Goal: Task Accomplishment & Management: Use online tool/utility

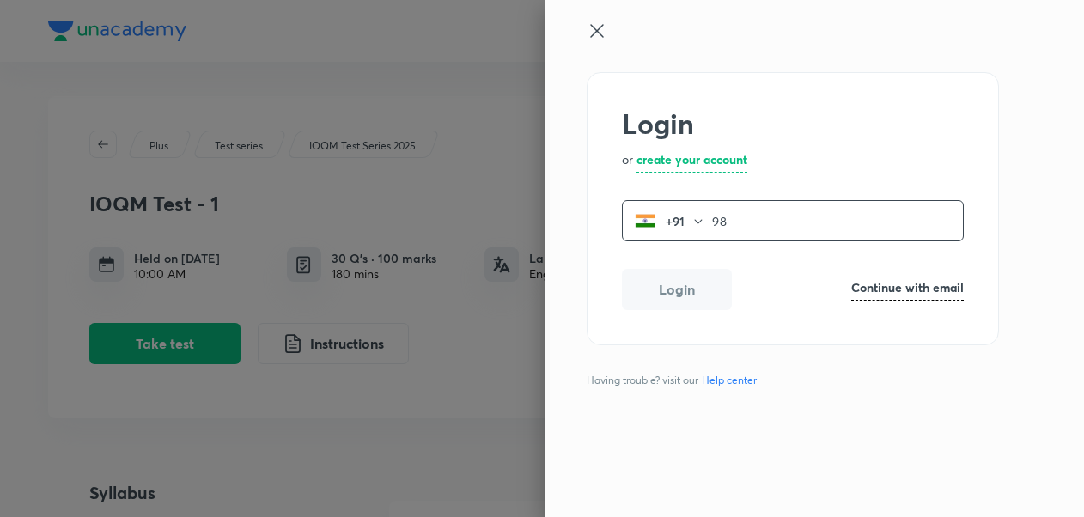
click at [809, 210] on input "98" at bounding box center [837, 221] width 251 height 35
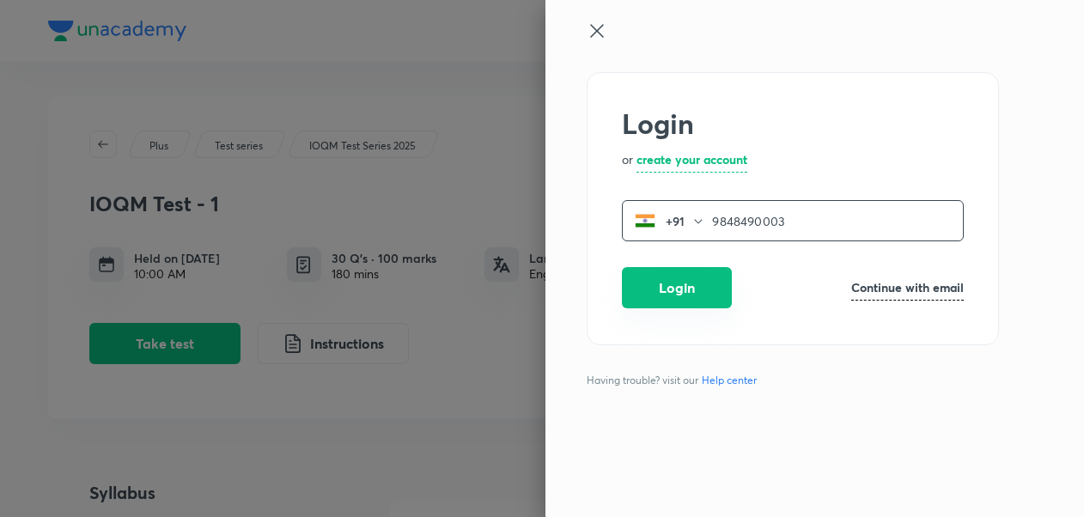
type input "9848490003"
click at [693, 282] on button "Login" at bounding box center [677, 287] width 110 height 41
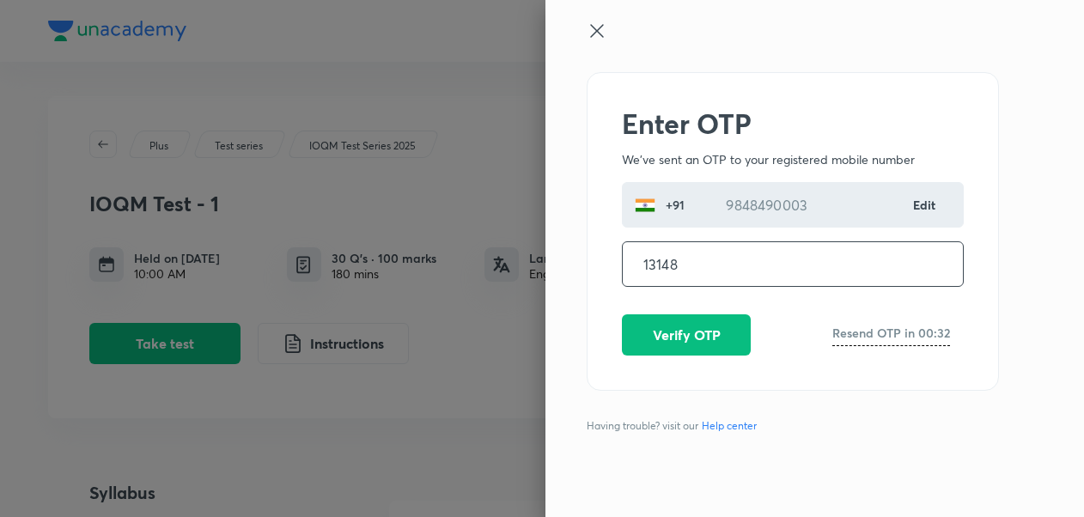
type input "131480"
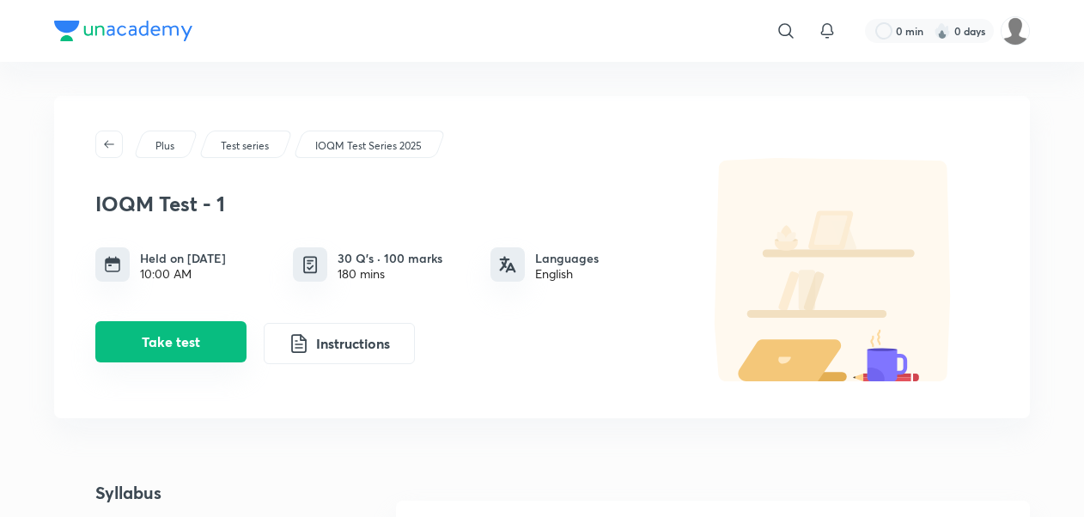
click at [122, 339] on button "Take test" at bounding box center [170, 341] width 151 height 41
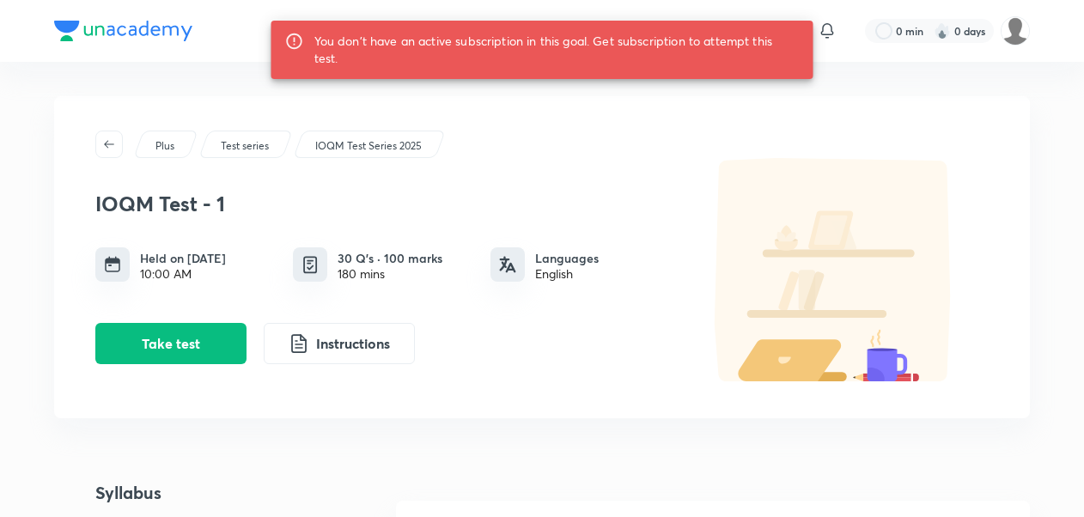
click at [84, 38] on img at bounding box center [123, 31] width 138 height 21
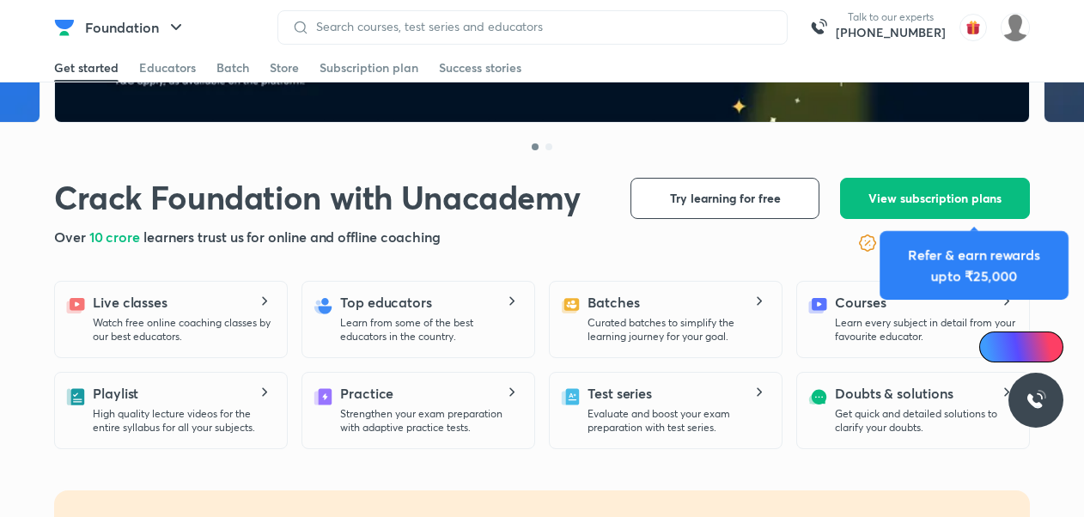
scroll to position [452, 0]
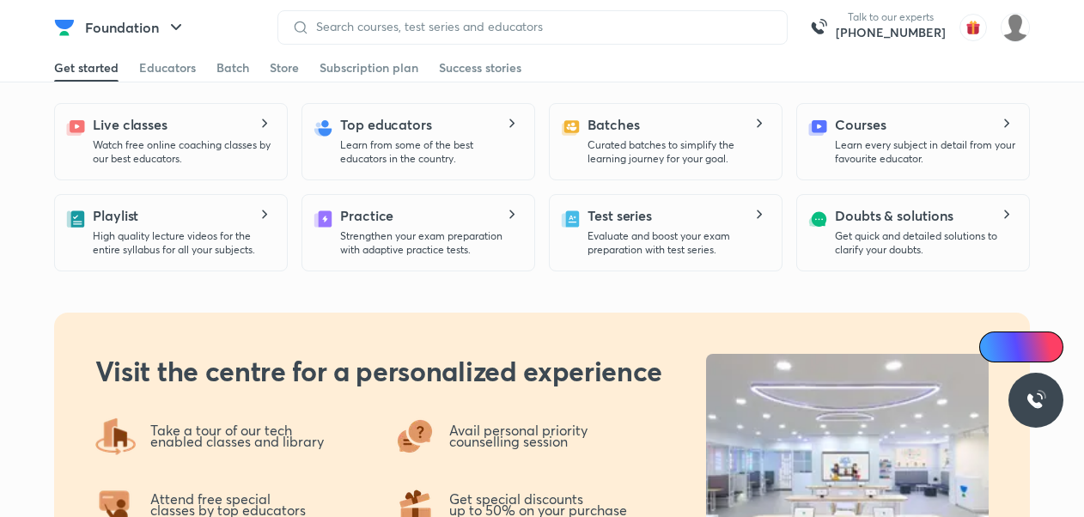
drag, startPoint x: 1082, startPoint y: 60, endPoint x: 1095, endPoint y: 65, distance: 13.9
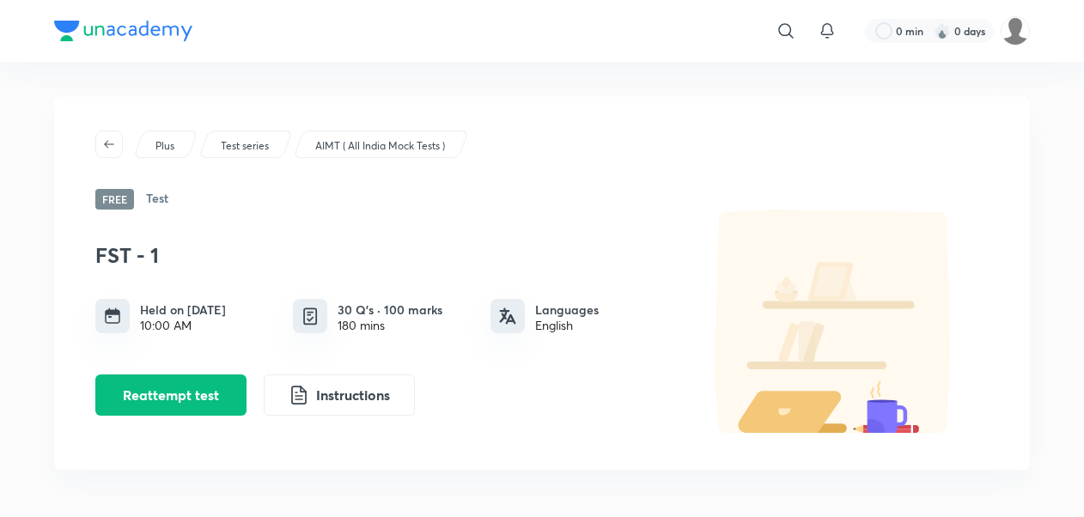
click at [242, 146] on p "Test series" at bounding box center [245, 145] width 48 height 15
click at [419, 143] on p "AIMT ( All India Mock Tests )" at bounding box center [380, 145] width 130 height 15
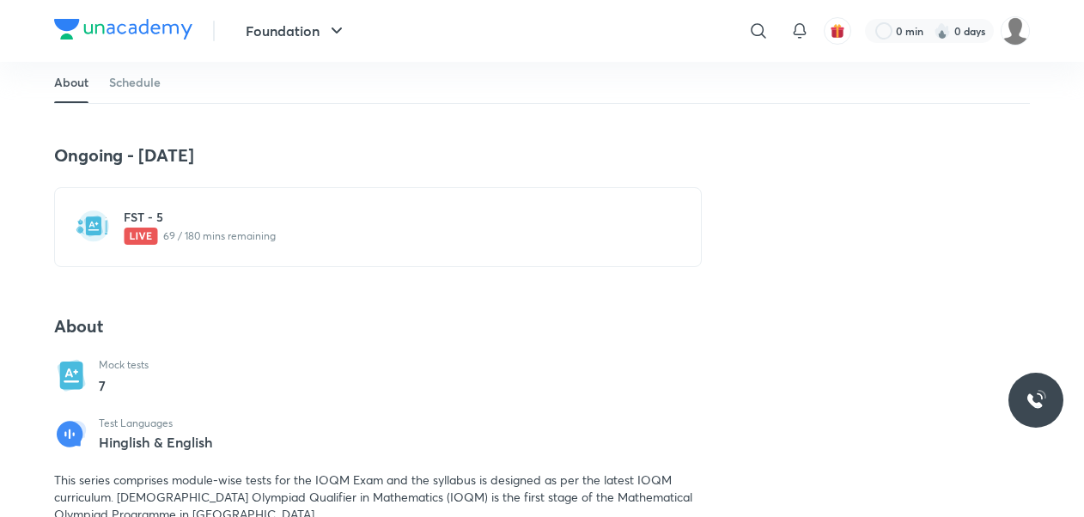
scroll to position [256, 0]
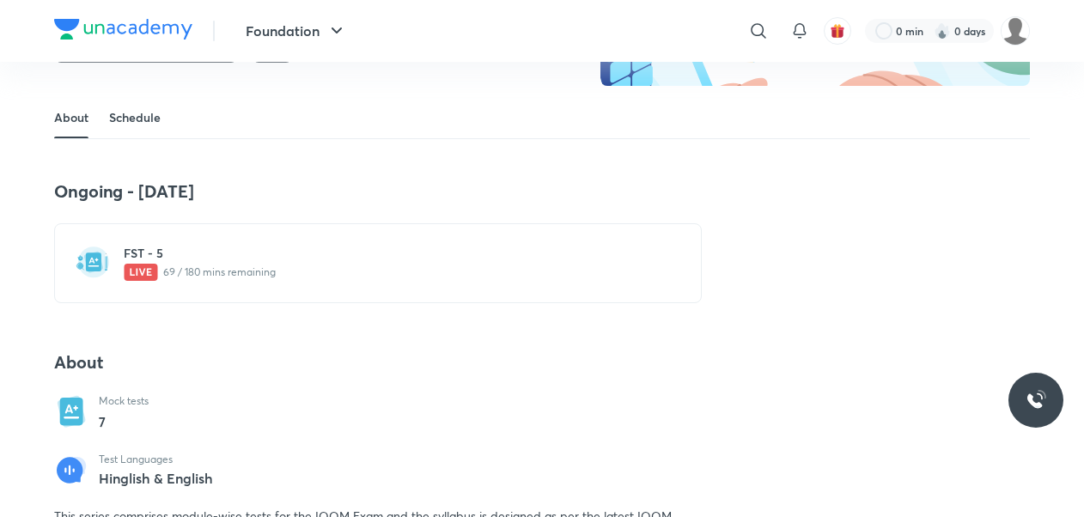
click at [127, 109] on link "Schedule" at bounding box center [135, 117] width 52 height 41
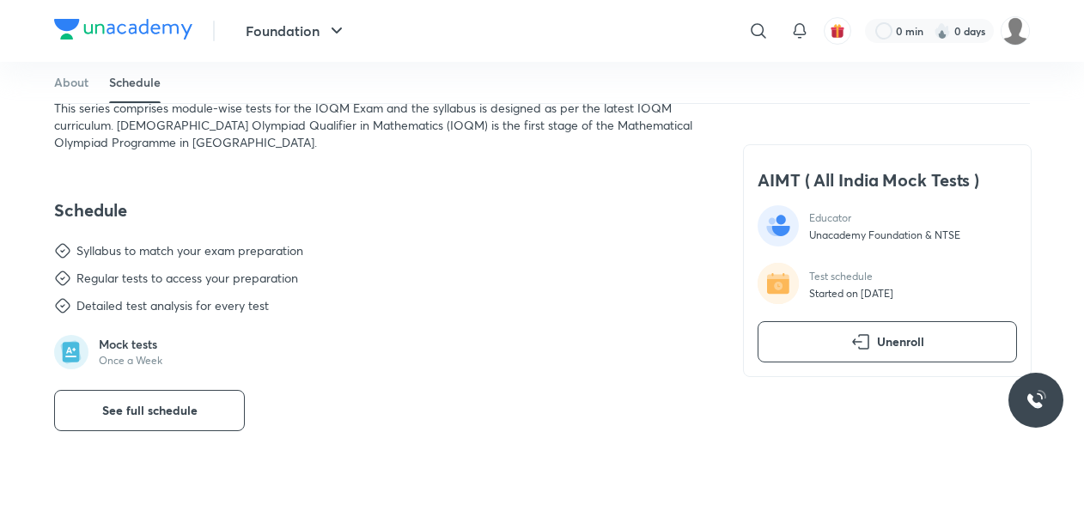
scroll to position [743, 0]
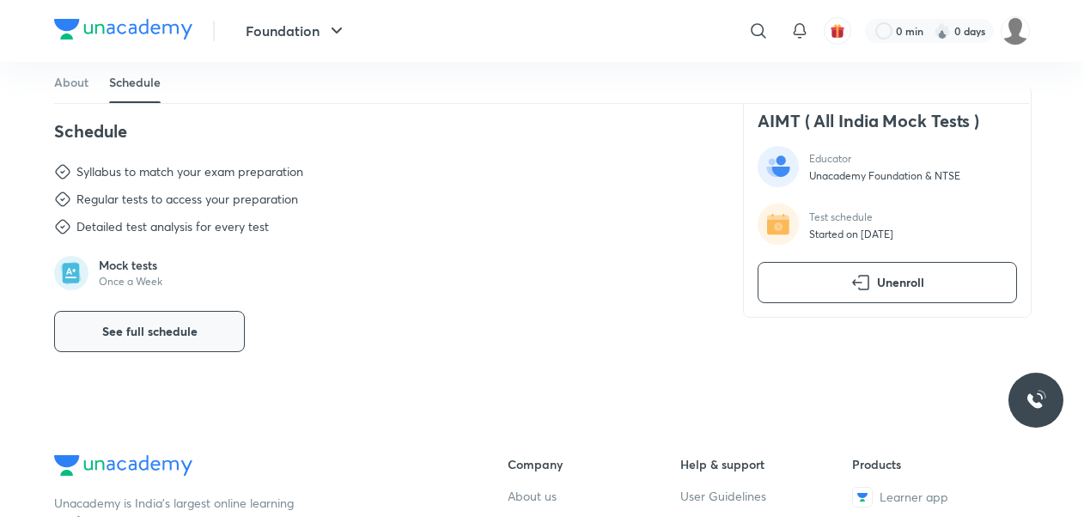
click at [212, 329] on button "See full schedule" at bounding box center [149, 331] width 191 height 41
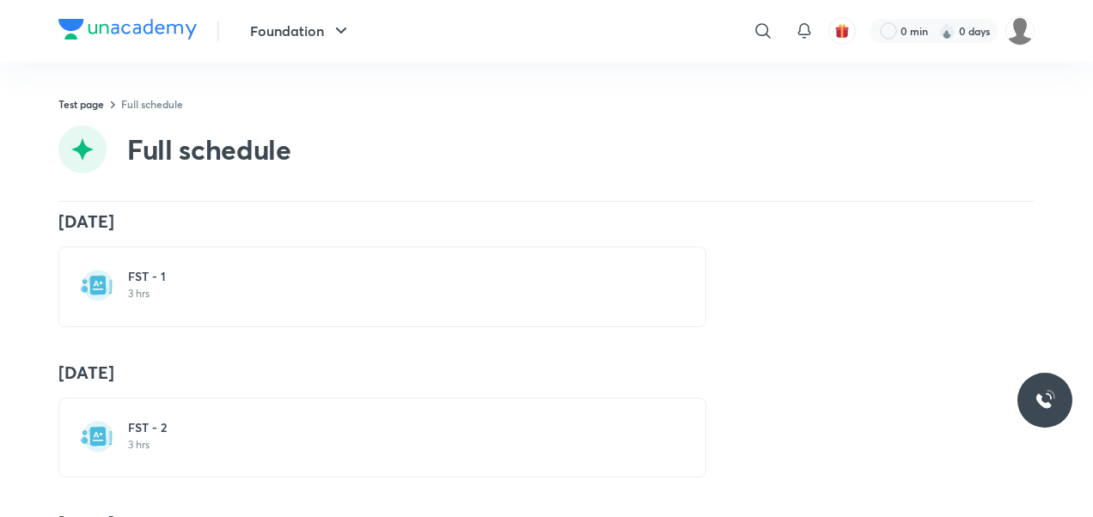
scroll to position [481, 0]
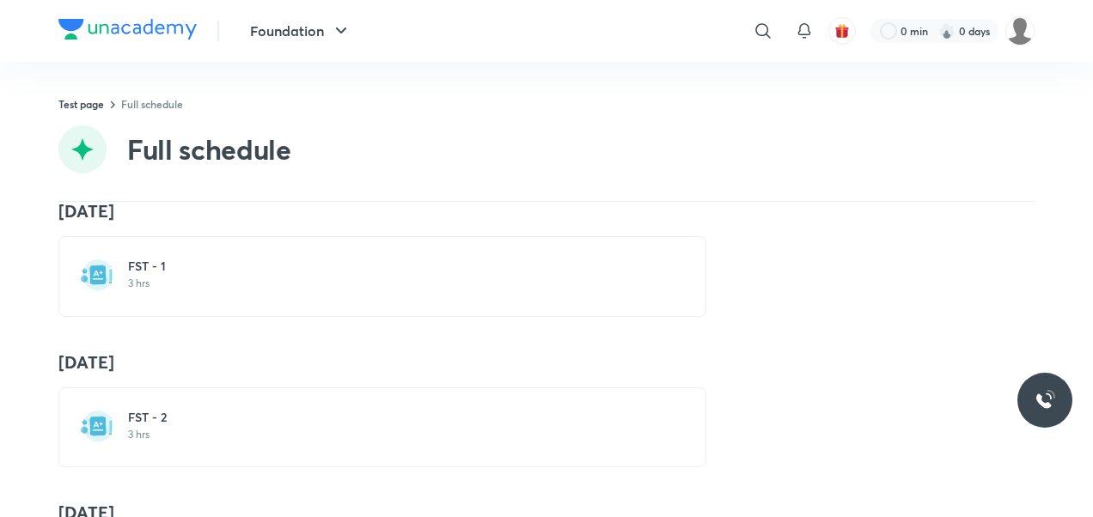
click at [435, 430] on p "3 hrs" at bounding box center [392, 435] width 529 height 14
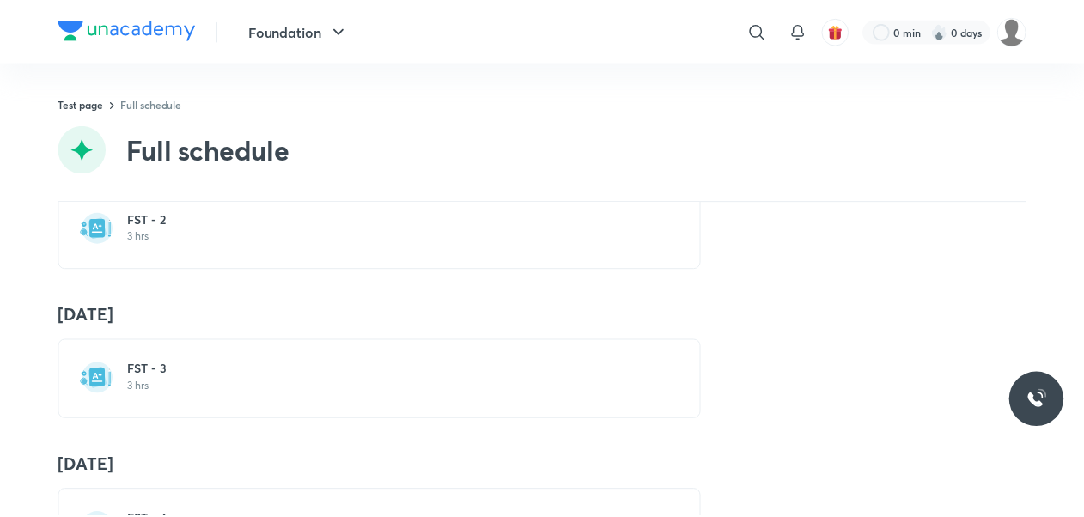
scroll to position [685, 0]
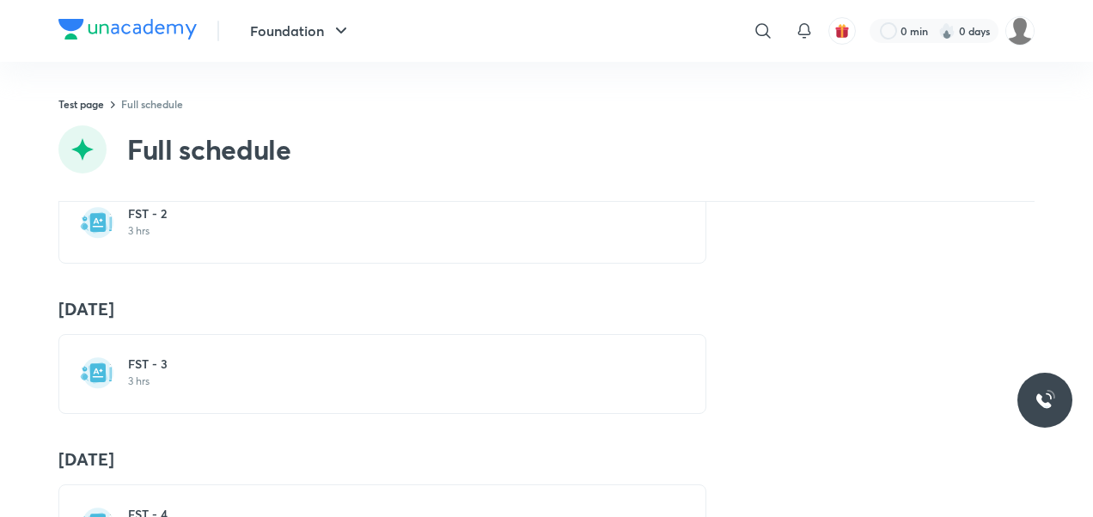
click at [498, 401] on div "FST - 3 3 hrs" at bounding box center [382, 374] width 648 height 80
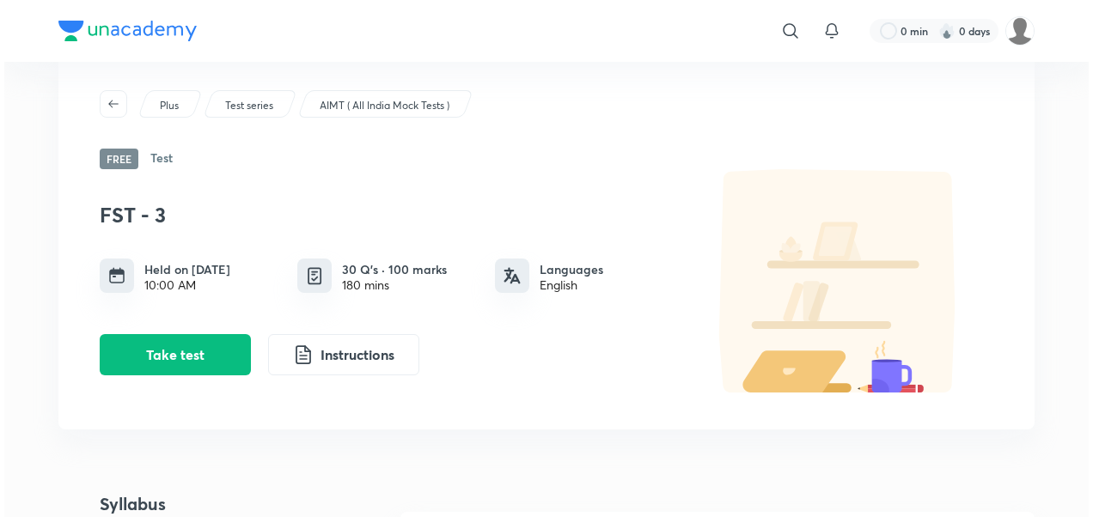
scroll to position [65, 0]
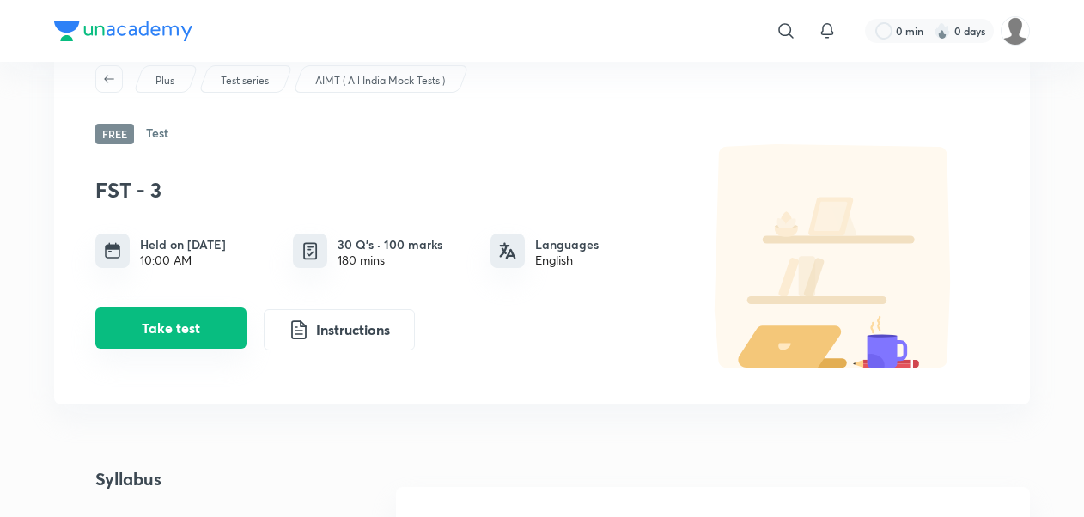
click at [168, 325] on button "Take test" at bounding box center [170, 328] width 151 height 41
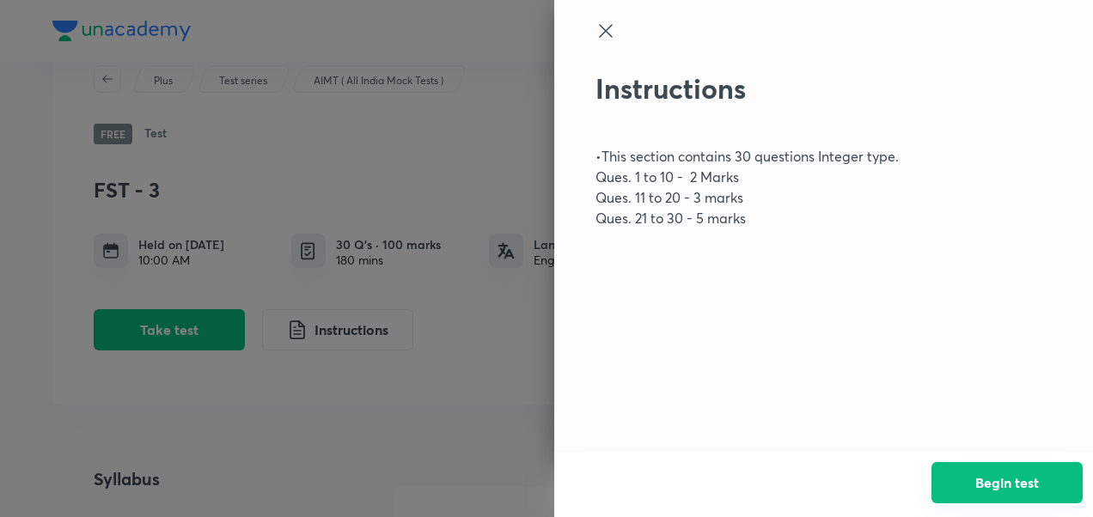
click at [973, 479] on button "Begin test" at bounding box center [1006, 482] width 151 height 41
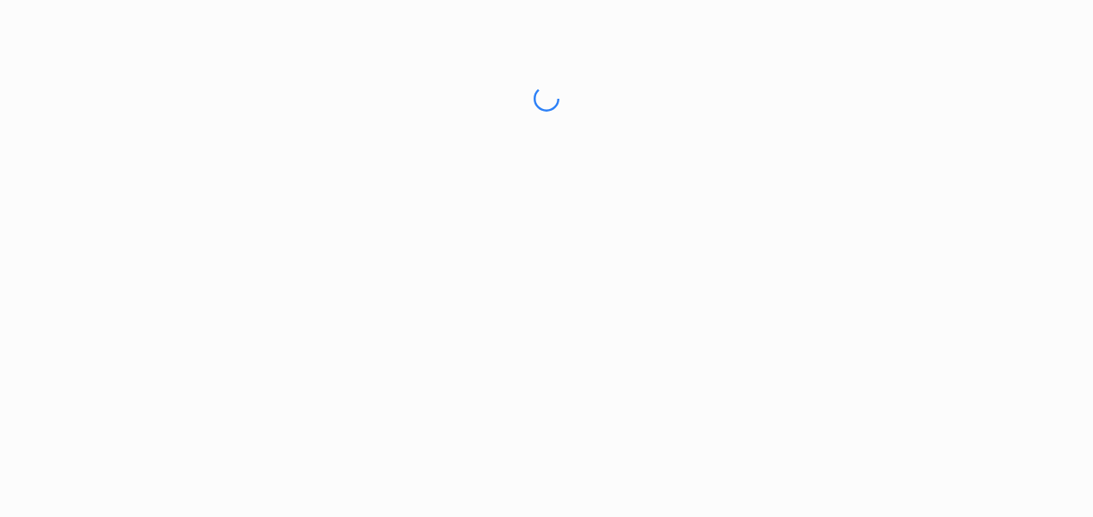
scroll to position [0, 0]
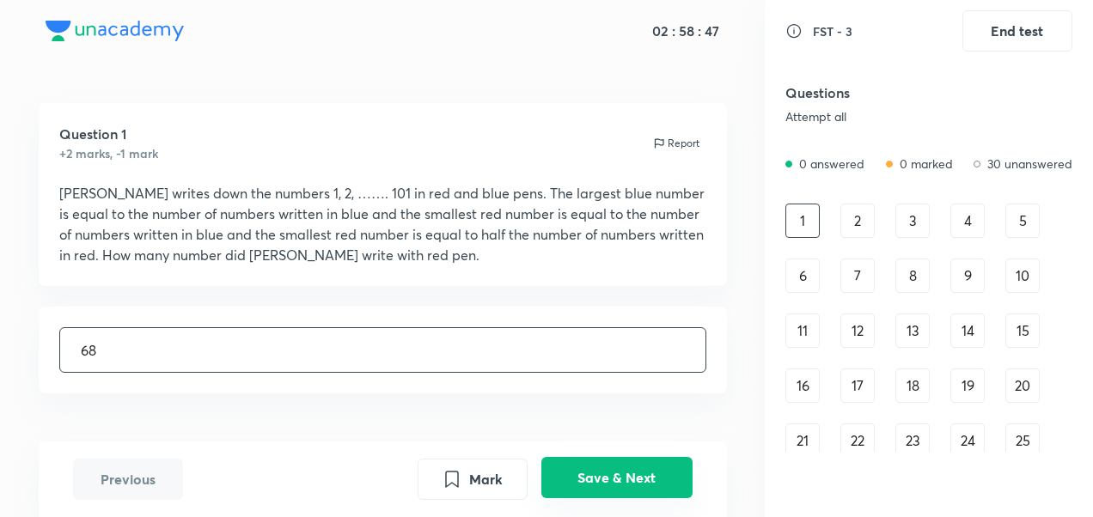
type input "68"
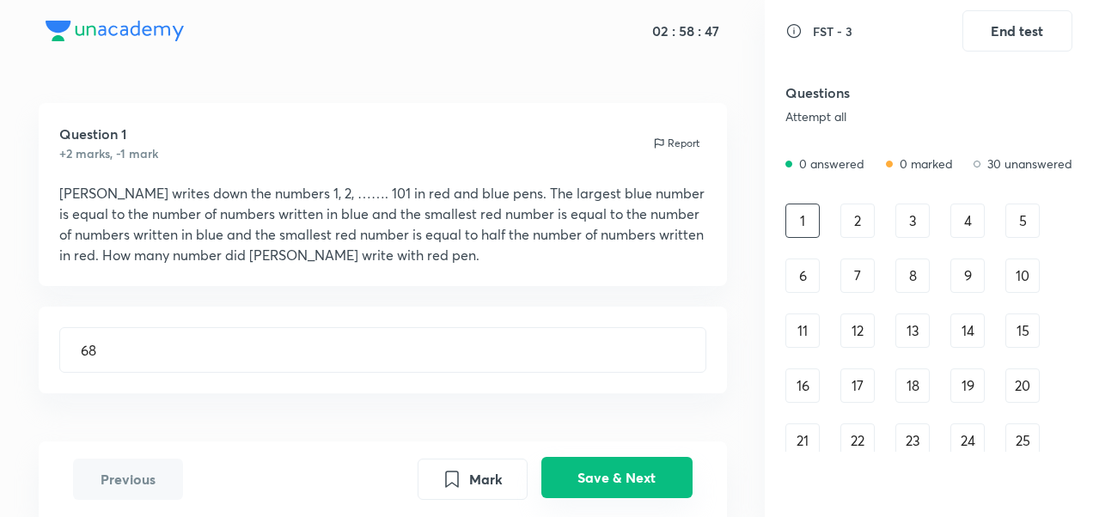
click at [667, 484] on button "Save & Next" at bounding box center [616, 477] width 151 height 41
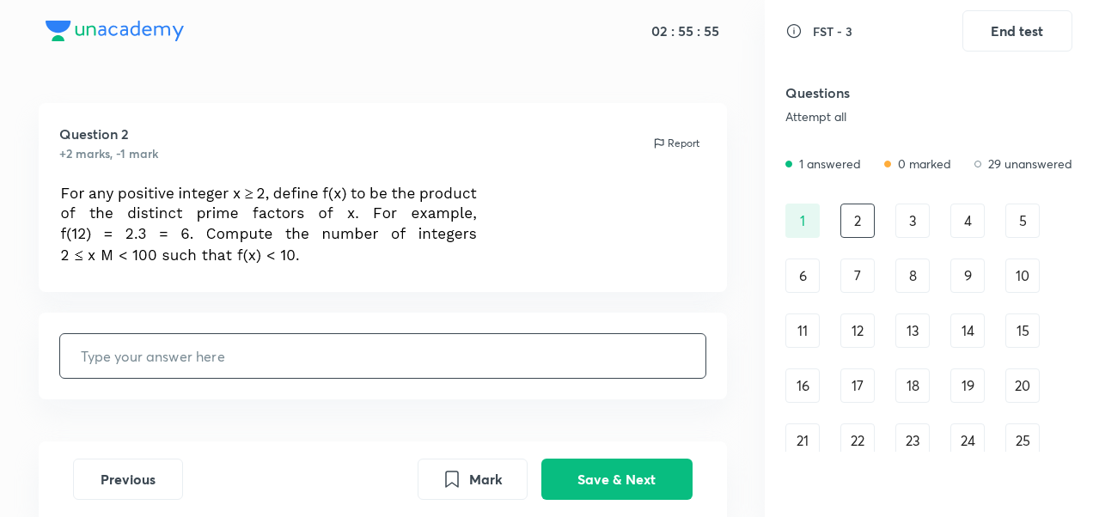
click at [473, 344] on input "text" at bounding box center [382, 356] width 645 height 44
type input "23"
click at [643, 476] on button "Save & Next" at bounding box center [616, 477] width 151 height 41
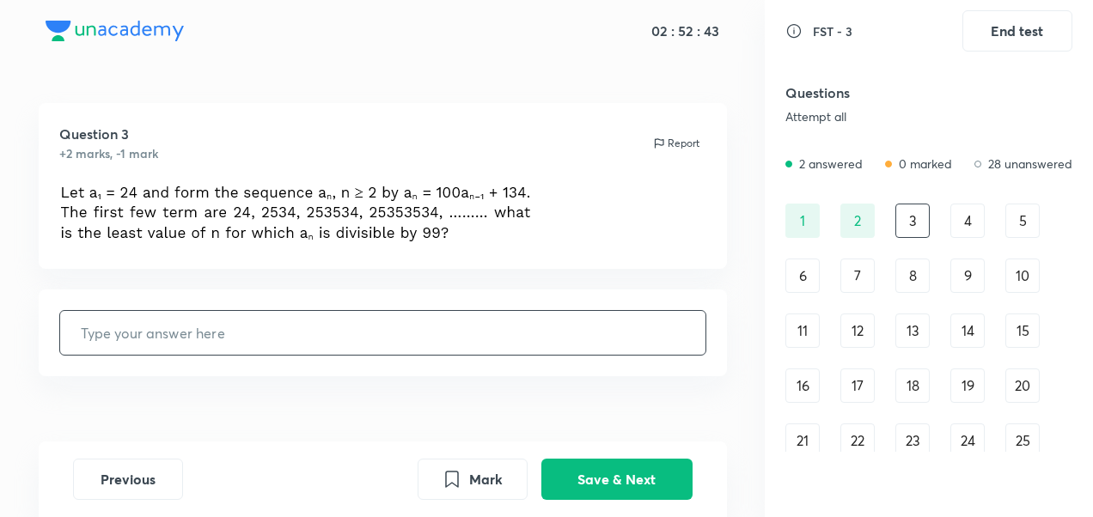
click at [517, 333] on input "text" at bounding box center [382, 333] width 645 height 44
type input "88"
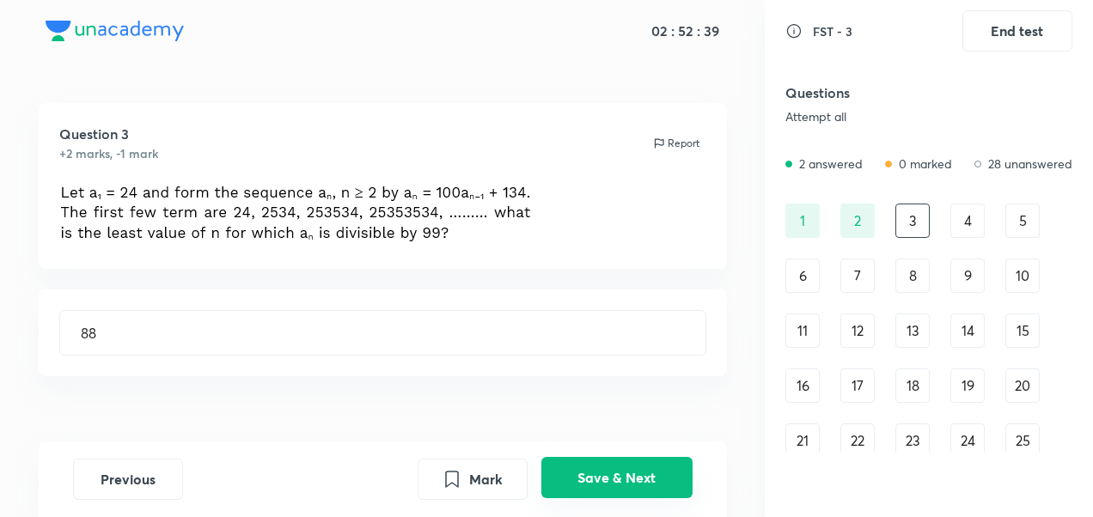
click at [684, 468] on button "Save & Next" at bounding box center [616, 477] width 151 height 41
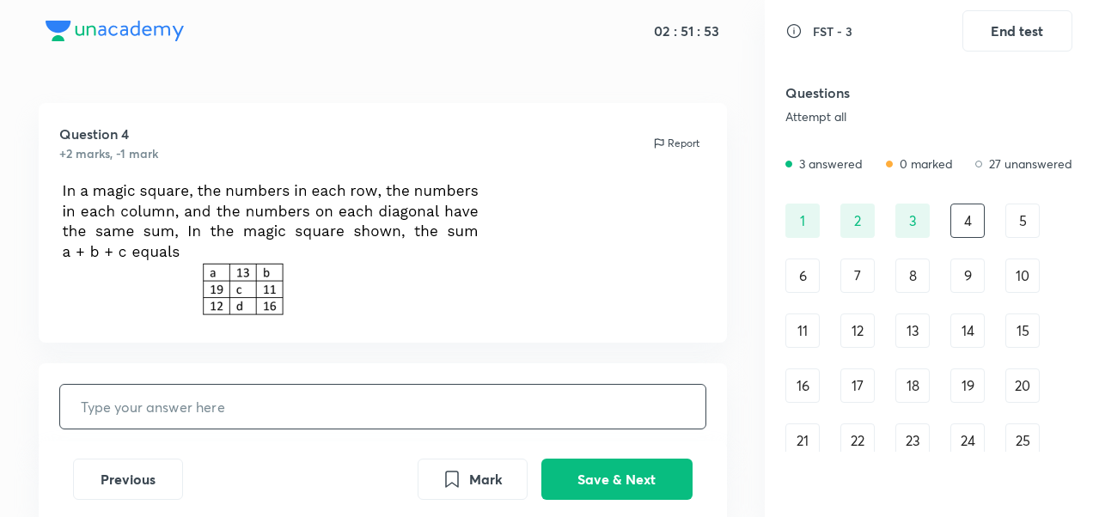
click at [388, 412] on input "text" at bounding box center [382, 407] width 645 height 44
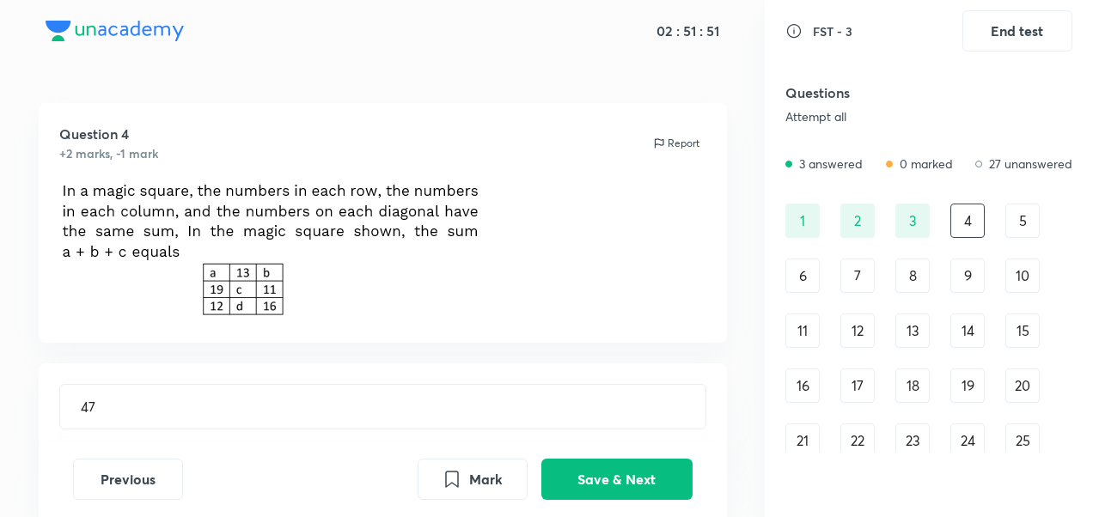
click at [858, 225] on div "2" at bounding box center [857, 221] width 34 height 34
type input "23"
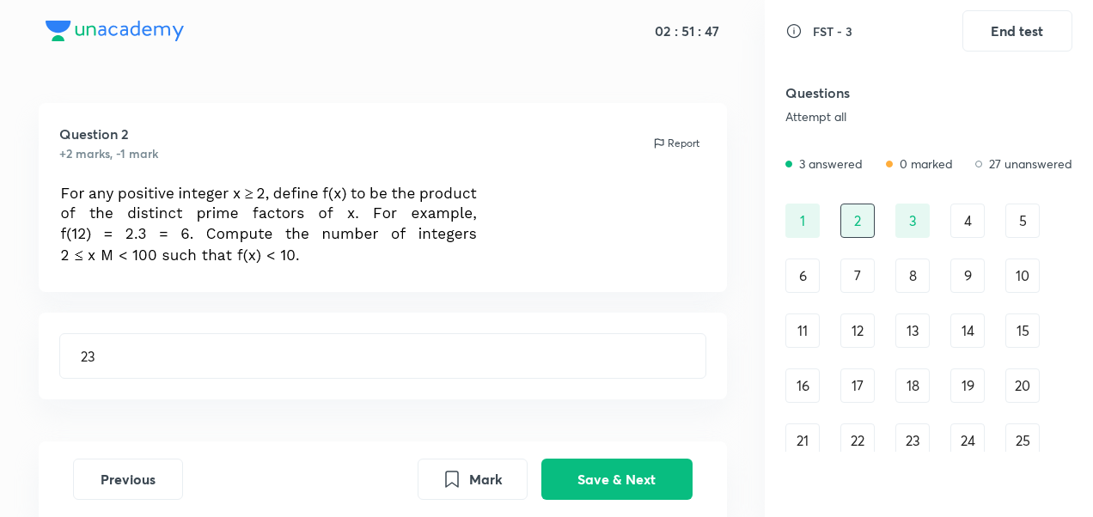
click at [969, 229] on div "4" at bounding box center [967, 221] width 34 height 34
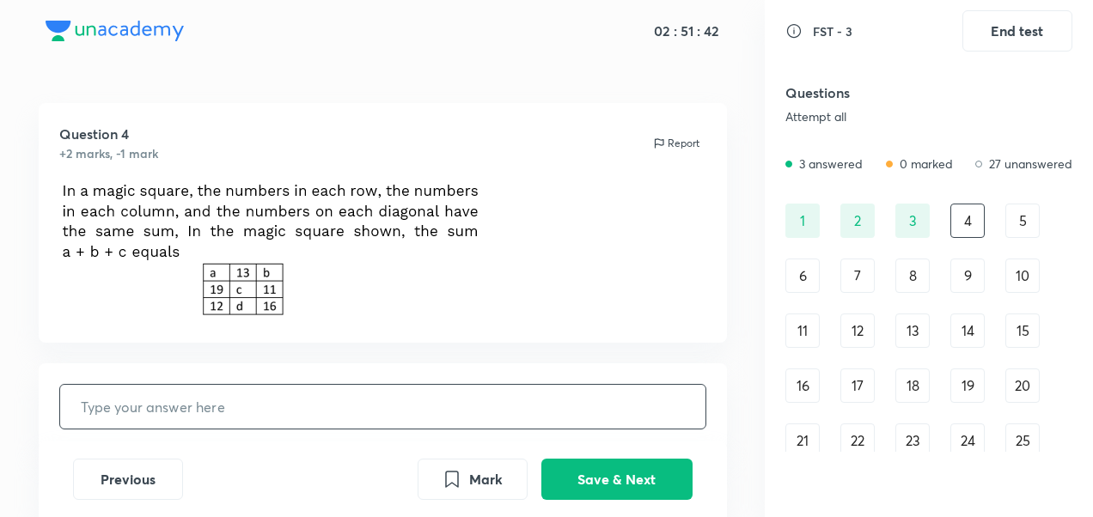
click at [491, 418] on input "text" at bounding box center [382, 407] width 645 height 44
type input "47"
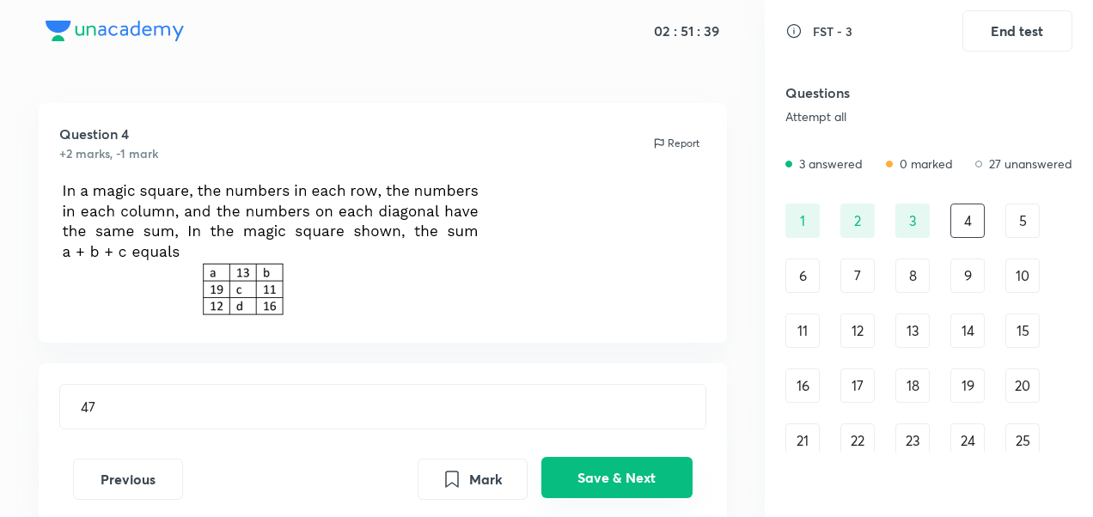
click at [571, 461] on button "Save & Next" at bounding box center [616, 477] width 151 height 41
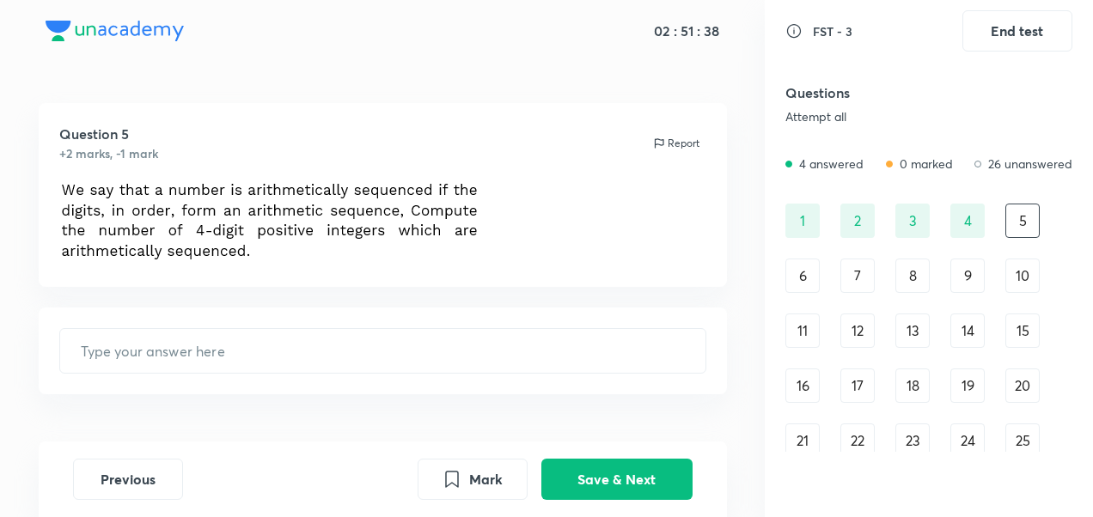
click at [857, 223] on div "2" at bounding box center [857, 221] width 34 height 34
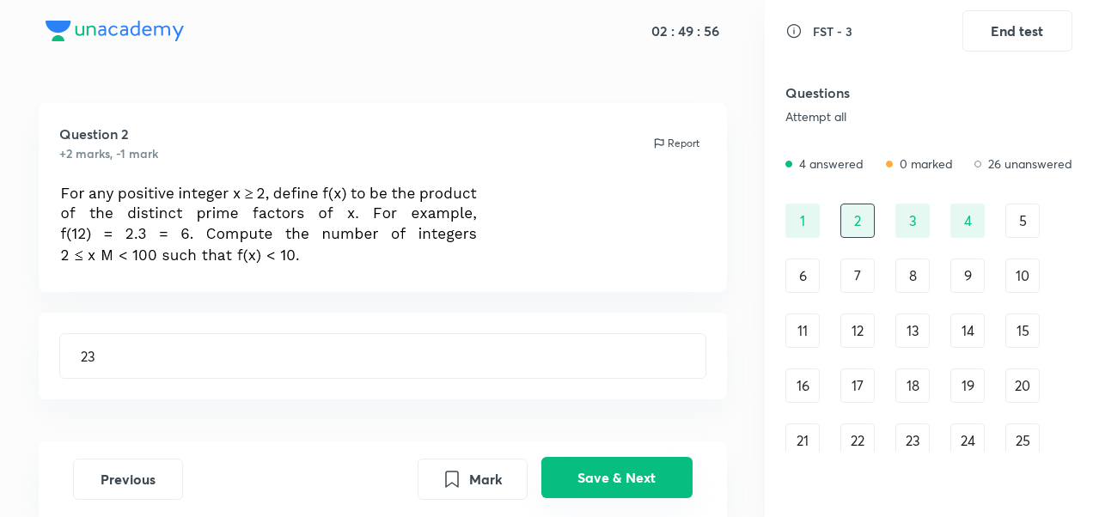
click at [629, 473] on button "Save & Next" at bounding box center [616, 477] width 151 height 41
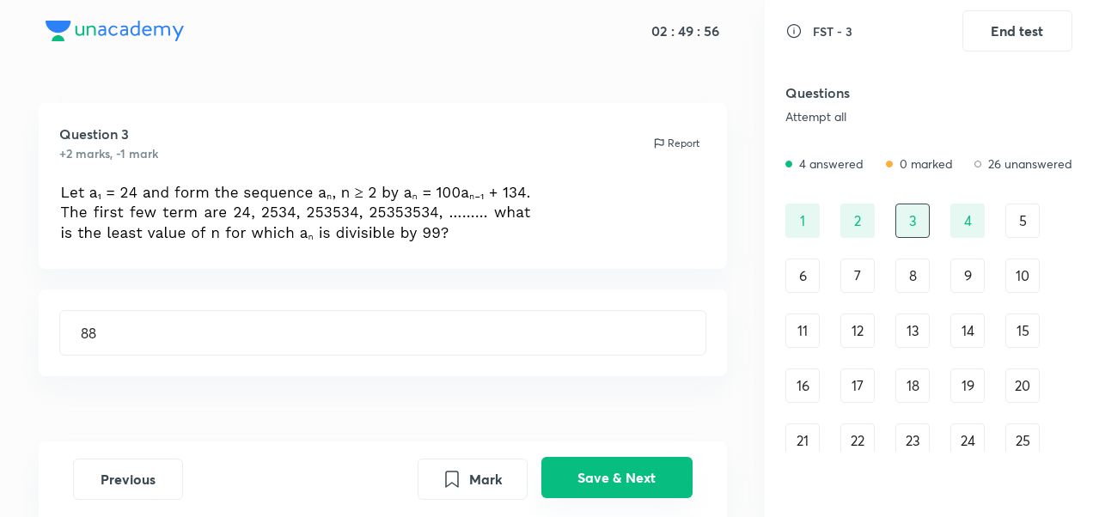
click at [629, 473] on button "Save & Next" at bounding box center [616, 477] width 151 height 41
type input "47"
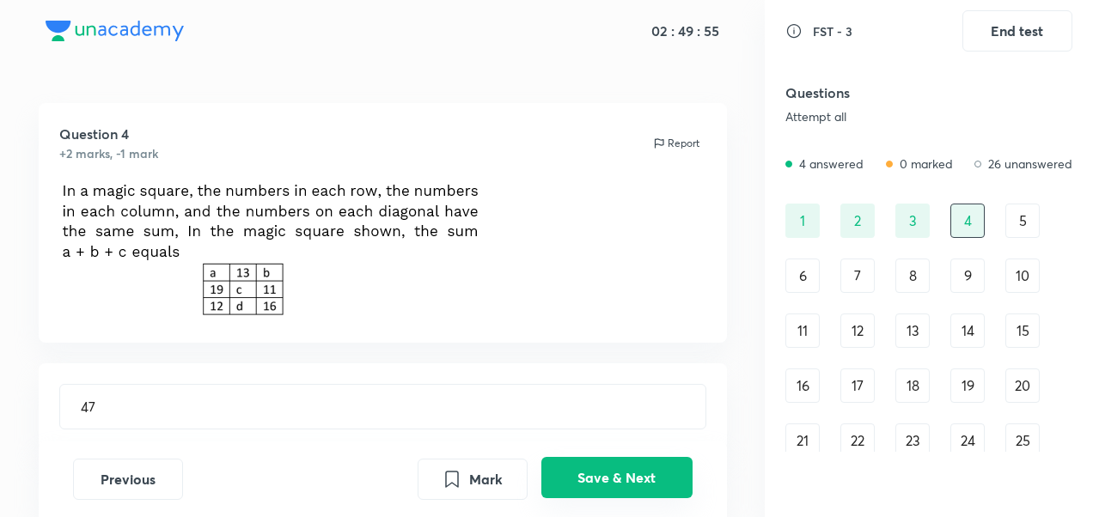
click at [629, 473] on button "Save & Next" at bounding box center [616, 477] width 151 height 41
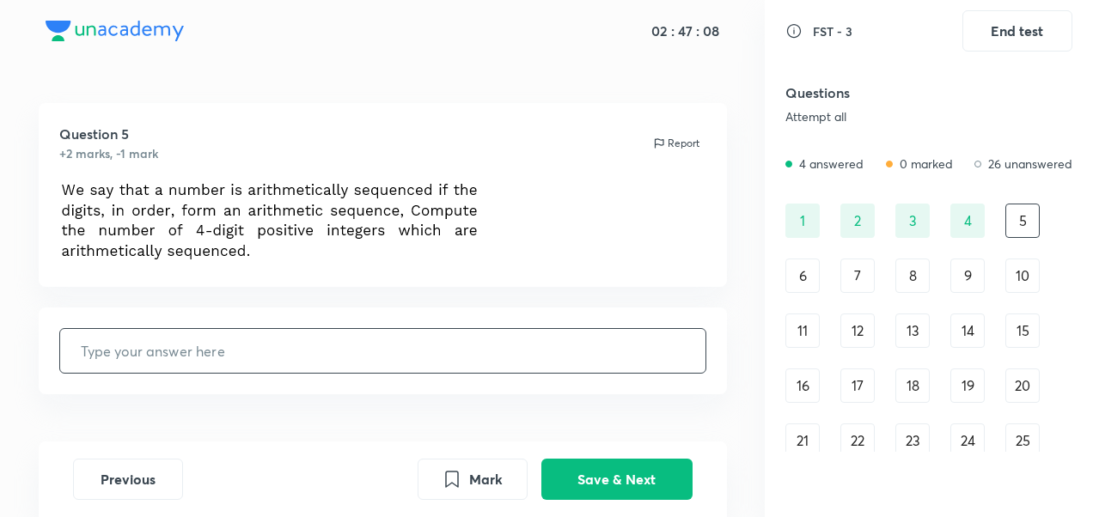
click at [432, 352] on input "text" at bounding box center [382, 351] width 645 height 44
type input "30"
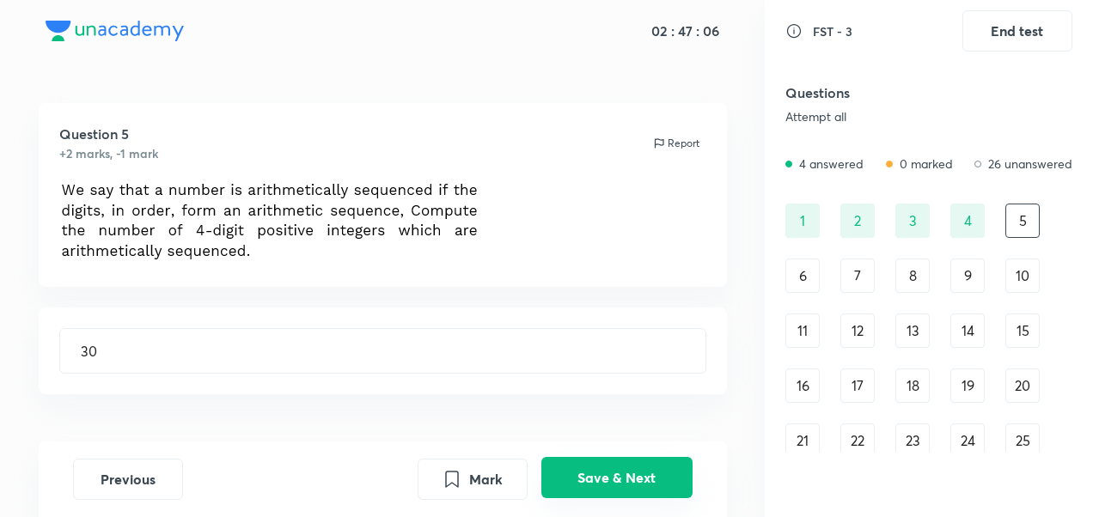
click at [651, 479] on button "Save & Next" at bounding box center [616, 477] width 151 height 41
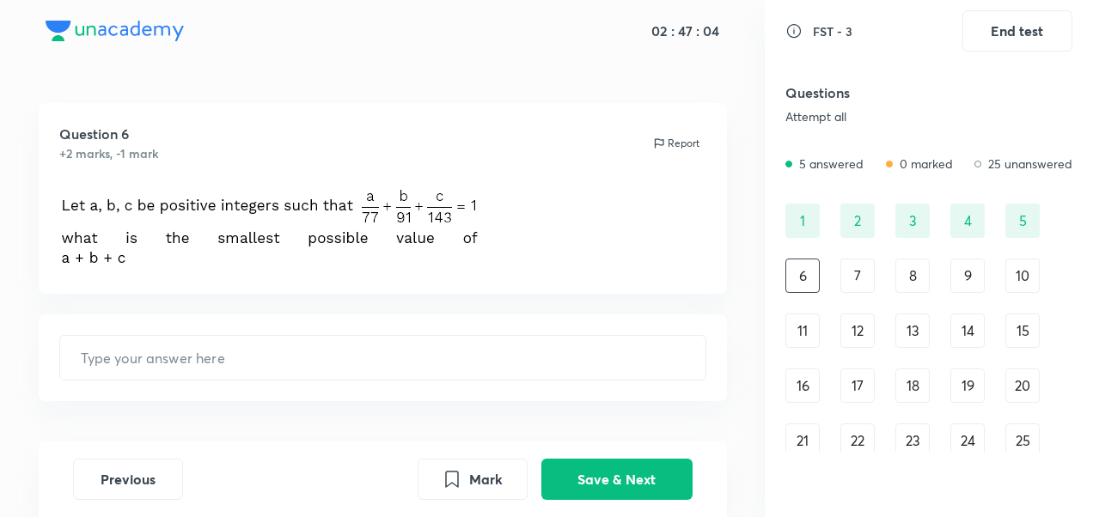
click at [806, 230] on div "1" at bounding box center [802, 221] width 34 height 34
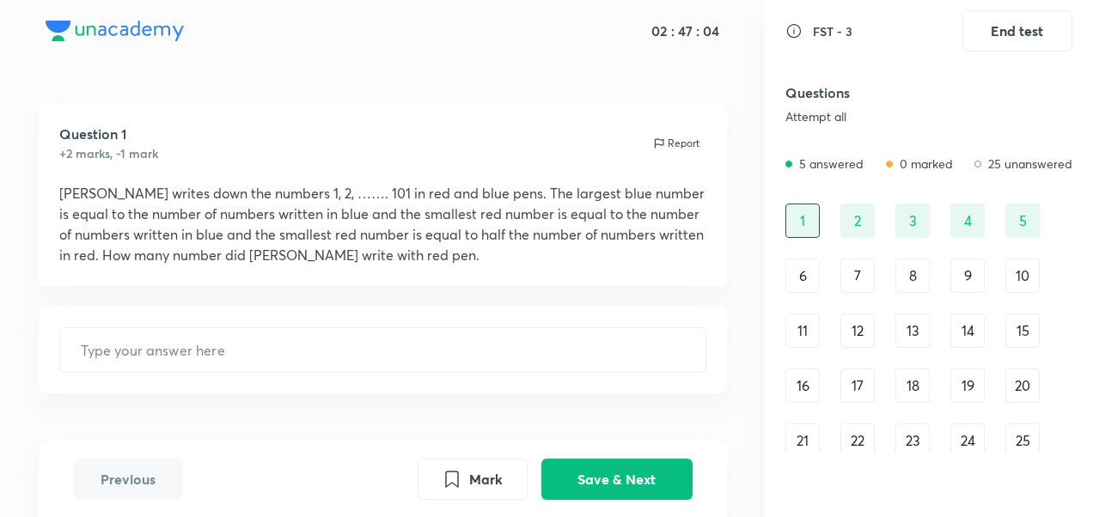
type input "68"
click at [857, 232] on div "2" at bounding box center [857, 221] width 34 height 34
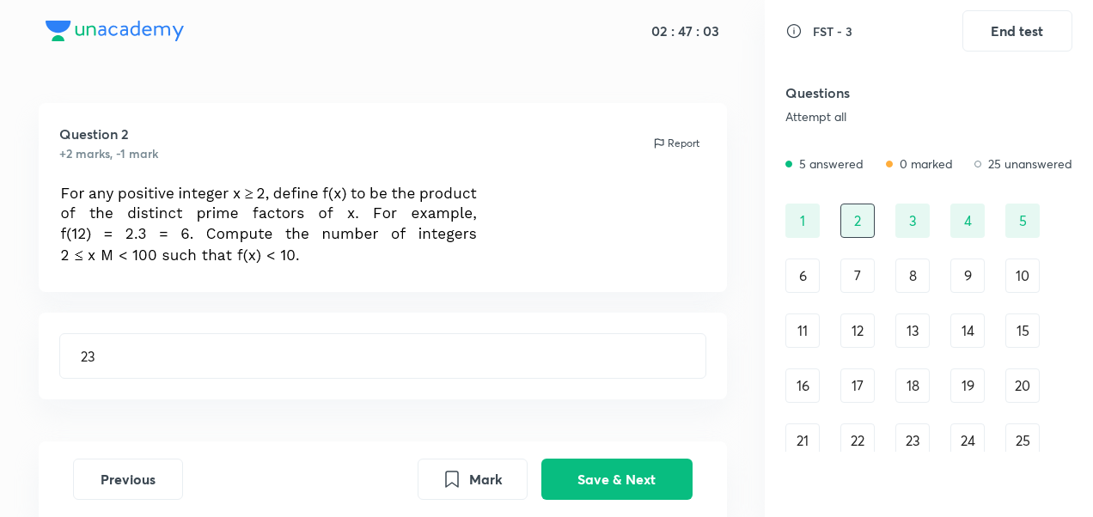
click at [894, 232] on div "1 2 3 4 5 6 7 8 9 10 11 12 13 14 15 16 17 18 19 20 21 22 23 24 25 26 27 28 29 30" at bounding box center [928, 358] width 287 height 309
drag, startPoint x: 895, startPoint y: 232, endPoint x: 907, endPoint y: 234, distance: 13.0
click at [907, 234] on div "1 2 3 4 5 6 7 8 9 10 11 12 13 14 15 16 17 18 19 20 21 22 23 24 25 26 27 28 29 30" at bounding box center [928, 358] width 287 height 309
click at [907, 234] on div "3" at bounding box center [912, 221] width 34 height 34
type input "88"
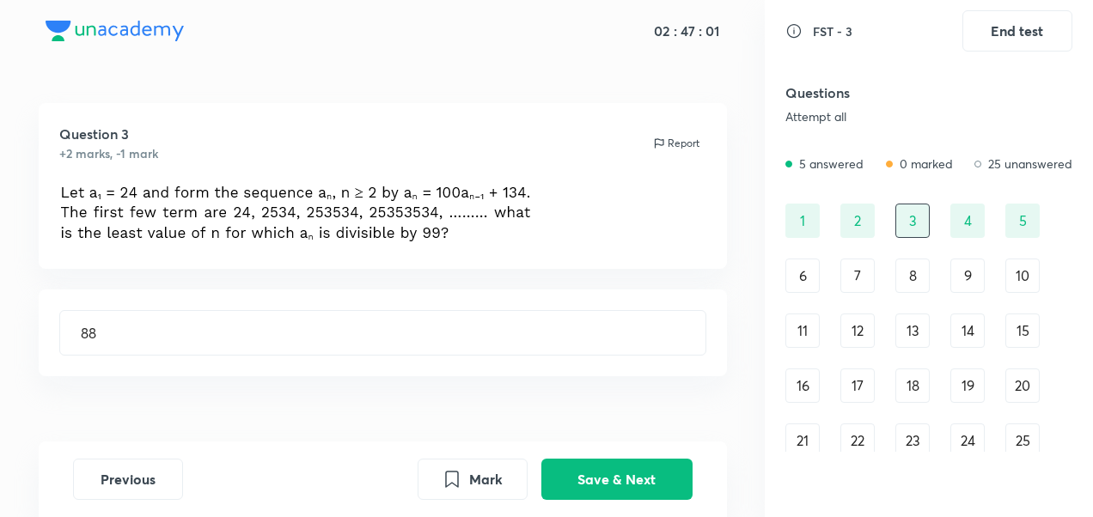
click at [966, 236] on div "4" at bounding box center [967, 221] width 34 height 34
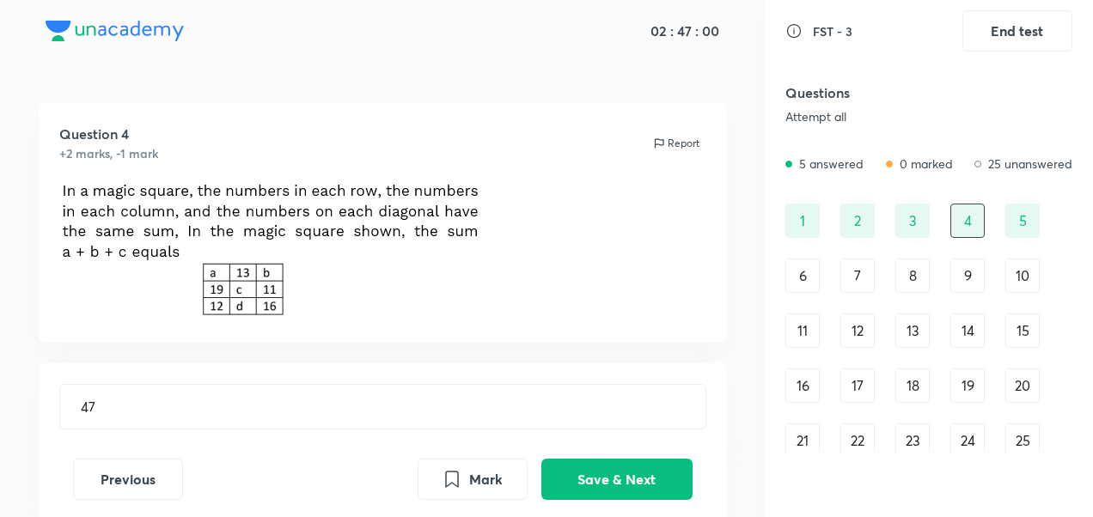
click at [1031, 231] on div "5" at bounding box center [1022, 221] width 34 height 34
type input "30"
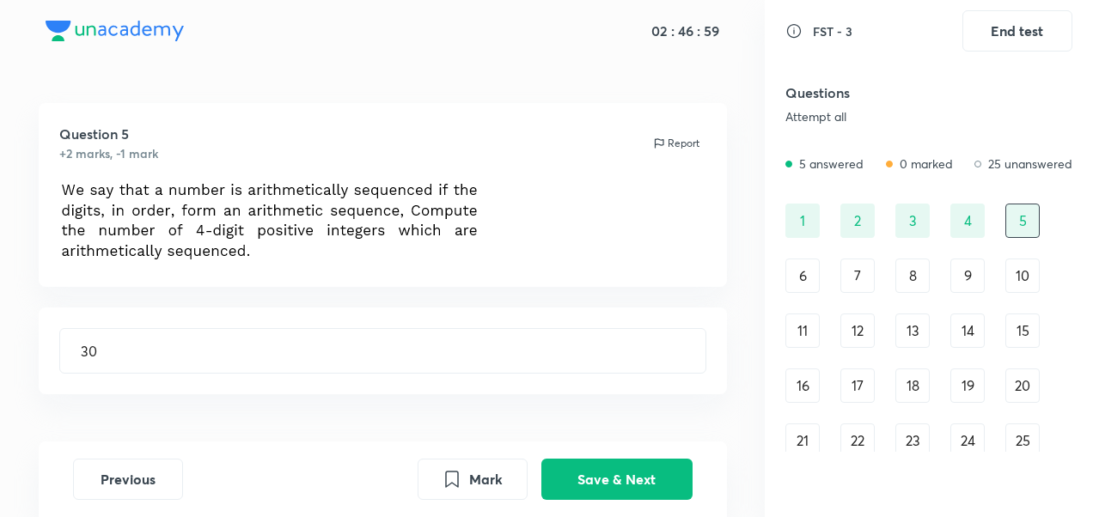
click at [796, 262] on div "6" at bounding box center [802, 276] width 34 height 34
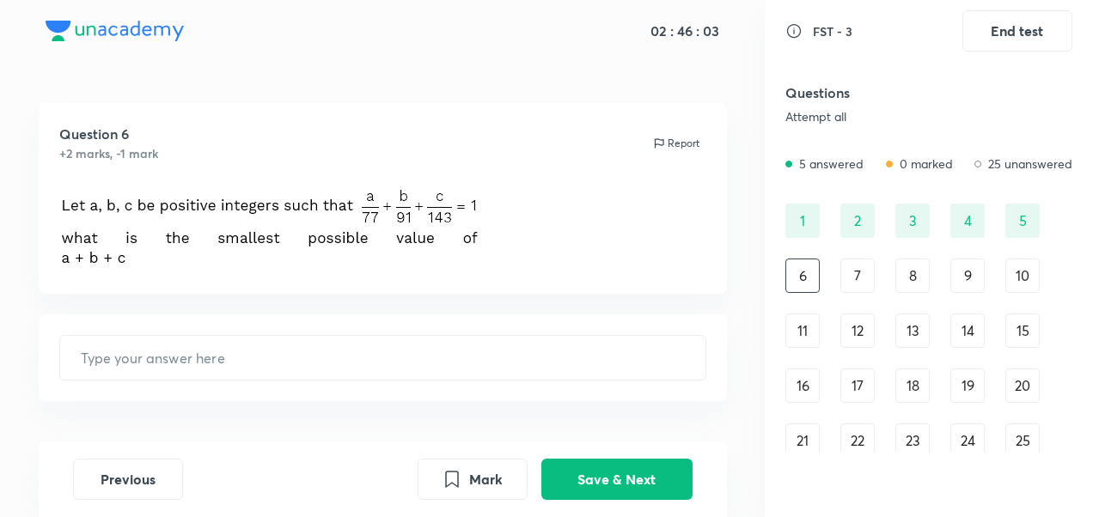
click at [807, 211] on div "1" at bounding box center [802, 221] width 34 height 34
type input "68"
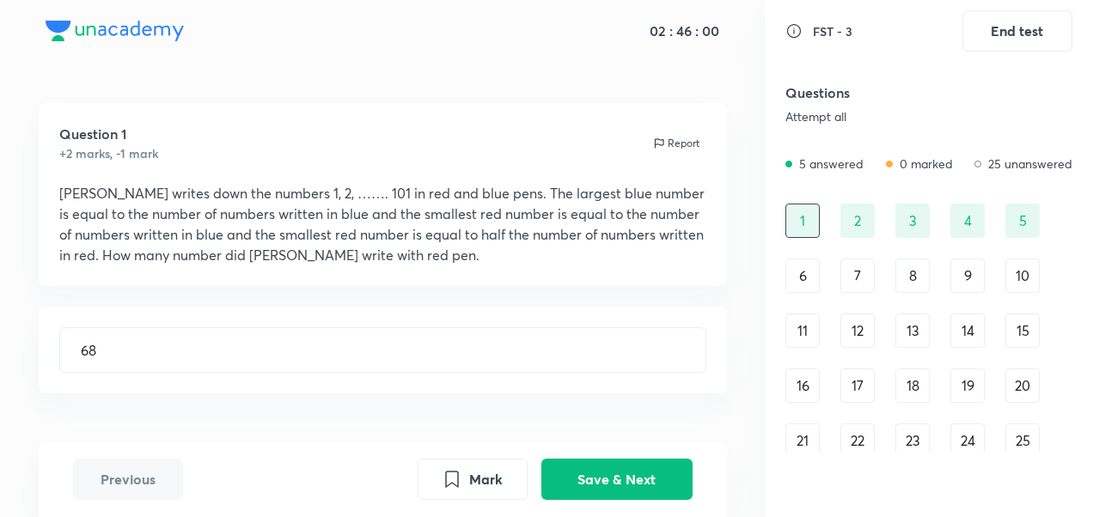
click at [859, 235] on div "2" at bounding box center [857, 221] width 34 height 34
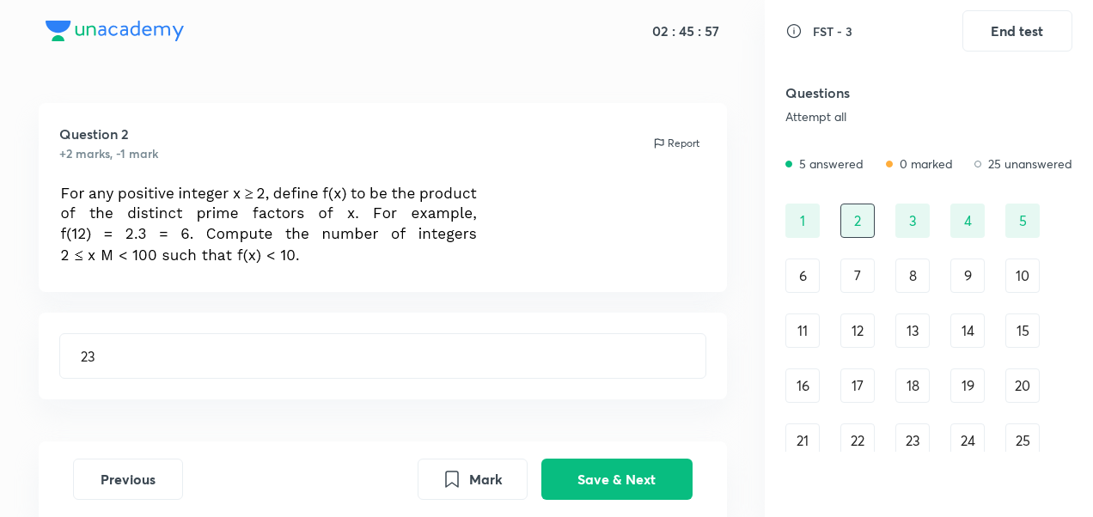
click at [917, 206] on div "3" at bounding box center [912, 221] width 34 height 34
type input "88"
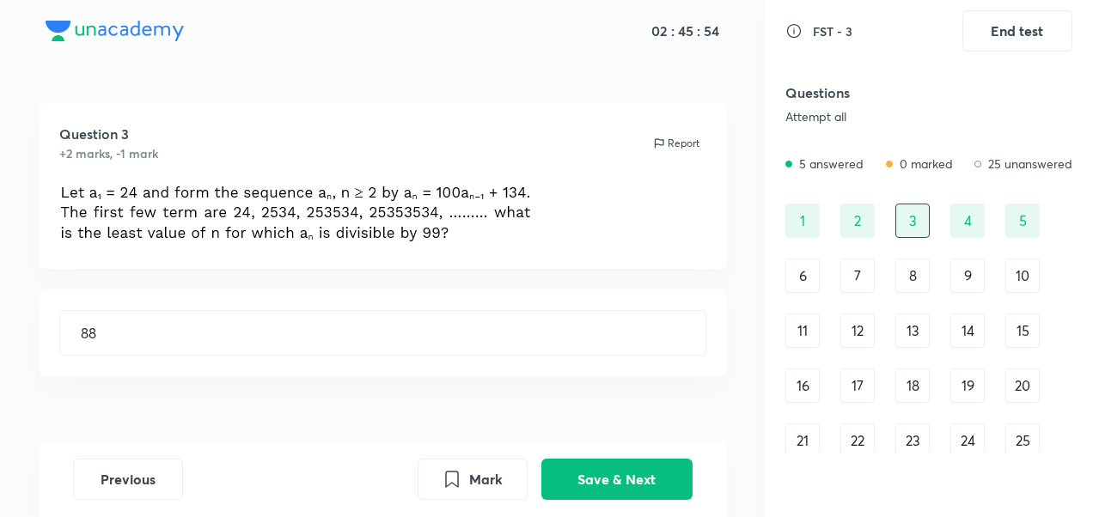
click at [976, 229] on div "4" at bounding box center [967, 221] width 34 height 34
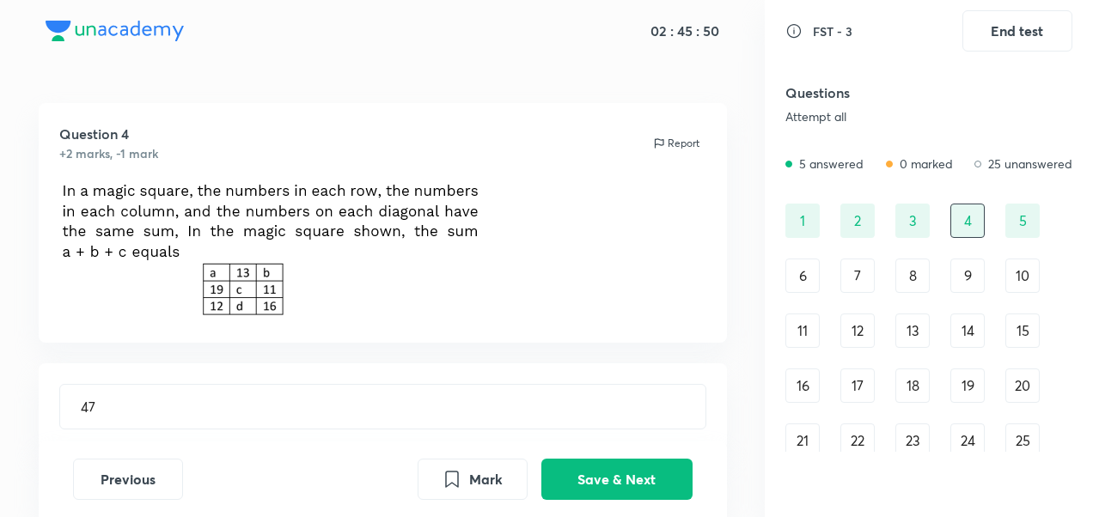
click at [1033, 221] on div "5" at bounding box center [1022, 221] width 34 height 34
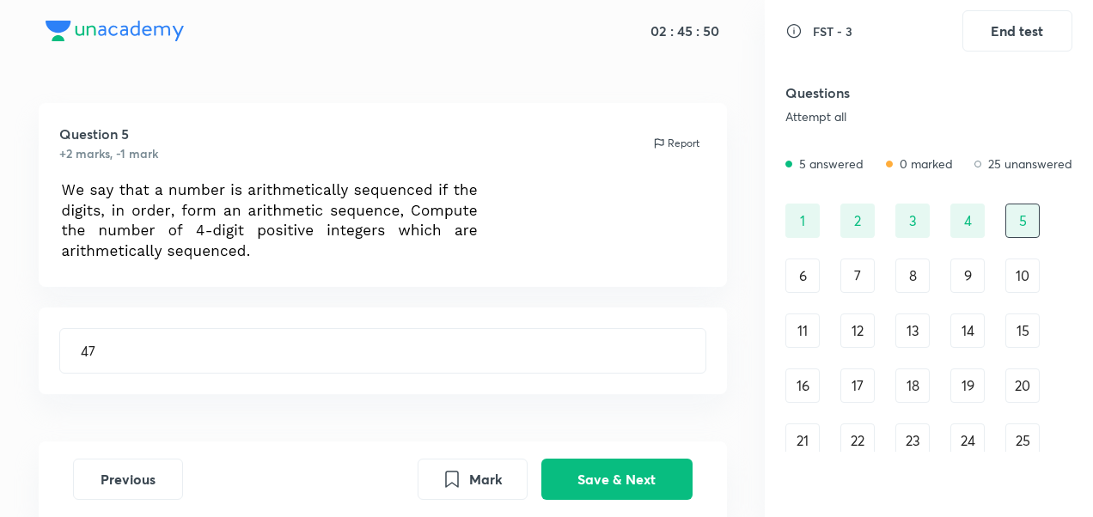
type input "30"
click at [815, 267] on div "6" at bounding box center [802, 276] width 34 height 34
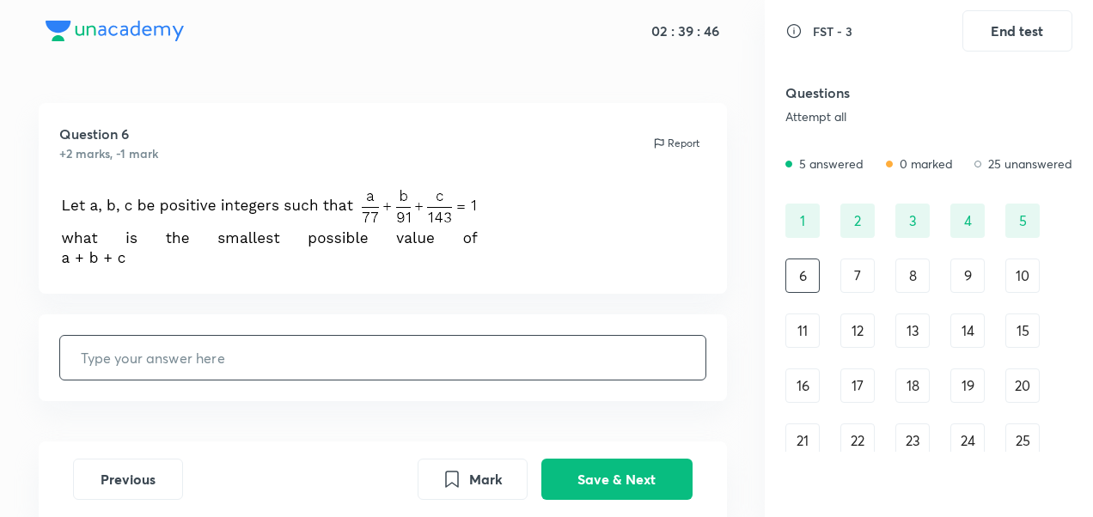
click at [400, 368] on input "text" at bounding box center [382, 358] width 645 height 44
type input "79"
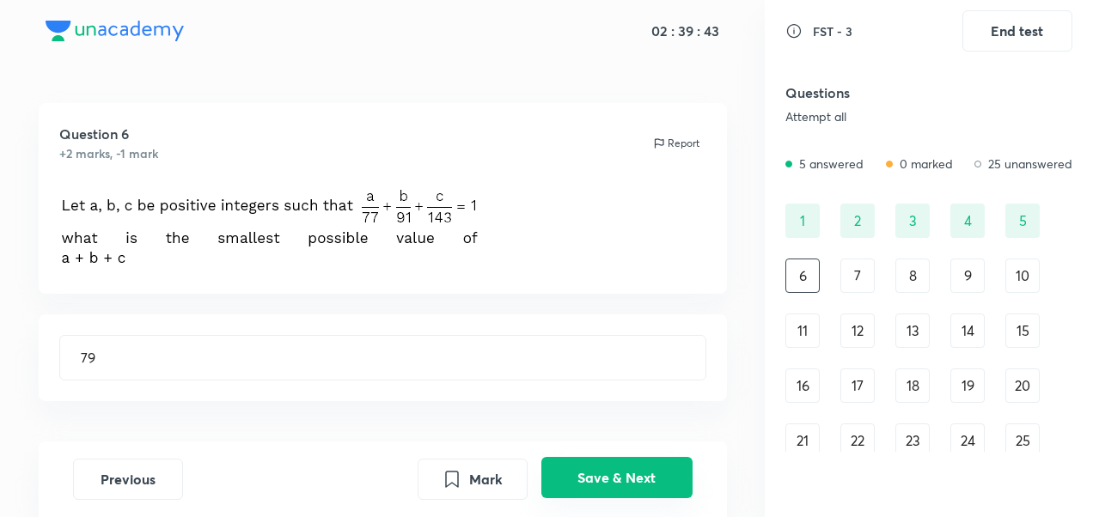
click at [593, 486] on button "Save & Next" at bounding box center [616, 477] width 151 height 41
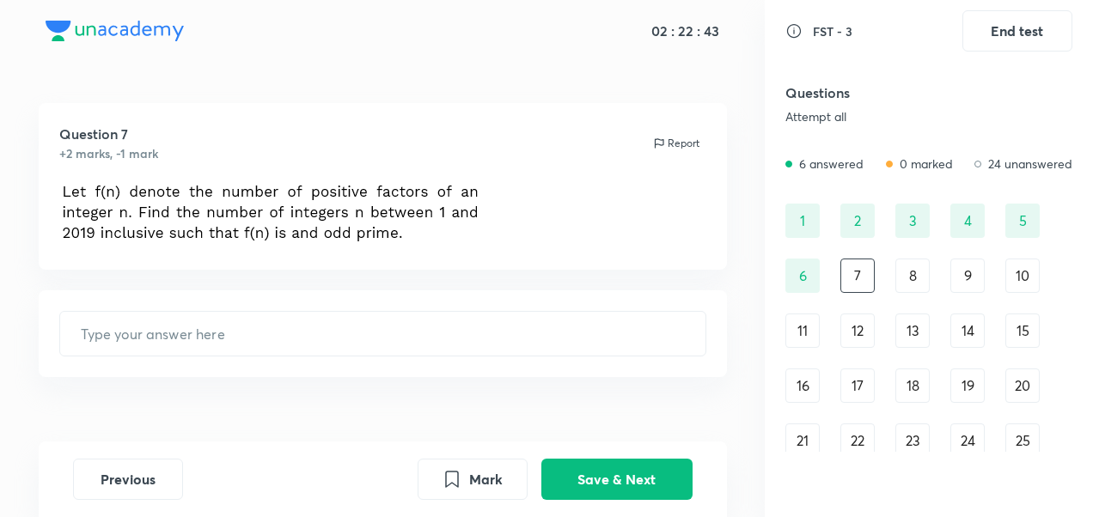
click at [816, 231] on div "1" at bounding box center [802, 221] width 34 height 34
type input "68"
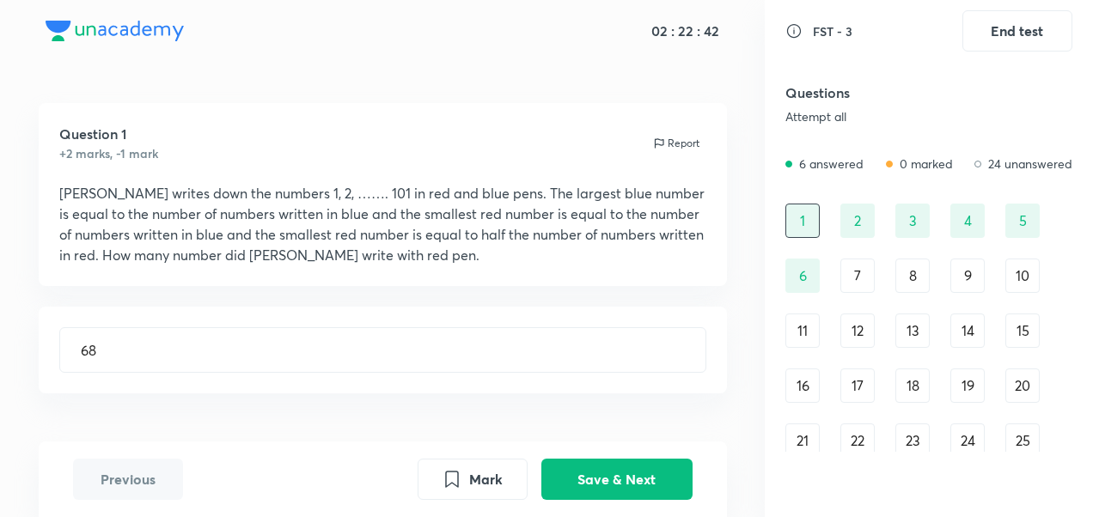
click at [856, 223] on div "2" at bounding box center [857, 221] width 34 height 34
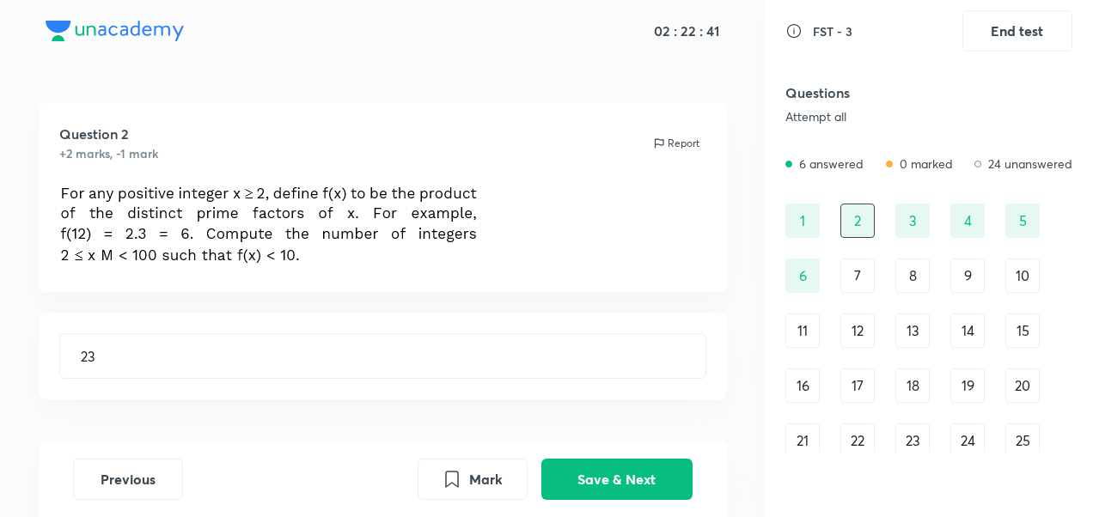
click at [919, 223] on div "3" at bounding box center [912, 221] width 34 height 34
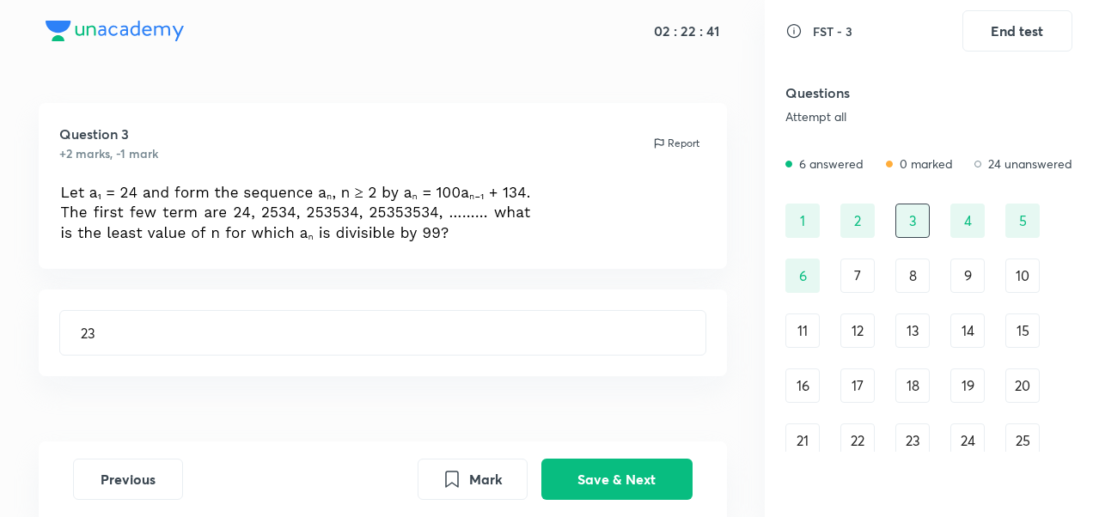
type input "88"
click at [975, 225] on div "4" at bounding box center [967, 221] width 34 height 34
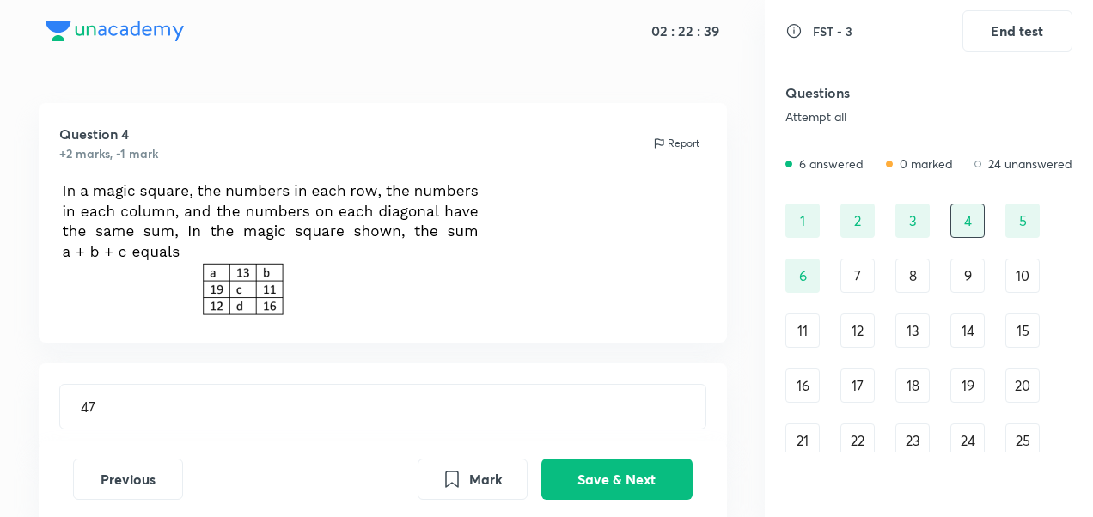
click at [1015, 225] on div "5" at bounding box center [1022, 221] width 34 height 34
type input "30"
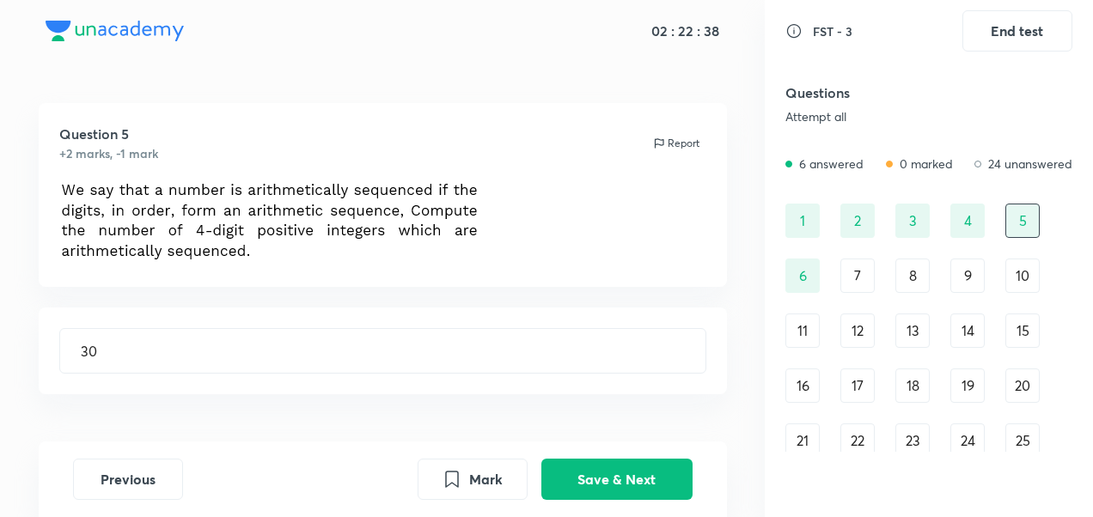
click at [794, 280] on div "6" at bounding box center [802, 276] width 34 height 34
type input "79"
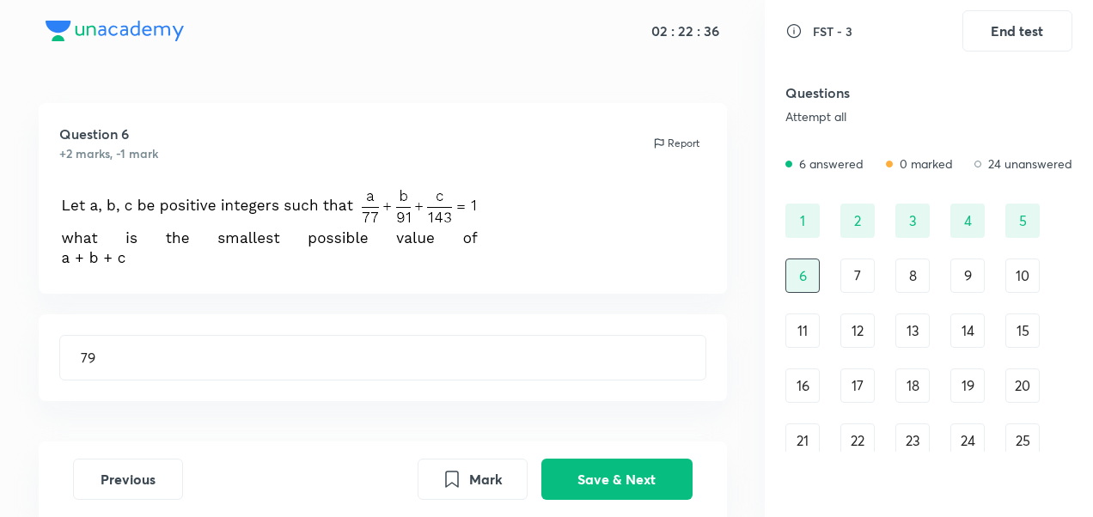
click at [854, 284] on div "7" at bounding box center [857, 276] width 34 height 34
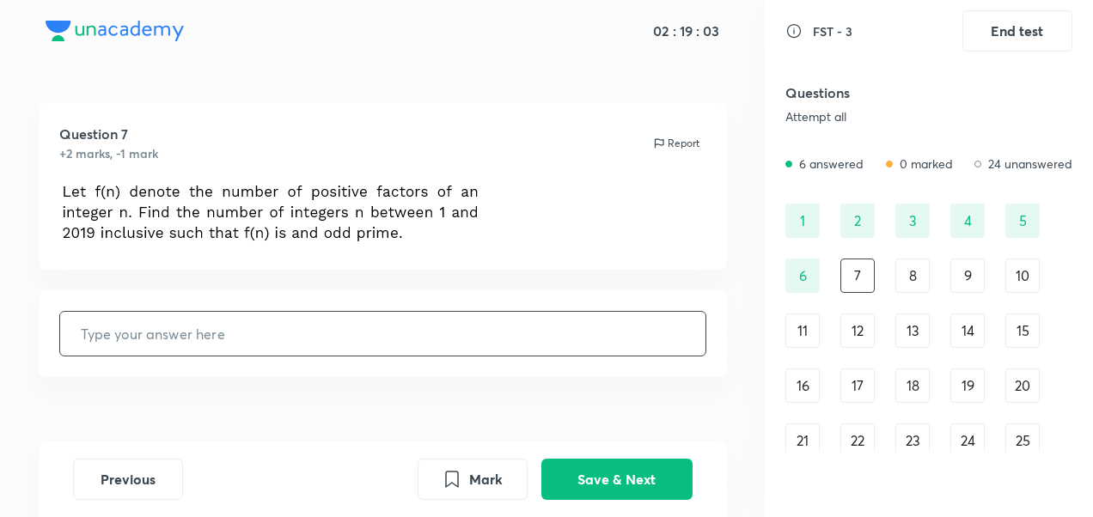
click at [181, 339] on input "text" at bounding box center [382, 334] width 645 height 44
type input "20"
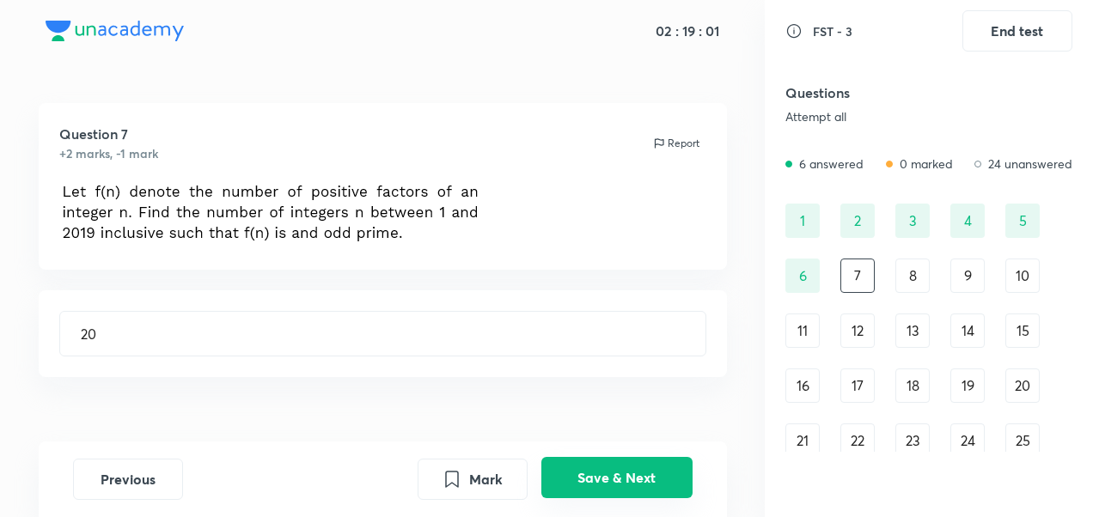
click at [638, 484] on button "Save & Next" at bounding box center [616, 477] width 151 height 41
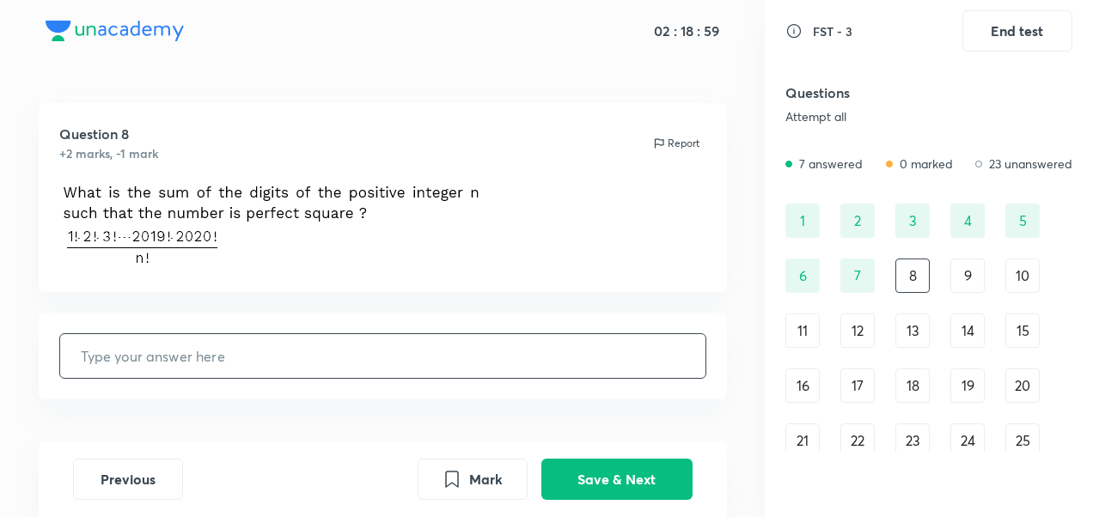
click at [423, 344] on input "text" at bounding box center [382, 356] width 645 height 44
type input "10"
click at [617, 464] on button "Save & Next" at bounding box center [616, 477] width 151 height 41
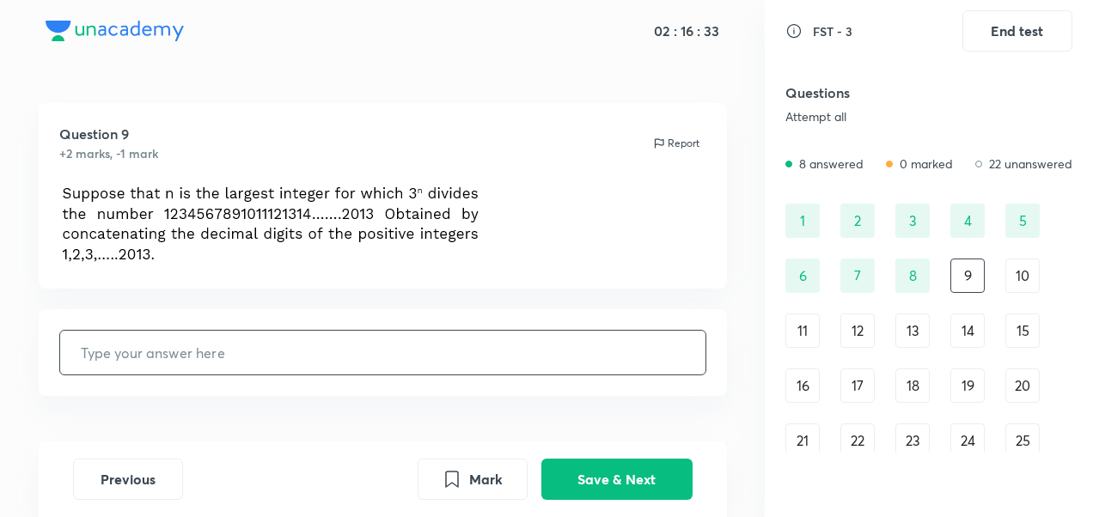
click at [467, 351] on input "text" at bounding box center [382, 353] width 645 height 44
type input "0"
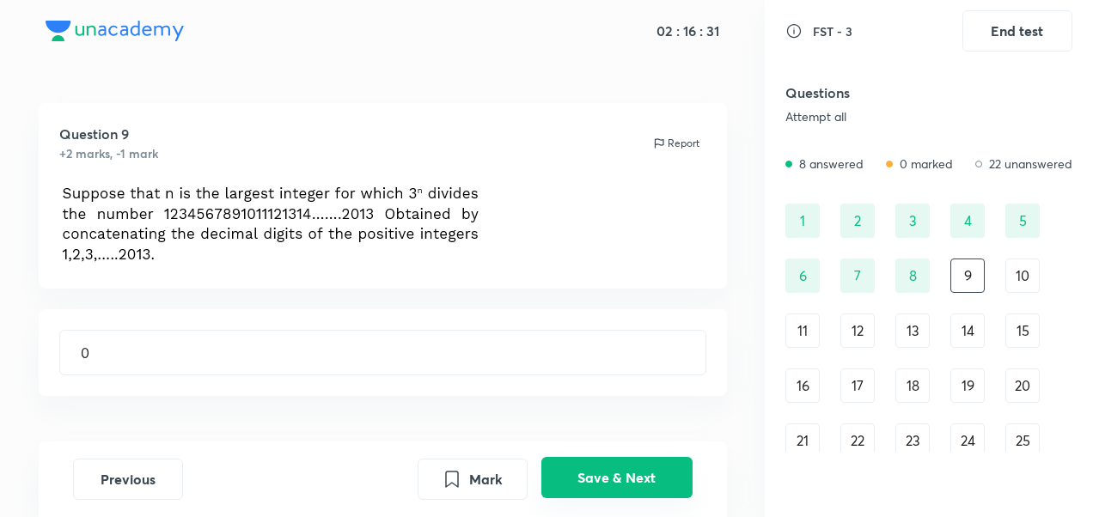
click at [608, 480] on button "Save & Next" at bounding box center [616, 477] width 151 height 41
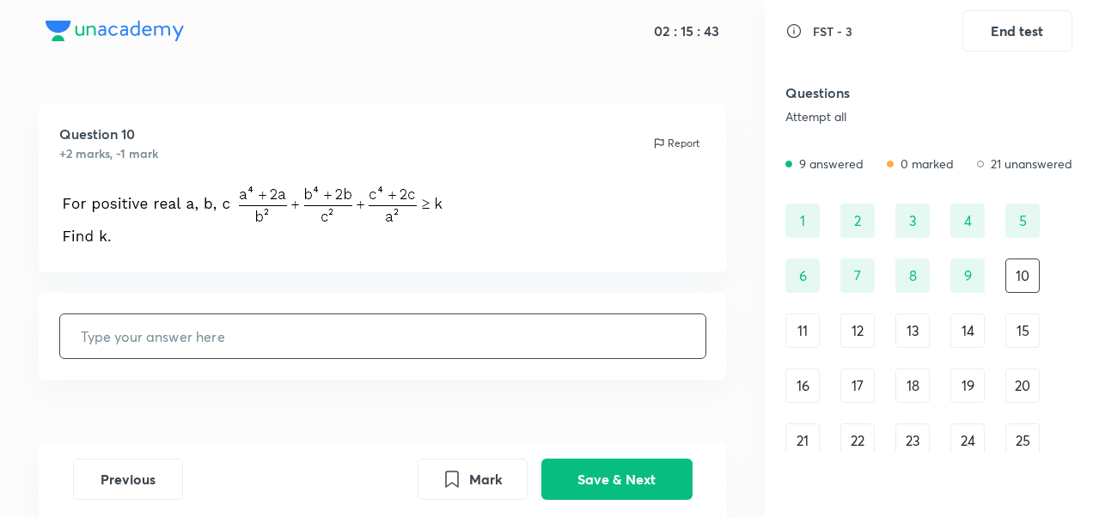
click at [311, 347] on input "text" at bounding box center [382, 337] width 645 height 44
type input "9"
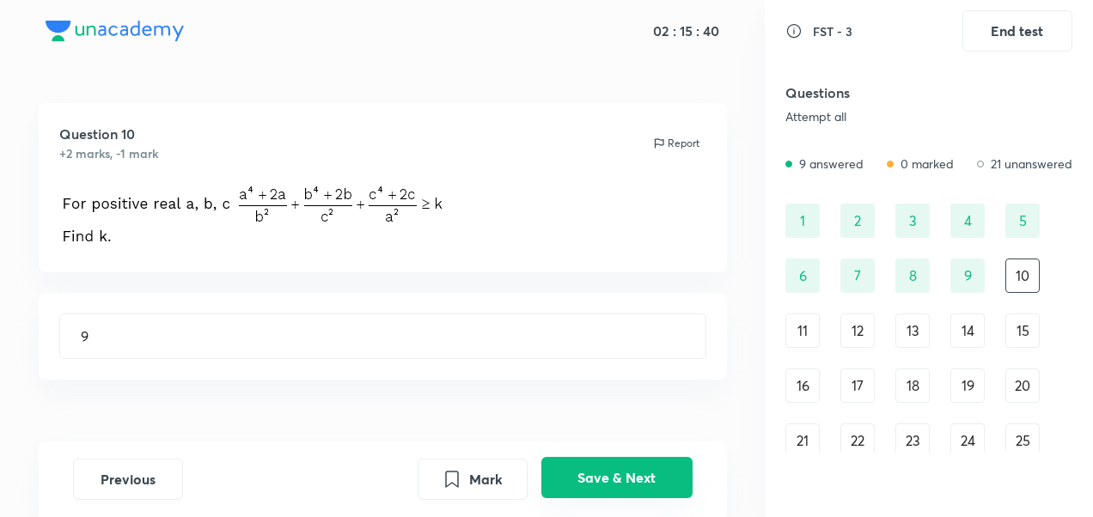
click at [634, 482] on button "Save & Next" at bounding box center [616, 477] width 151 height 41
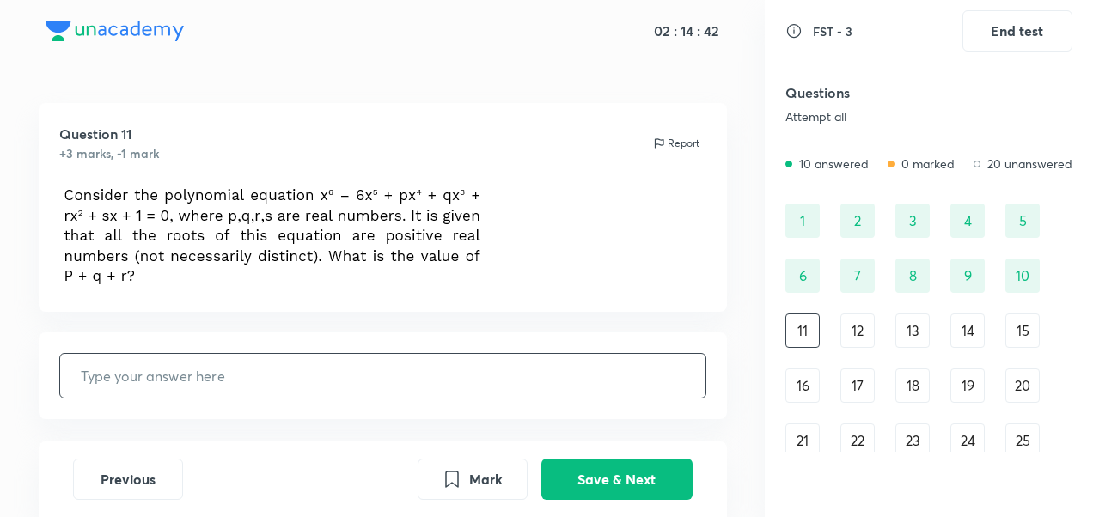
click at [309, 359] on input "text" at bounding box center [382, 376] width 645 height 44
type input "10"
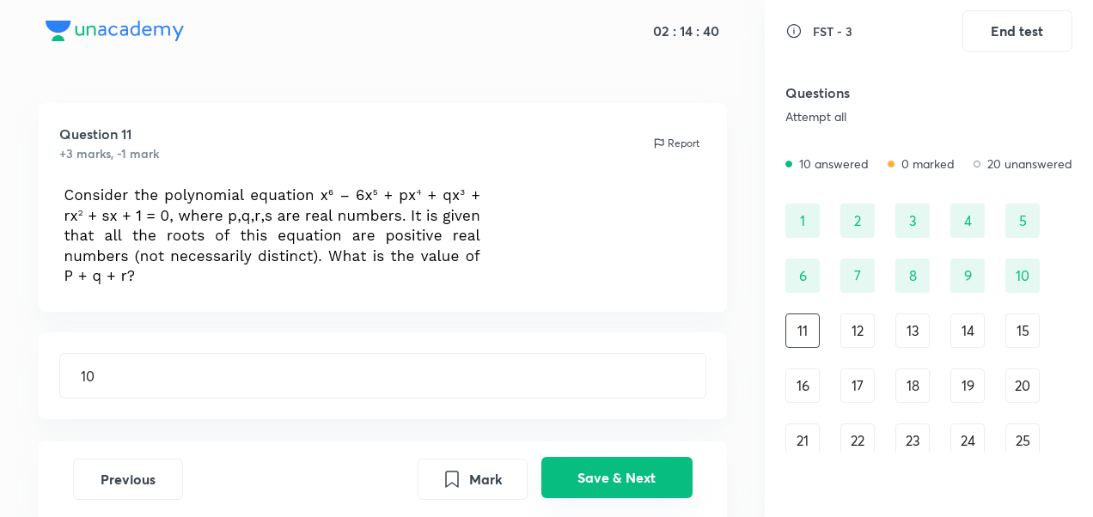
click at [612, 462] on button "Save & Next" at bounding box center [616, 477] width 151 height 41
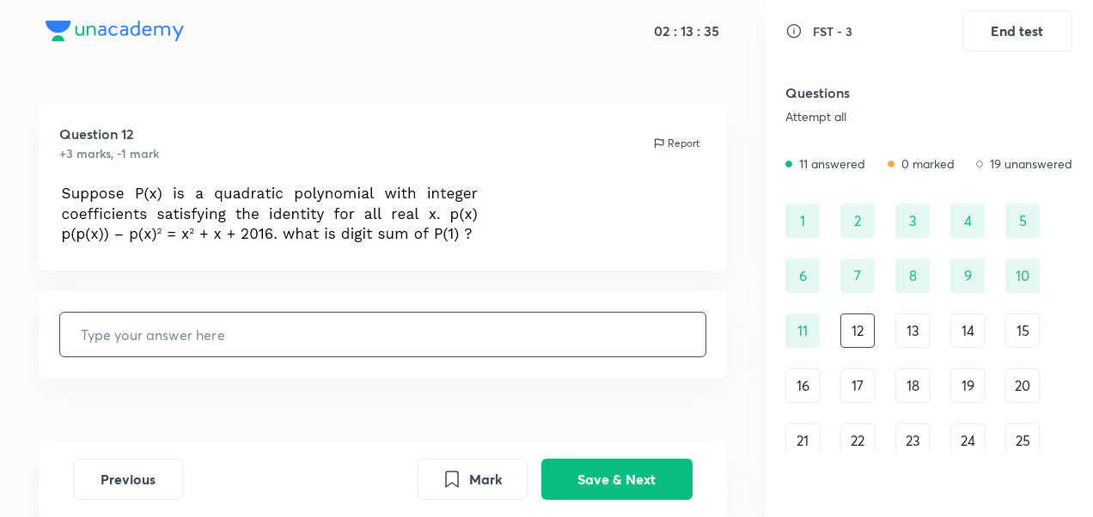
click at [375, 313] on input "text" at bounding box center [382, 335] width 645 height 44
type input "2"
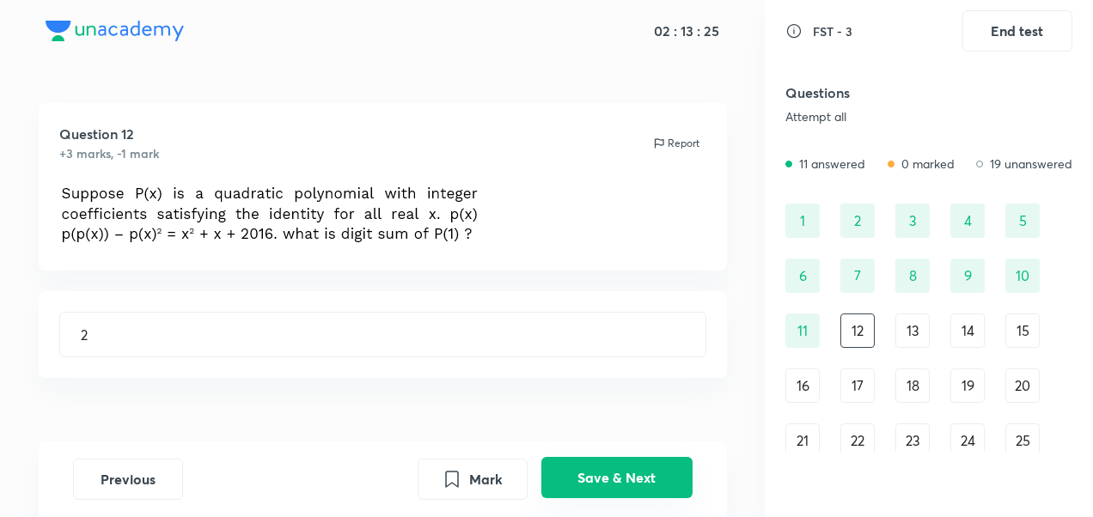
click at [577, 469] on button "Save & Next" at bounding box center [616, 477] width 151 height 41
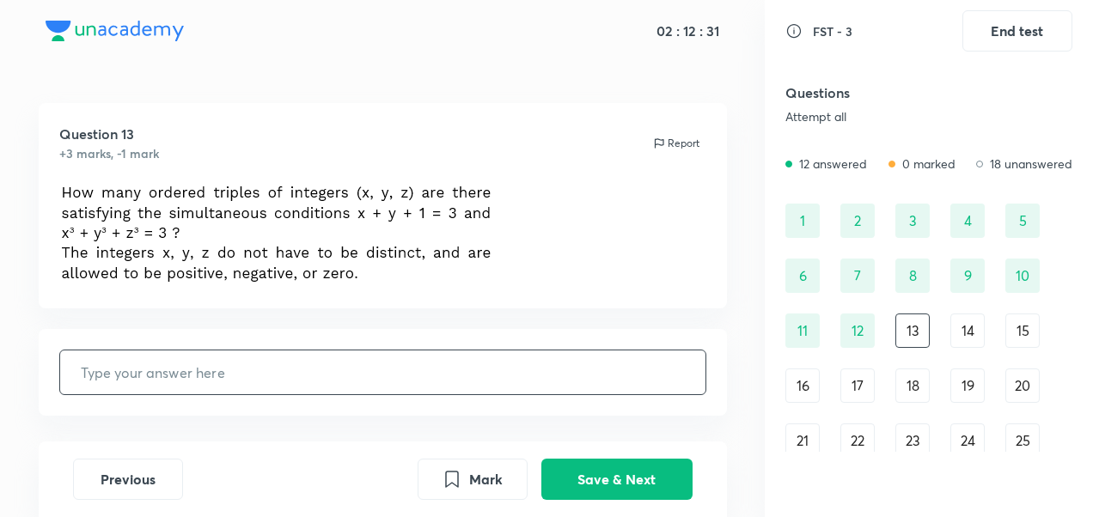
click at [352, 372] on input "text" at bounding box center [382, 373] width 645 height 44
type input "1"
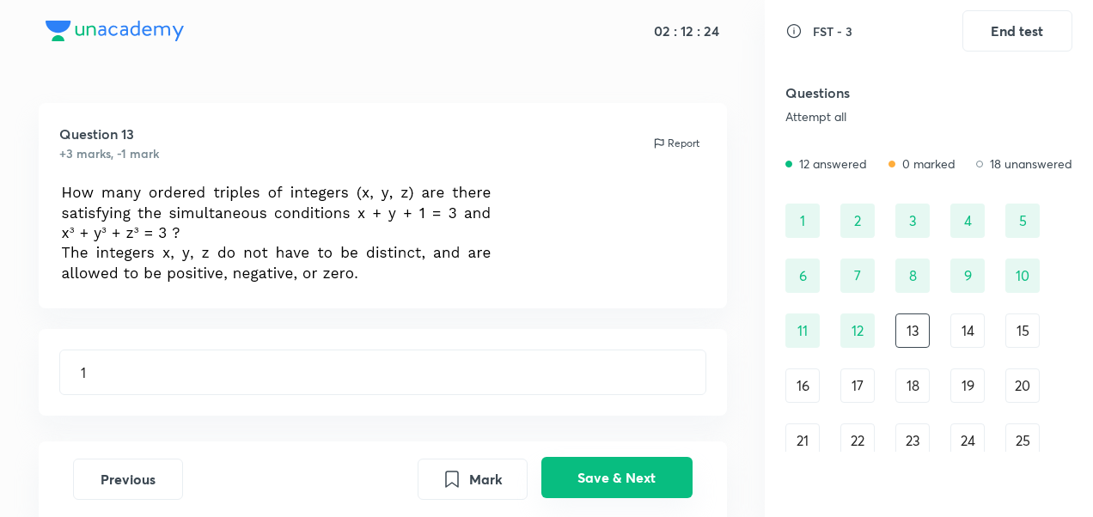
click at [573, 467] on button "Save & Next" at bounding box center [616, 477] width 151 height 41
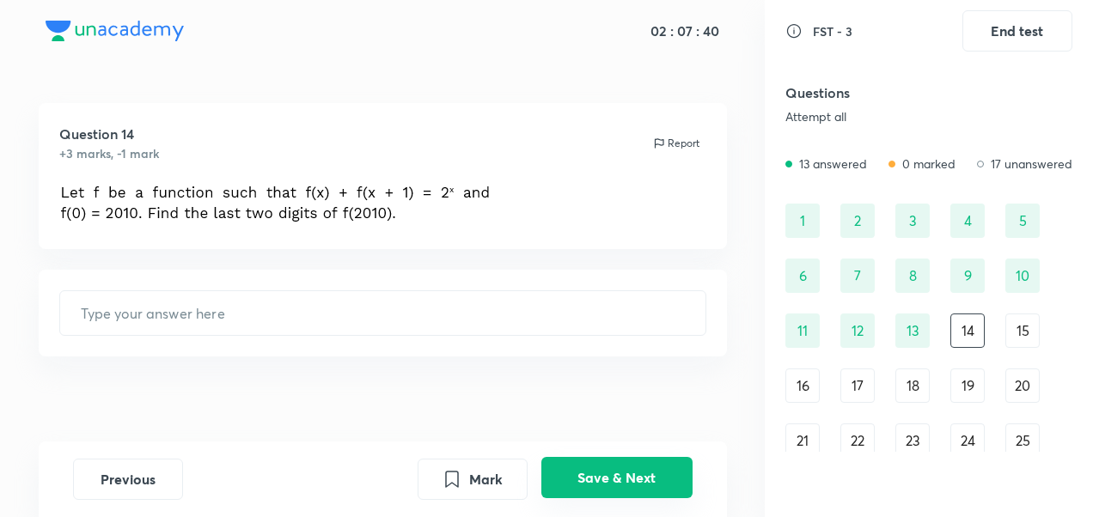
click at [617, 462] on button "Save & Next" at bounding box center [616, 477] width 151 height 41
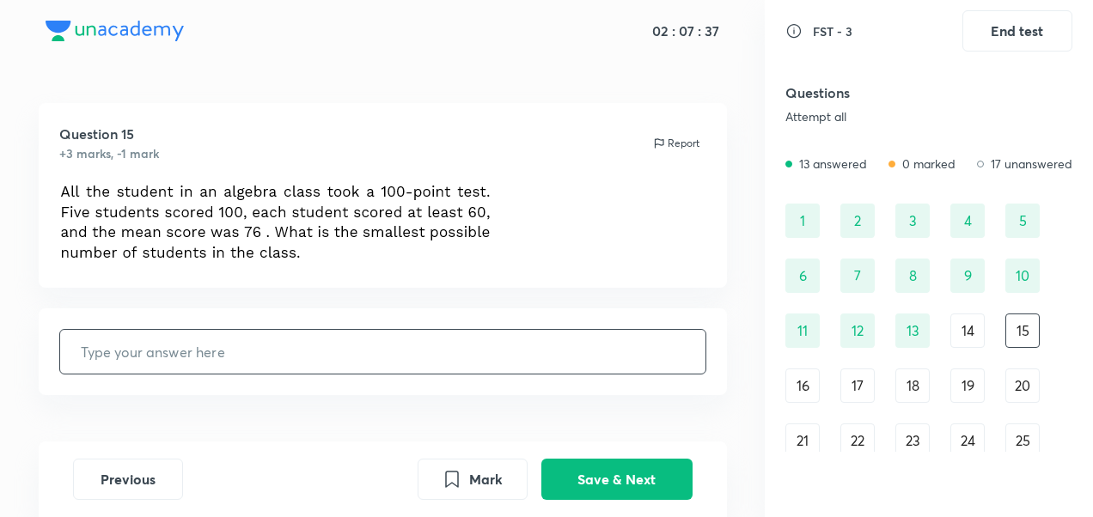
click at [500, 349] on input "text" at bounding box center [382, 352] width 645 height 44
type input "13"
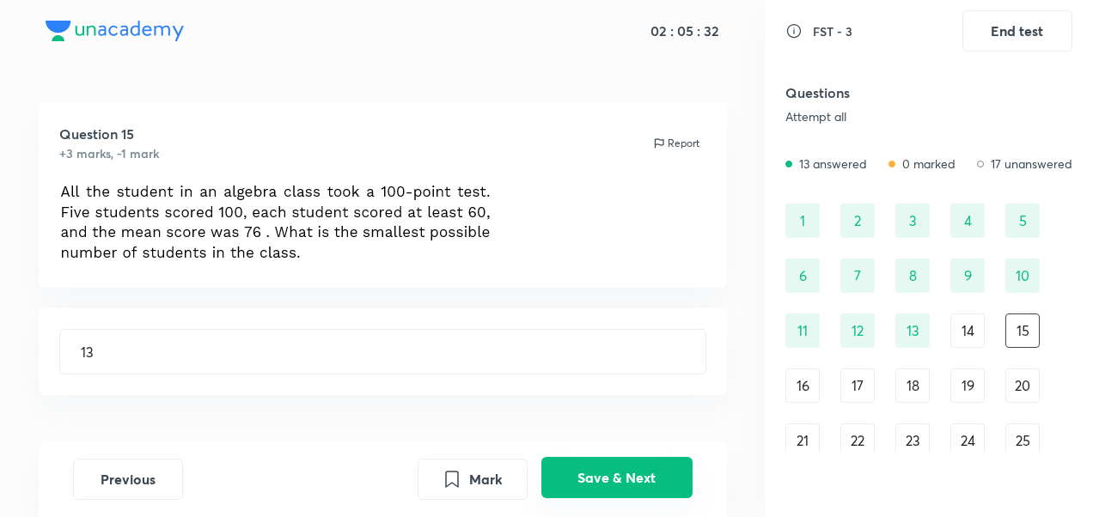
click at [641, 472] on button "Save & Next" at bounding box center [616, 477] width 151 height 41
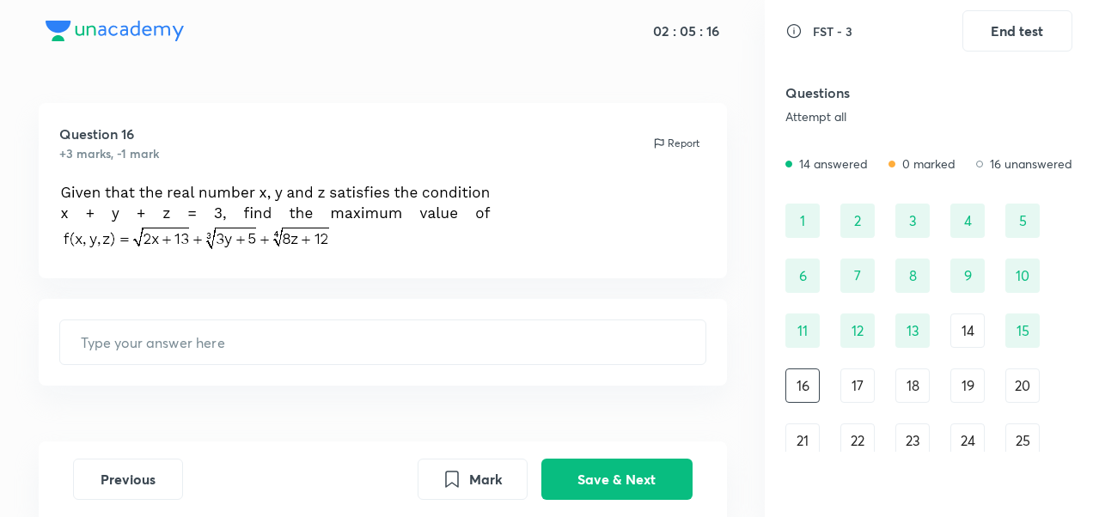
click at [980, 345] on div "14" at bounding box center [967, 331] width 34 height 34
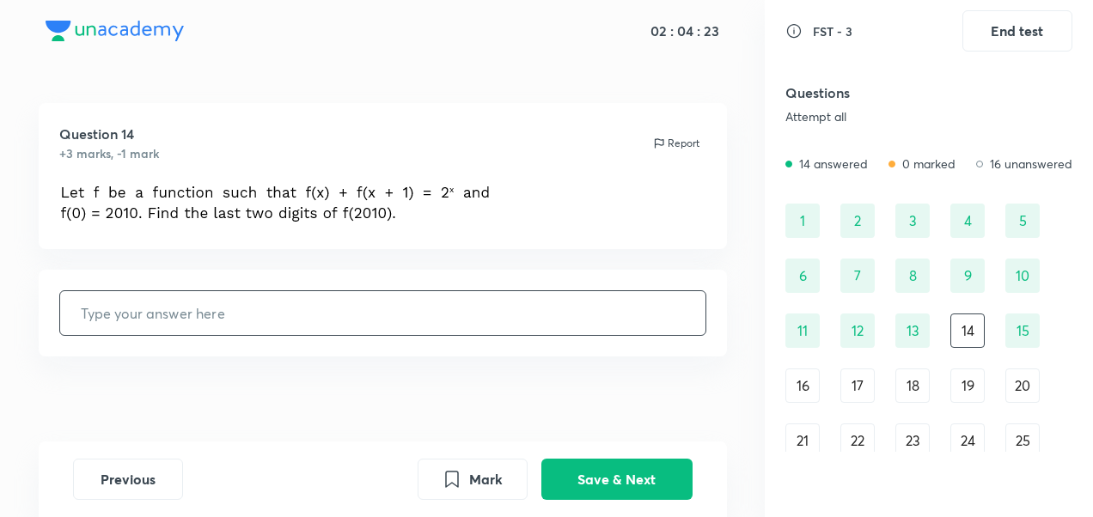
click at [488, 328] on input "text" at bounding box center [382, 313] width 645 height 44
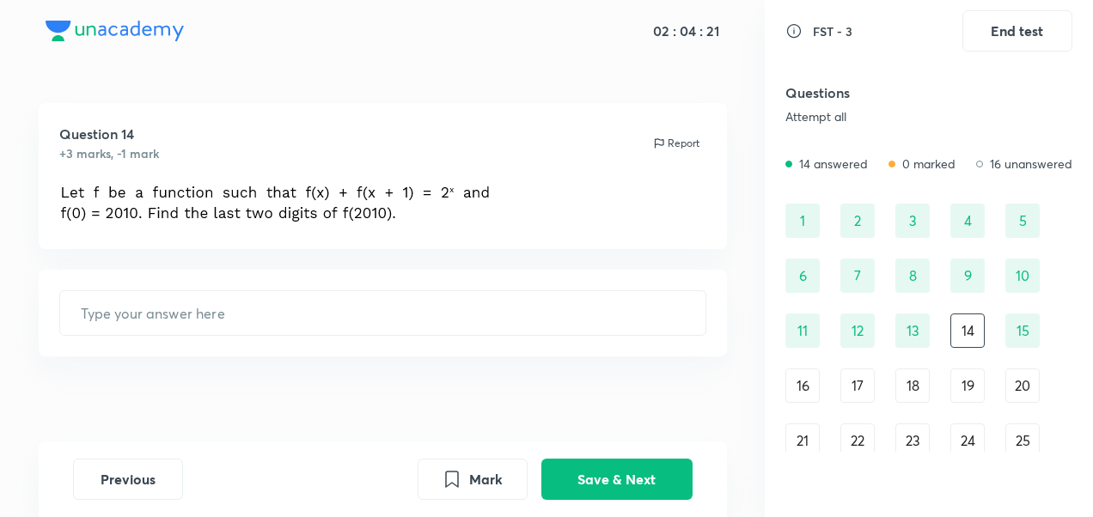
click at [801, 376] on div "16" at bounding box center [802, 386] width 34 height 34
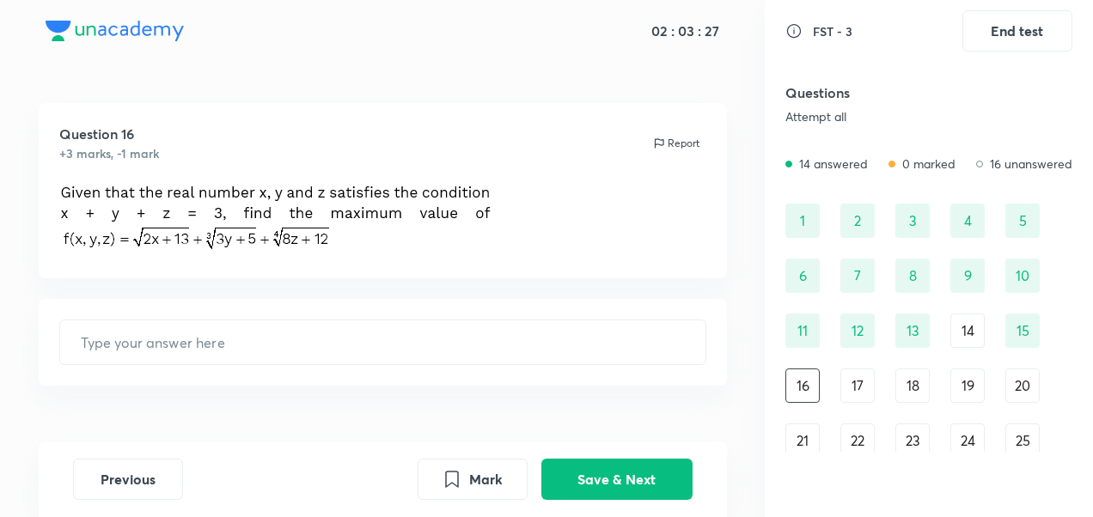
click at [718, 294] on div "Question 16 +3 marks, -1 mark Report ​" at bounding box center [382, 296] width 765 height 386
click at [1011, 344] on div "15" at bounding box center [1022, 331] width 34 height 34
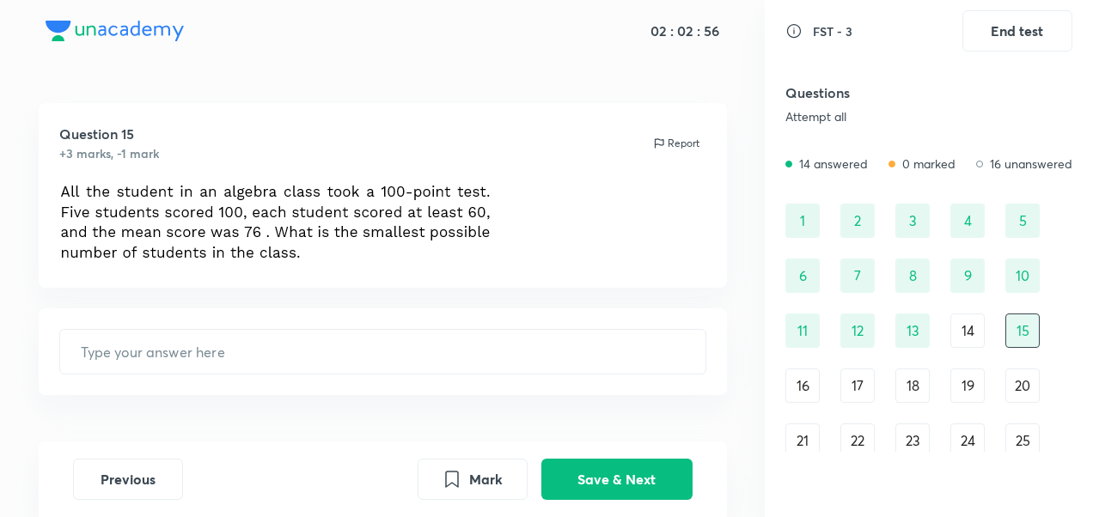
type input "13"
click at [1011, 344] on div "15" at bounding box center [1022, 331] width 34 height 34
click at [799, 207] on div "1" at bounding box center [802, 221] width 34 height 34
type input "68"
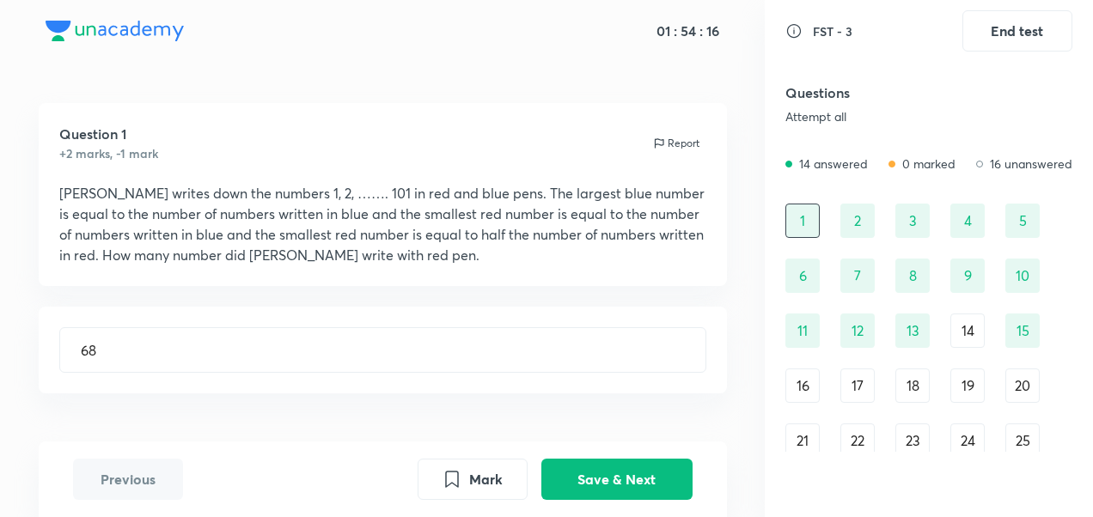
click at [808, 394] on div "16" at bounding box center [802, 386] width 34 height 34
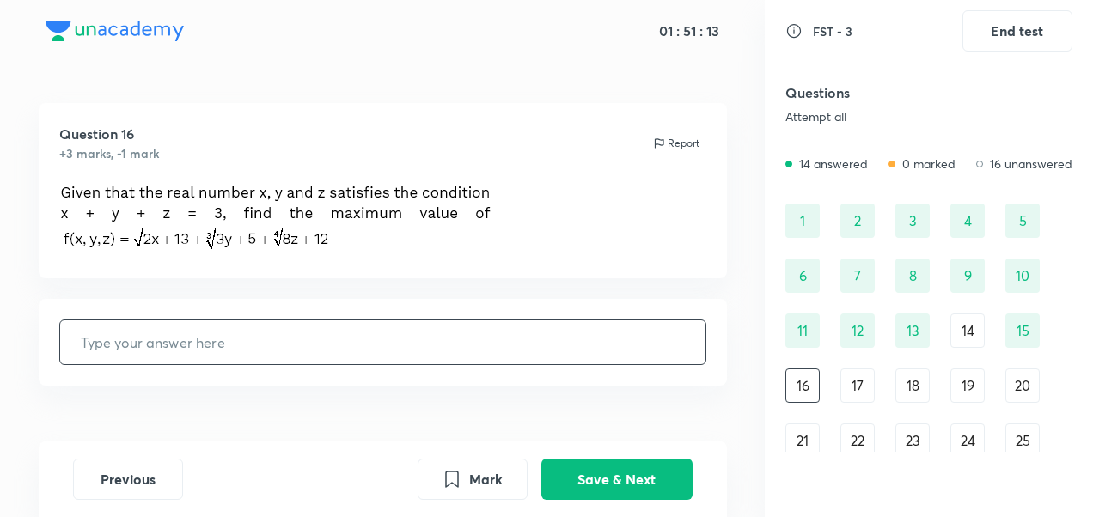
click at [354, 362] on input "text" at bounding box center [382, 343] width 645 height 44
type input "8"
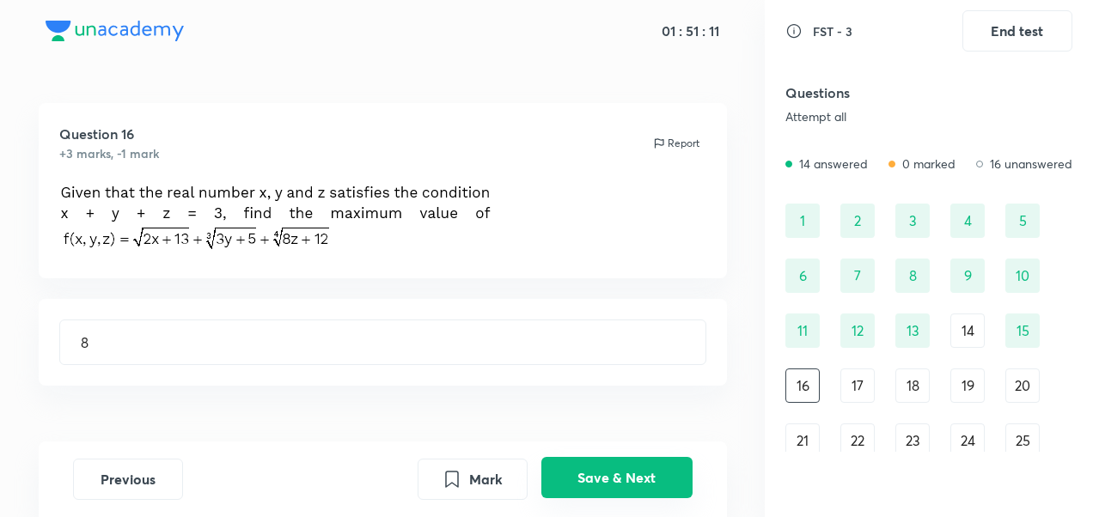
click at [603, 477] on button "Save & Next" at bounding box center [616, 477] width 151 height 41
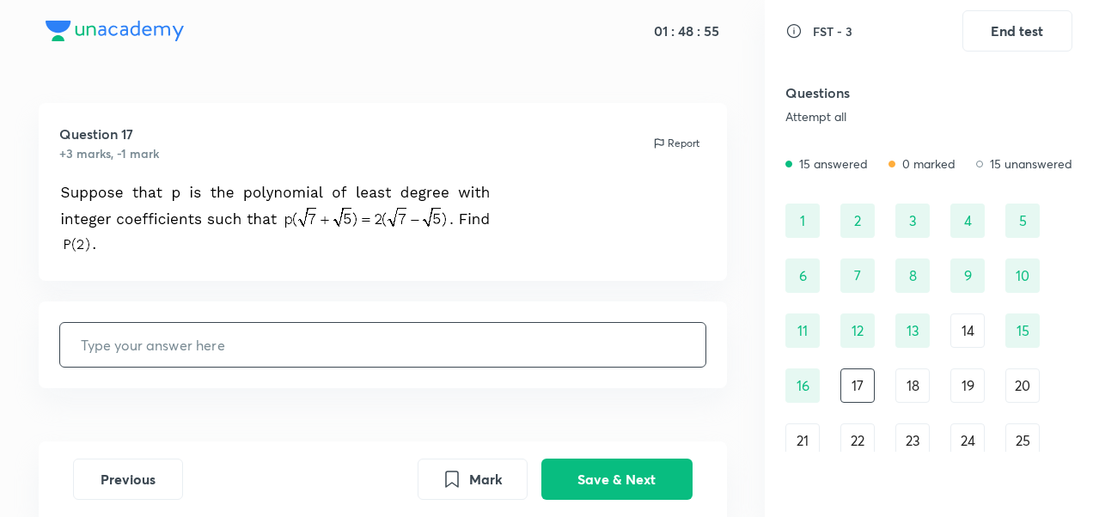
click at [339, 357] on input "text" at bounding box center [382, 345] width 645 height 44
type input "40"
click at [586, 492] on button "Save & Next" at bounding box center [616, 477] width 151 height 41
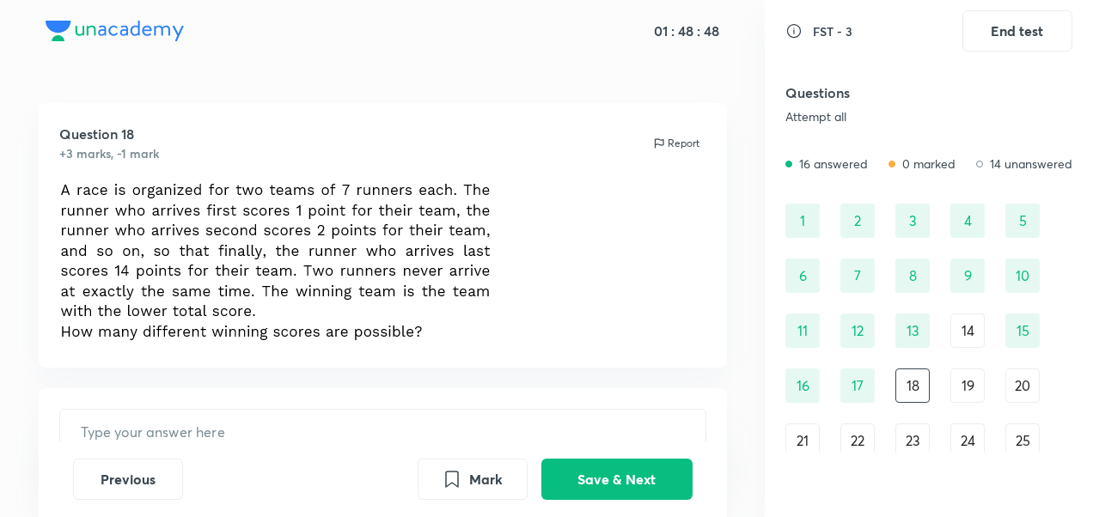
click at [257, 444] on div "Previous Mark Save & Next" at bounding box center [383, 480] width 688 height 76
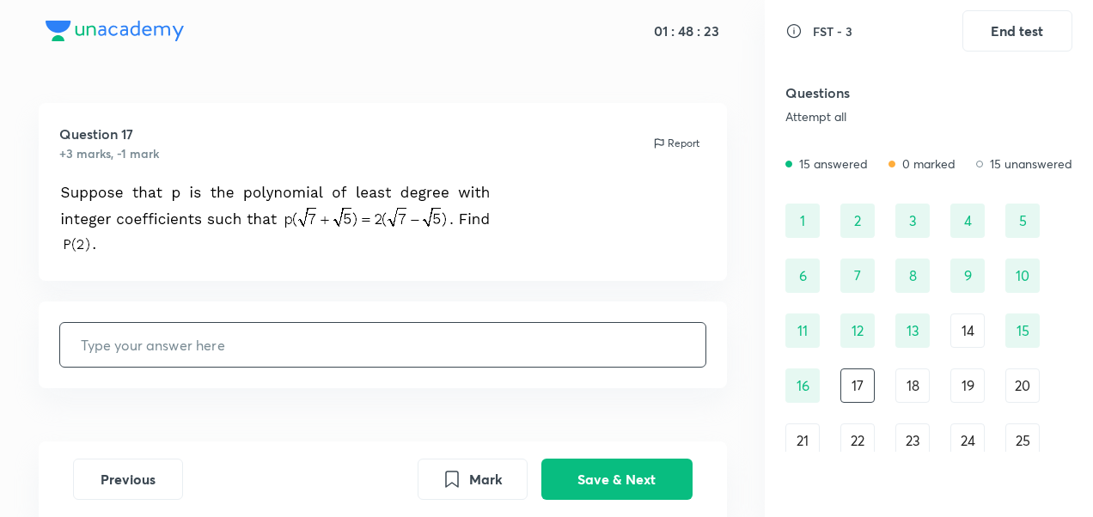
click at [558, 361] on input "text" at bounding box center [382, 345] width 645 height 44
type input "40"
click at [595, 497] on button "Save & Next" at bounding box center [616, 477] width 151 height 41
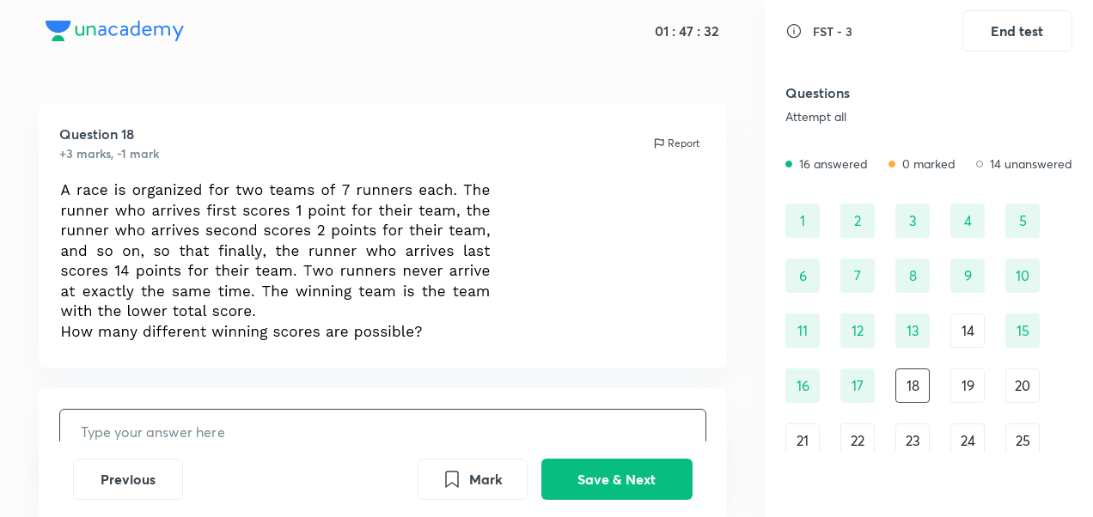
click at [380, 424] on input "text" at bounding box center [382, 432] width 645 height 44
type input "25"
click at [648, 491] on button "Save & Next" at bounding box center [616, 477] width 151 height 41
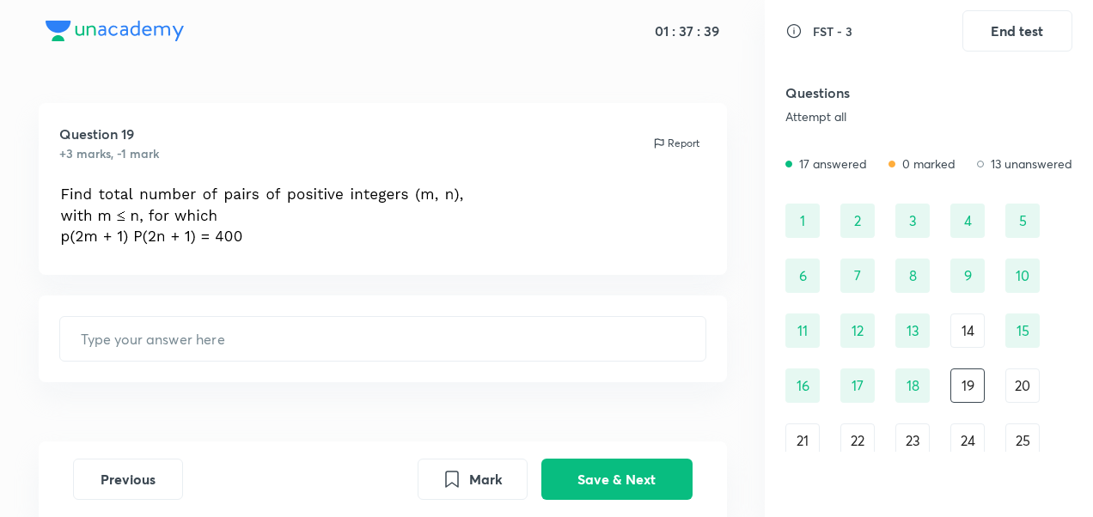
click at [1024, 380] on div "20" at bounding box center [1022, 386] width 34 height 34
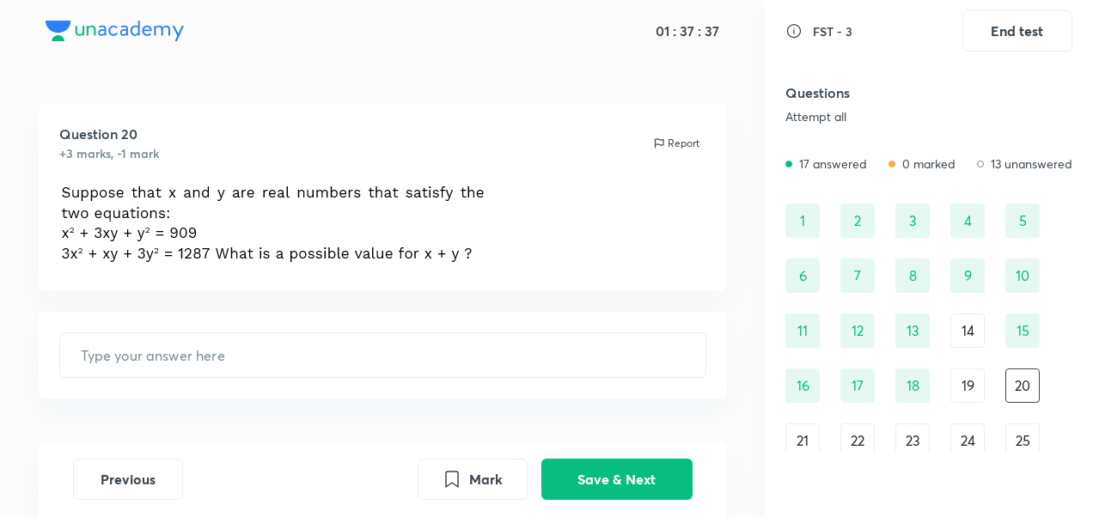
click at [985, 392] on div "1 2 3 4 5 6 7 8 9 10 11 12 13 14 15 16 17 18 19 20 21 22 23 24 25 26 27 28 29 30" at bounding box center [928, 358] width 287 height 309
drag, startPoint x: 985, startPoint y: 392, endPoint x: 952, endPoint y: 394, distance: 32.8
click at [952, 394] on div "1 2 3 4 5 6 7 8 9 10 11 12 13 14 15 16 17 18 19 20 21 22 23 24 25 26 27 28 29 30" at bounding box center [928, 358] width 287 height 309
click at [952, 394] on div "19" at bounding box center [967, 386] width 34 height 34
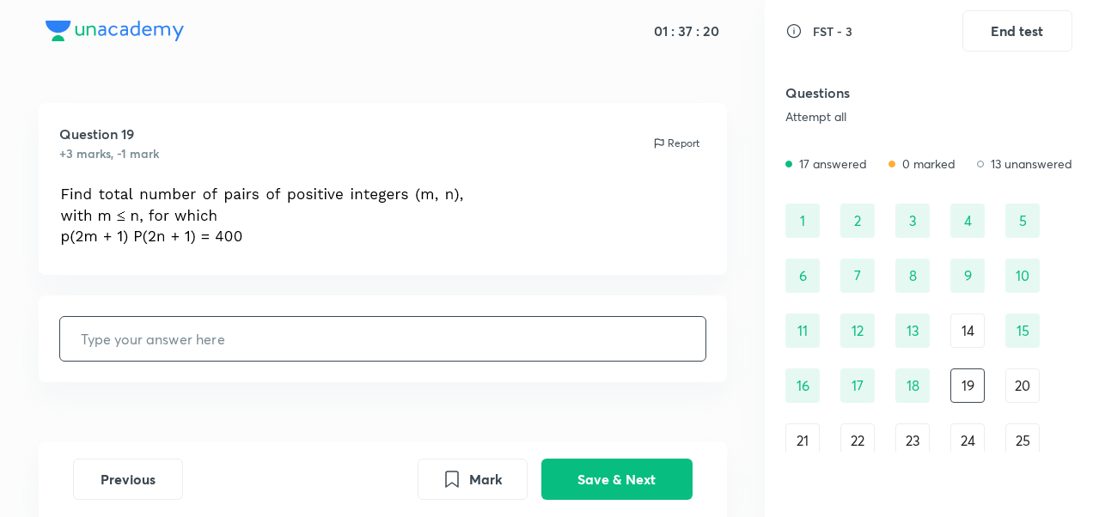
click at [589, 328] on input "text" at bounding box center [382, 339] width 645 height 44
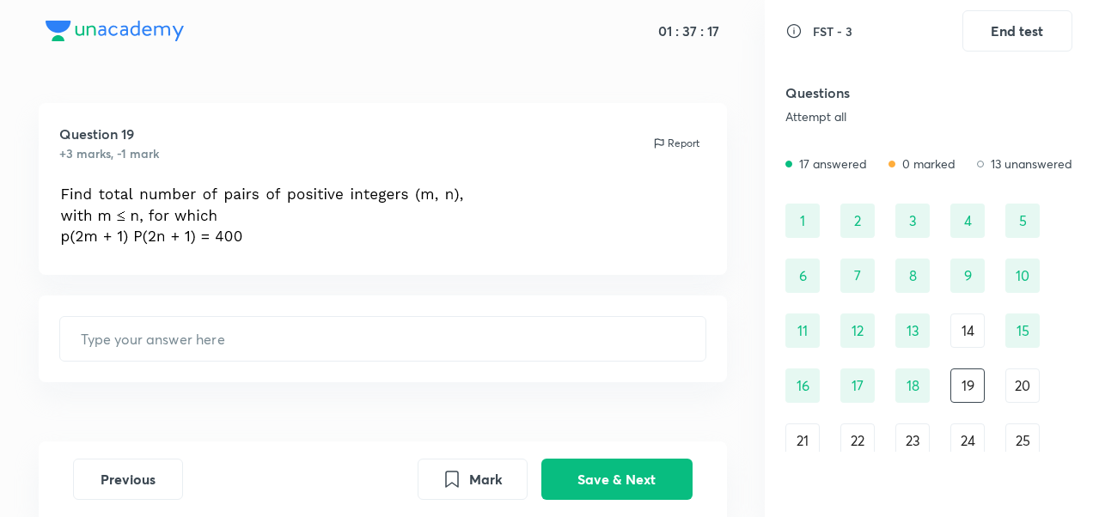
click at [1019, 373] on div "20" at bounding box center [1022, 386] width 34 height 34
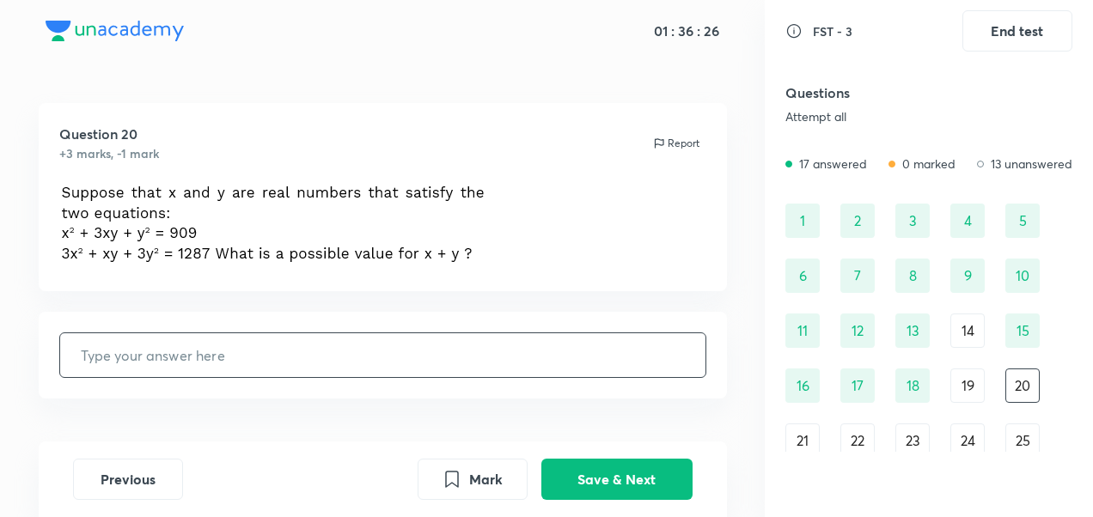
click at [346, 368] on input "text" at bounding box center [382, 355] width 645 height 44
type input "27"
click at [577, 473] on button "Save & Next" at bounding box center [616, 477] width 151 height 41
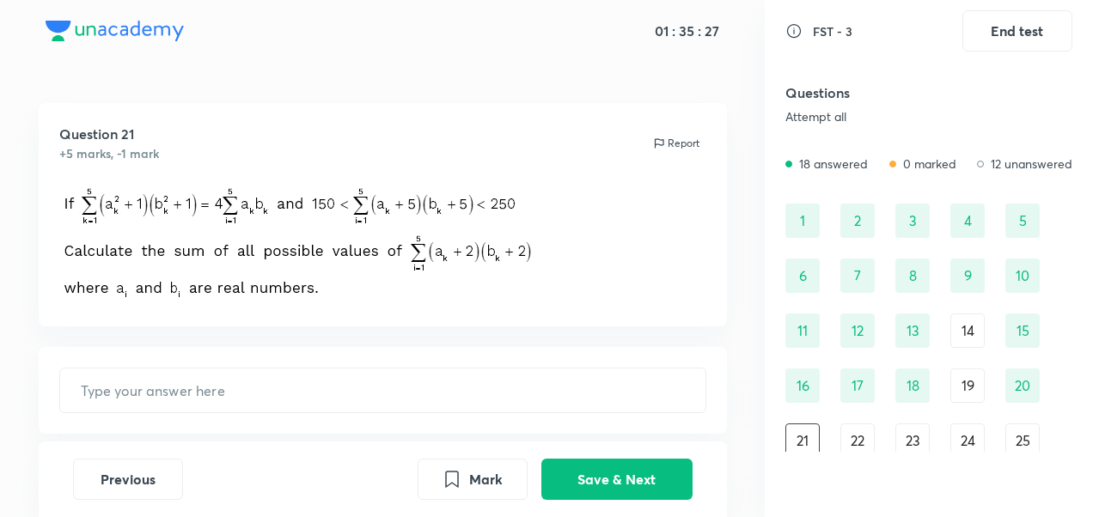
click at [0, 230] on html "01 : 35 : 27 Question 21 +5 marks, -1 mark Report ​ Previous Mark Save & Next F…" at bounding box center [546, 258] width 1093 height 517
click at [222, 137] on div "Question 21 +5 marks, -1 mark Report" at bounding box center [382, 143] width 647 height 39
click at [849, 447] on div "22" at bounding box center [857, 441] width 34 height 34
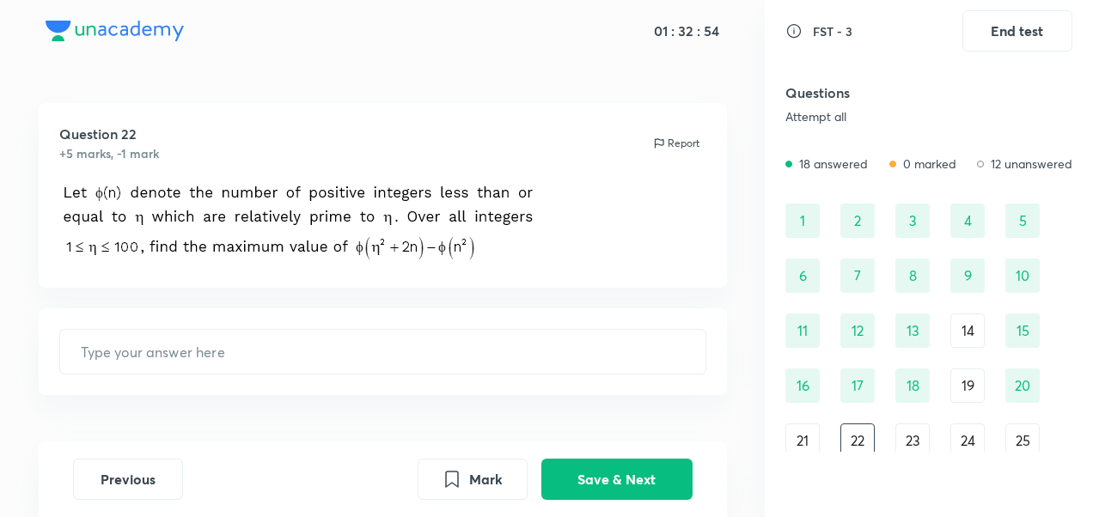
click at [894, 437] on div "1 2 3 4 5 6 7 8 9 10 11 12 13 14 15 16 17 18 19 20 21 22 23 24 25 26 27 28 29 30" at bounding box center [928, 358] width 287 height 309
click at [917, 437] on div "23" at bounding box center [912, 441] width 34 height 34
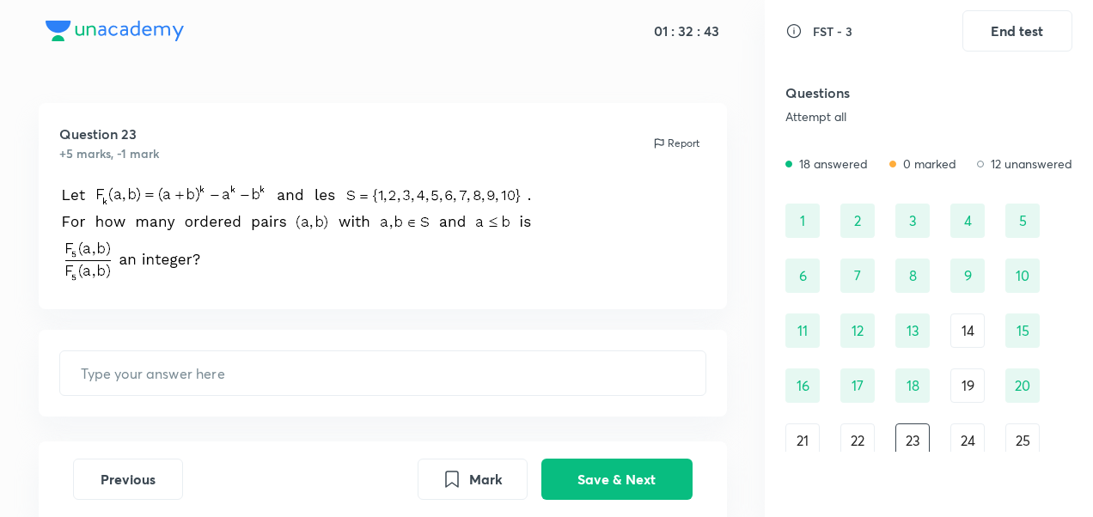
click at [974, 431] on div "24" at bounding box center [967, 441] width 34 height 34
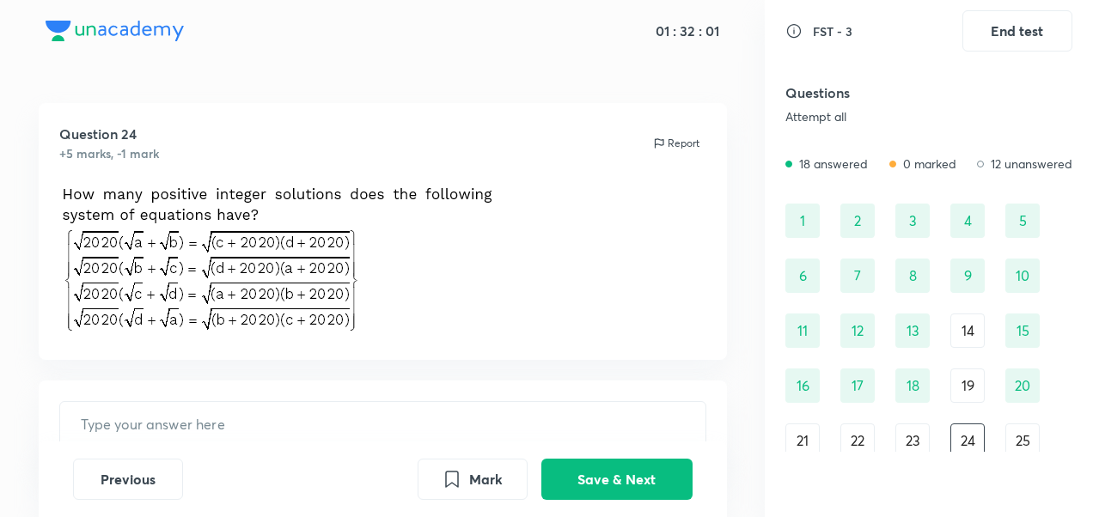
click at [1028, 394] on div "20" at bounding box center [1022, 386] width 34 height 34
type input "27"
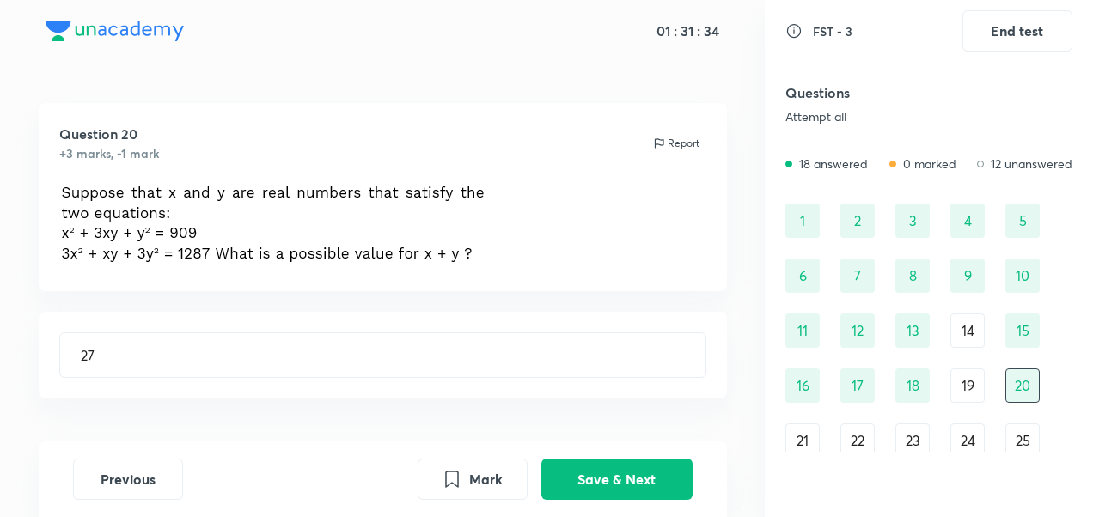
click at [917, 447] on div "23" at bounding box center [912, 441] width 34 height 34
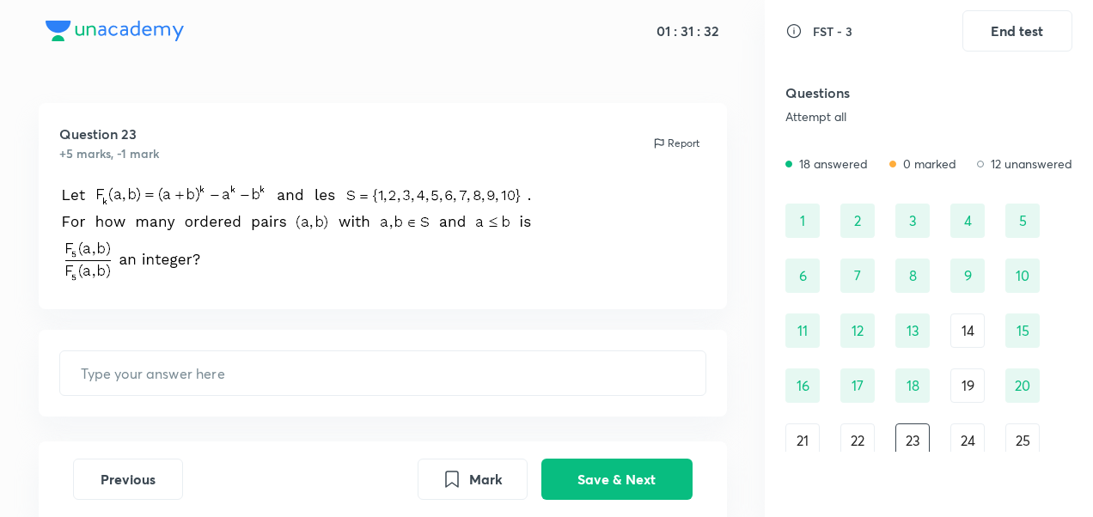
click at [973, 431] on div "24" at bounding box center [967, 441] width 34 height 34
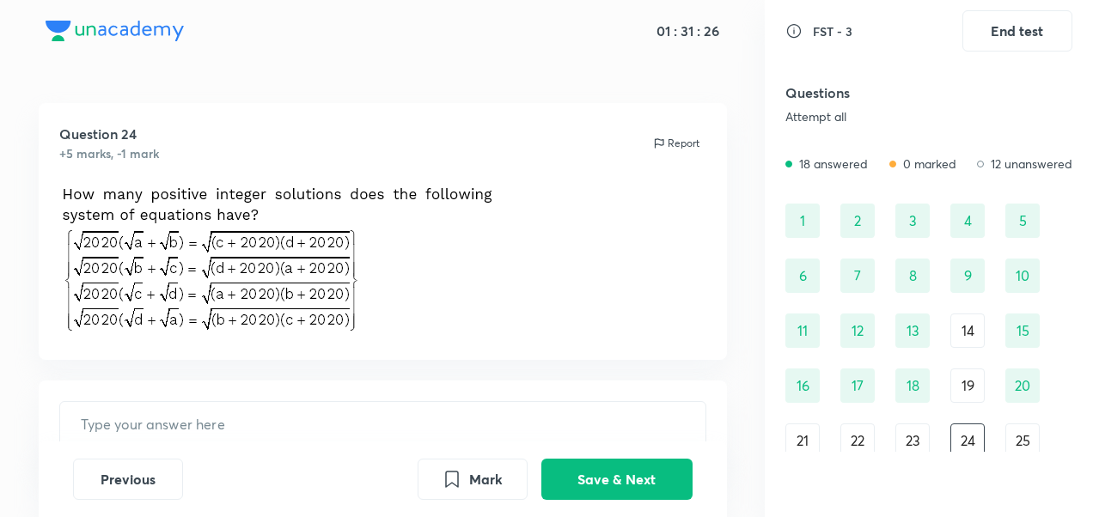
click at [1035, 431] on div "25" at bounding box center [1022, 441] width 34 height 34
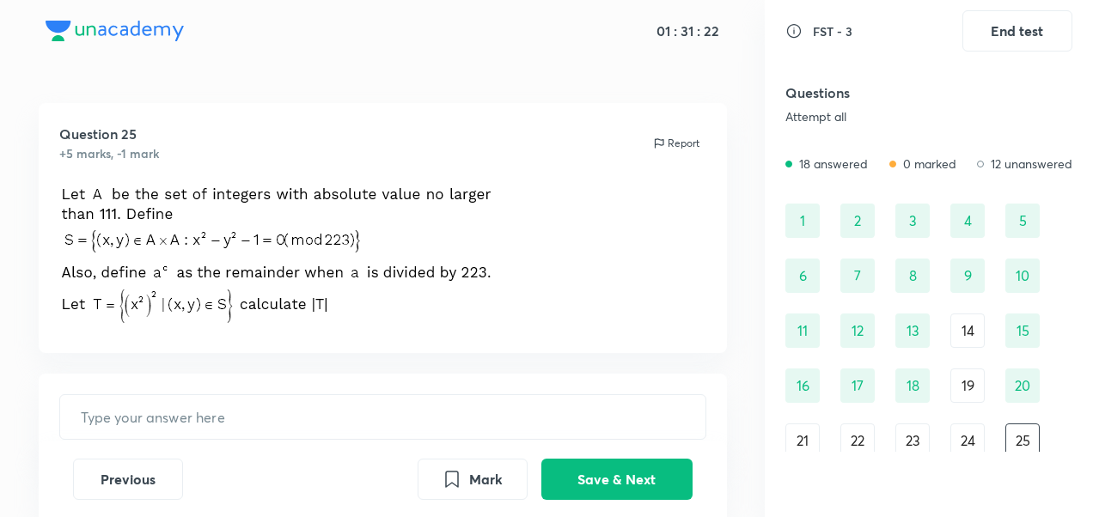
click at [797, 439] on div "21" at bounding box center [802, 441] width 34 height 34
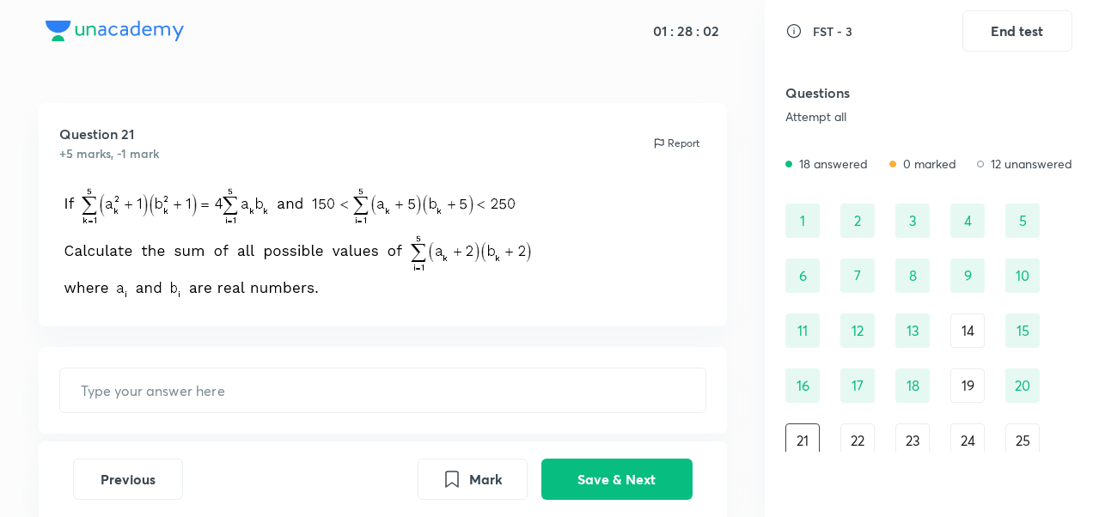
click at [979, 434] on div "24" at bounding box center [967, 441] width 34 height 34
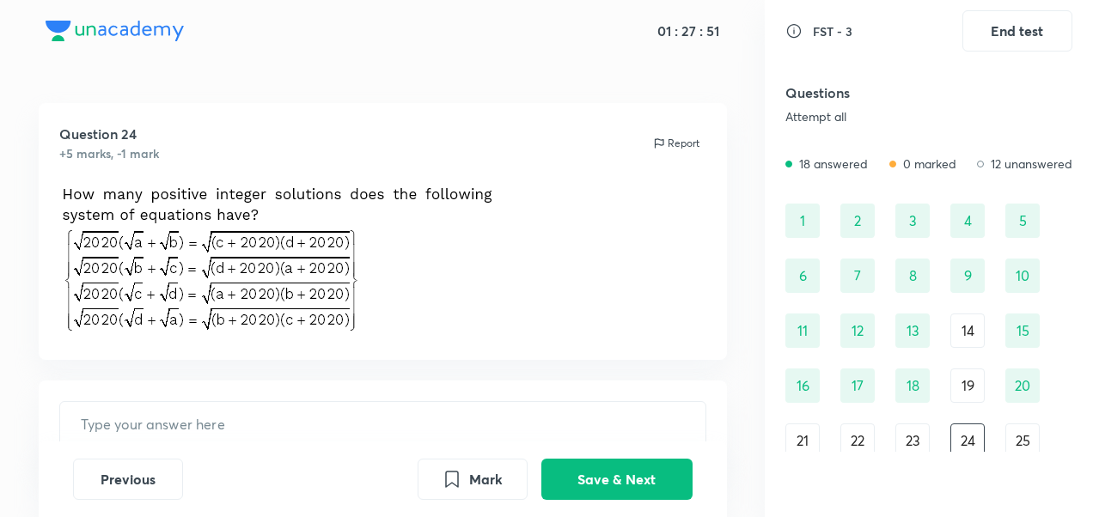
click at [1025, 433] on div "25" at bounding box center [1022, 441] width 34 height 34
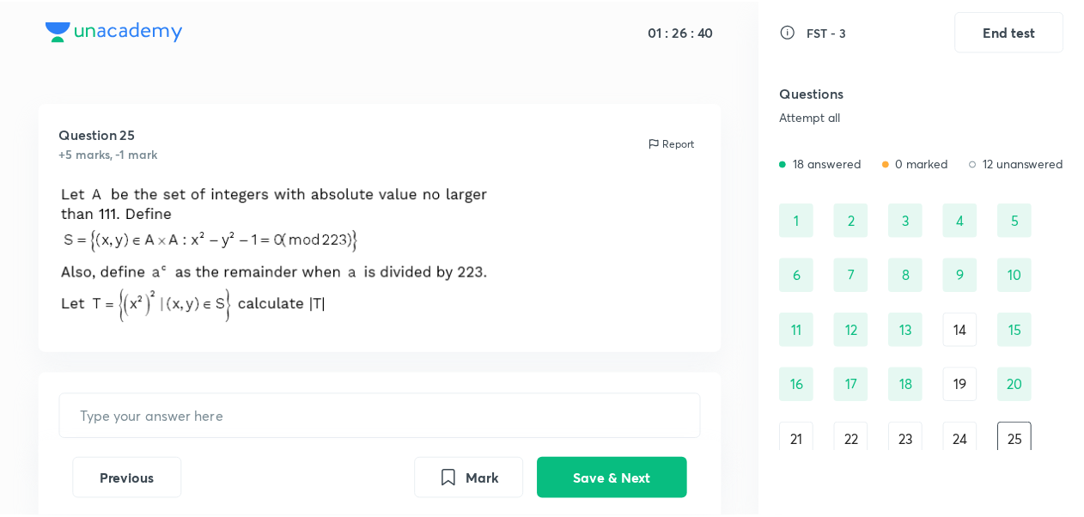
scroll to position [82, 0]
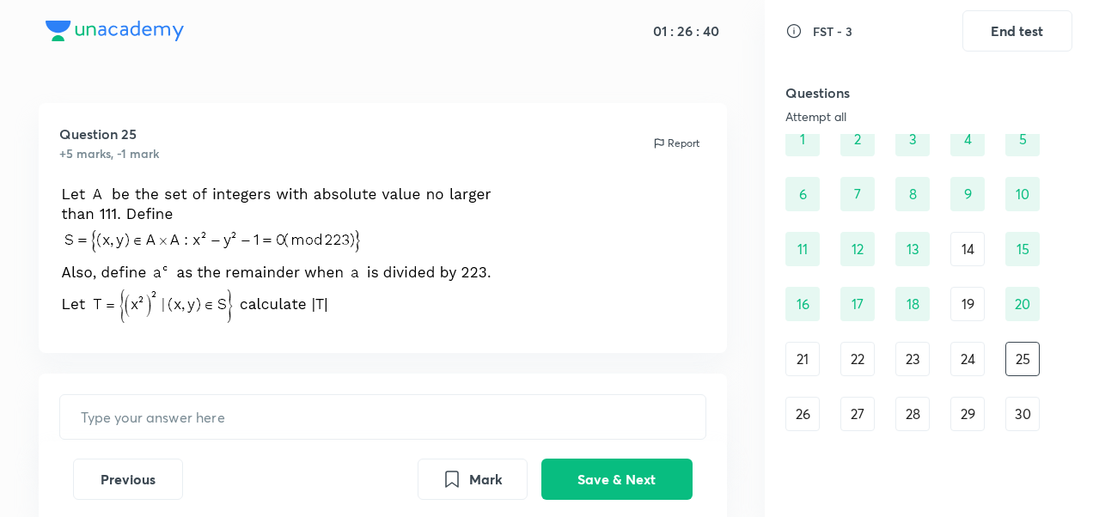
click at [805, 411] on div "26" at bounding box center [802, 414] width 34 height 34
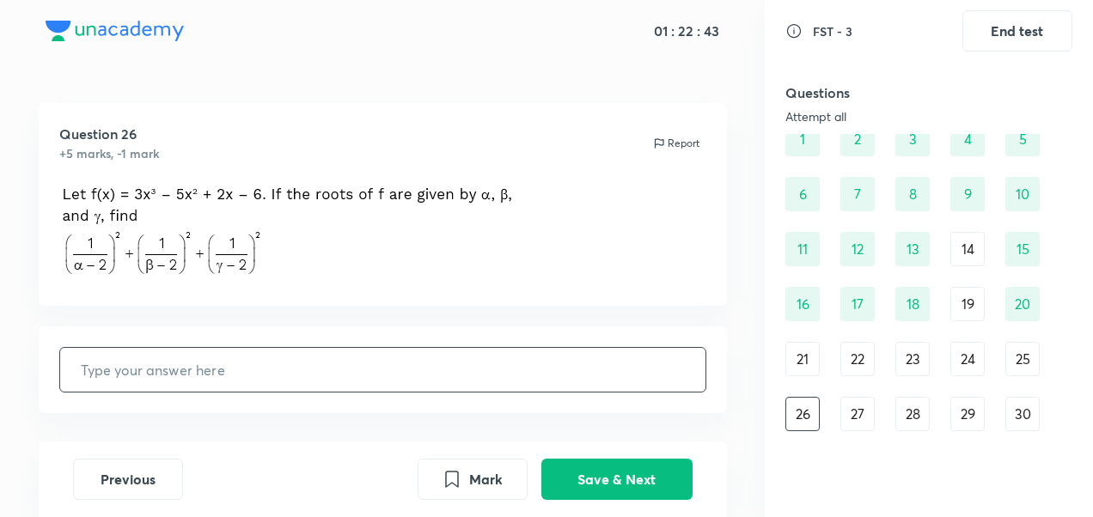
click at [473, 361] on input "text" at bounding box center [382, 370] width 645 height 44
type input "68"
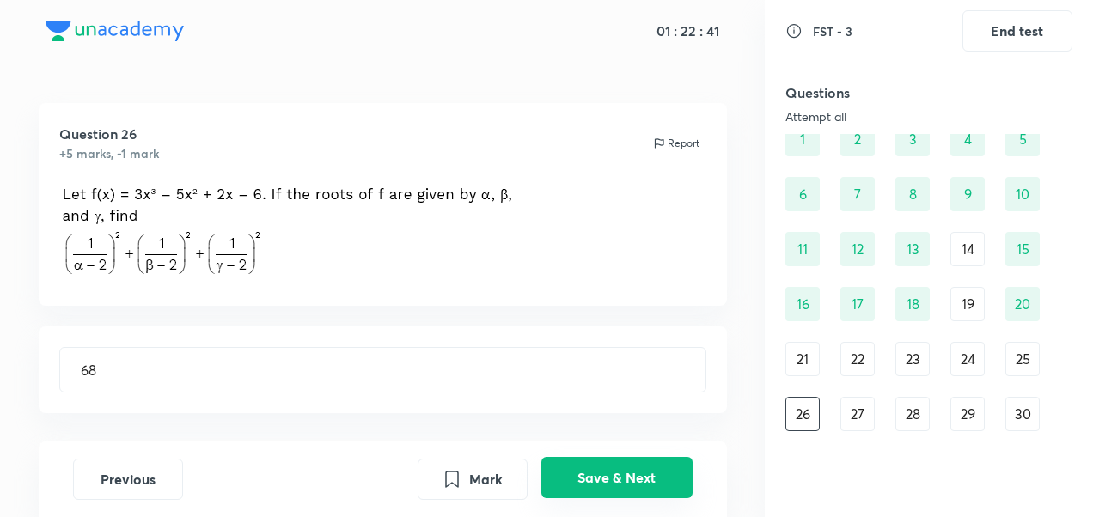
click at [635, 479] on button "Save & Next" at bounding box center [616, 477] width 151 height 41
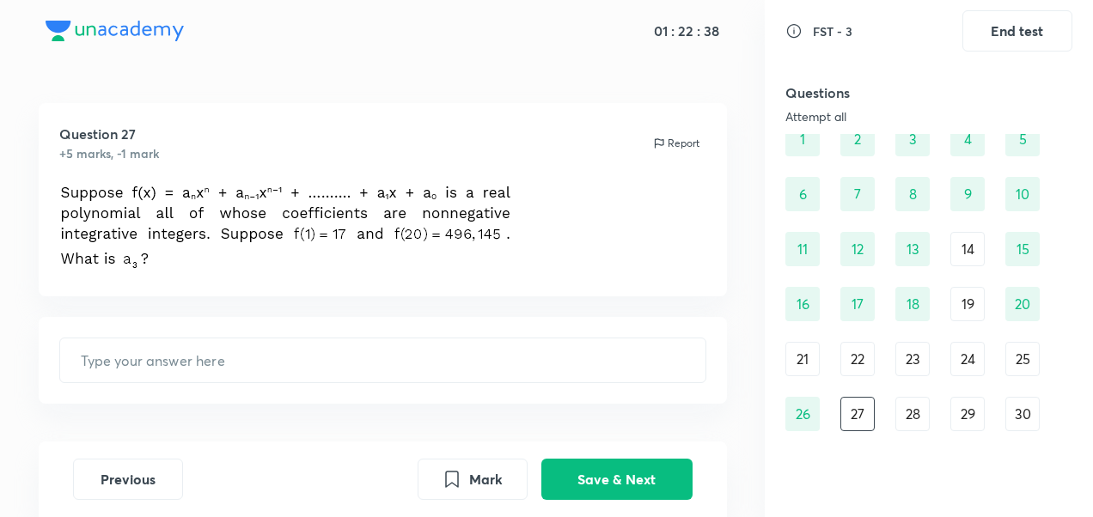
click at [983, 353] on div "24" at bounding box center [967, 359] width 34 height 34
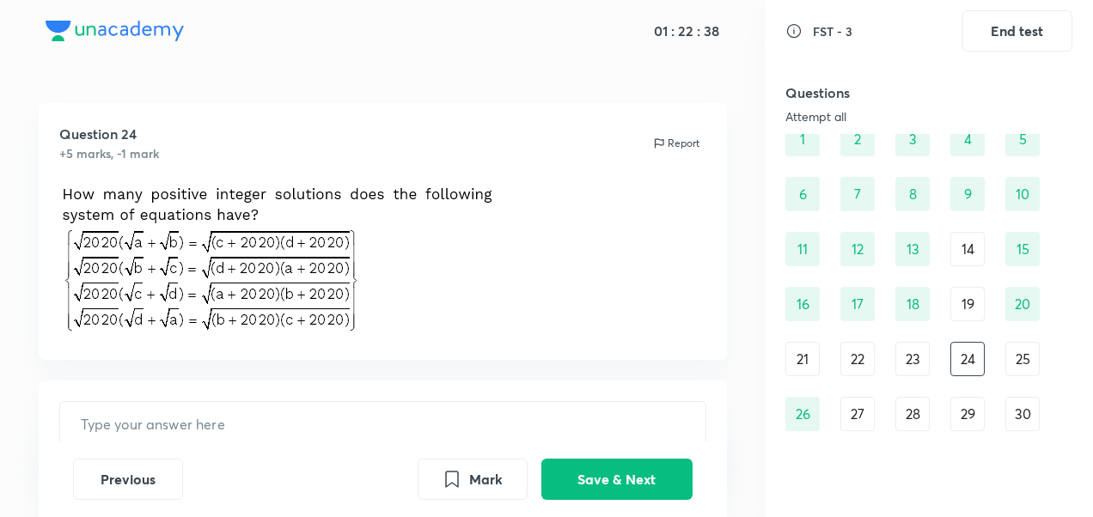
click at [1019, 359] on div "25" at bounding box center [1022, 359] width 34 height 34
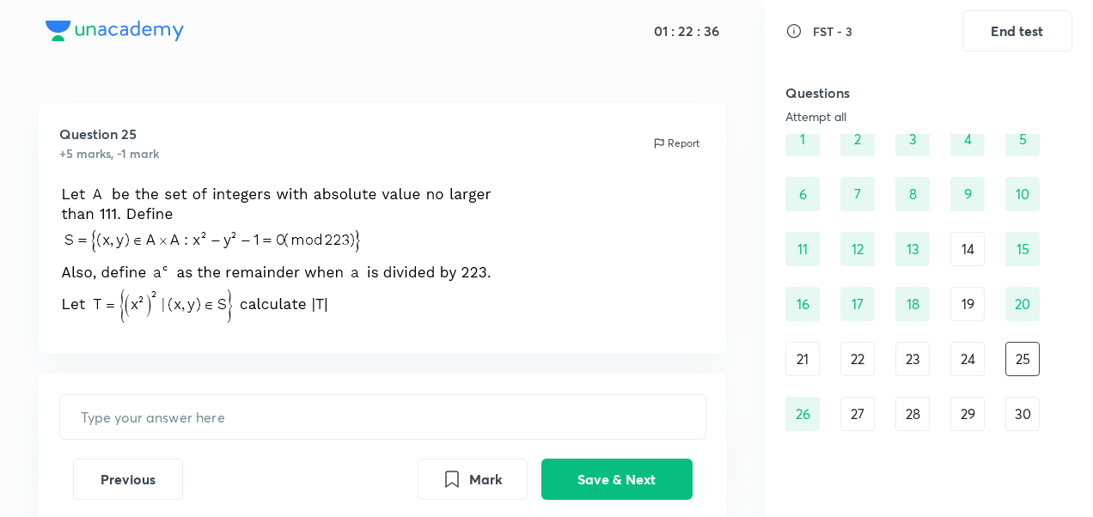
click at [864, 437] on div "Questions Attempt all 19 answered 0 marked 11 unanswered 1 2 3 4 5 6 7 8 9 10 1…" at bounding box center [928, 262] width 287 height 380
click at [862, 410] on div "27" at bounding box center [857, 414] width 34 height 34
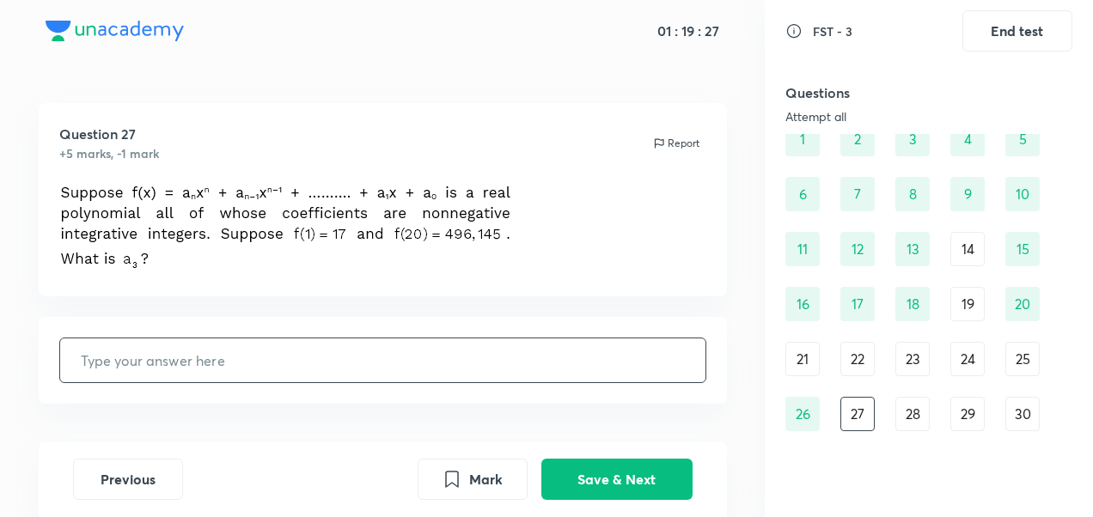
click at [310, 354] on input "text" at bounding box center [382, 361] width 645 height 44
type input "2"
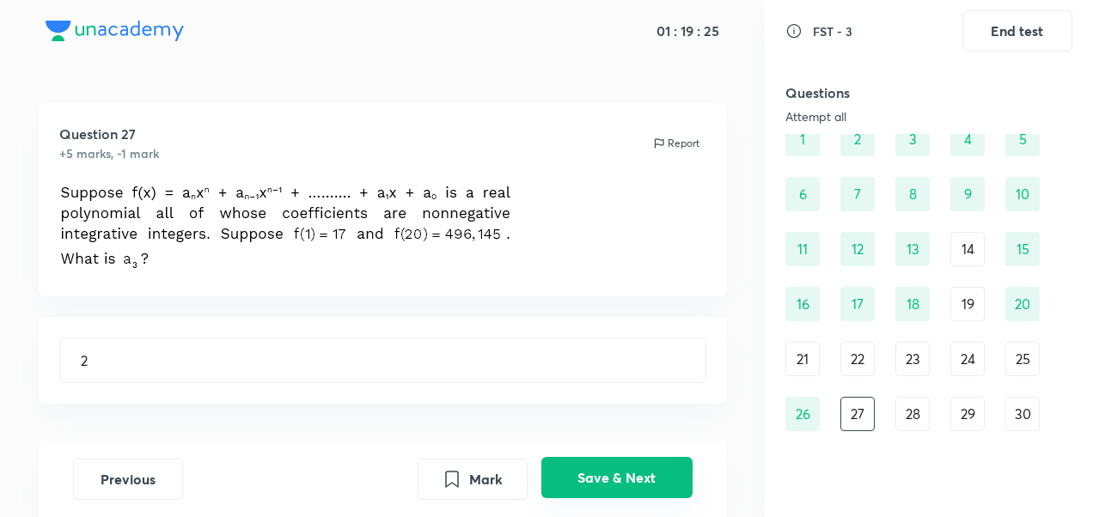
click at [609, 493] on button "Save & Next" at bounding box center [616, 477] width 151 height 41
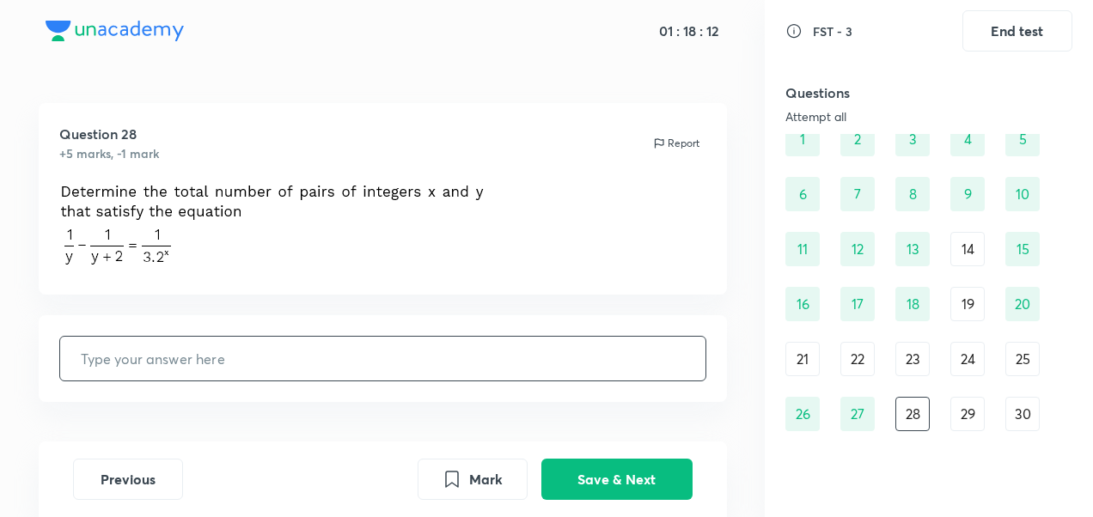
click at [288, 373] on input "text" at bounding box center [382, 359] width 645 height 44
type input "4"
click at [583, 498] on button "Save & Next" at bounding box center [616, 477] width 151 height 41
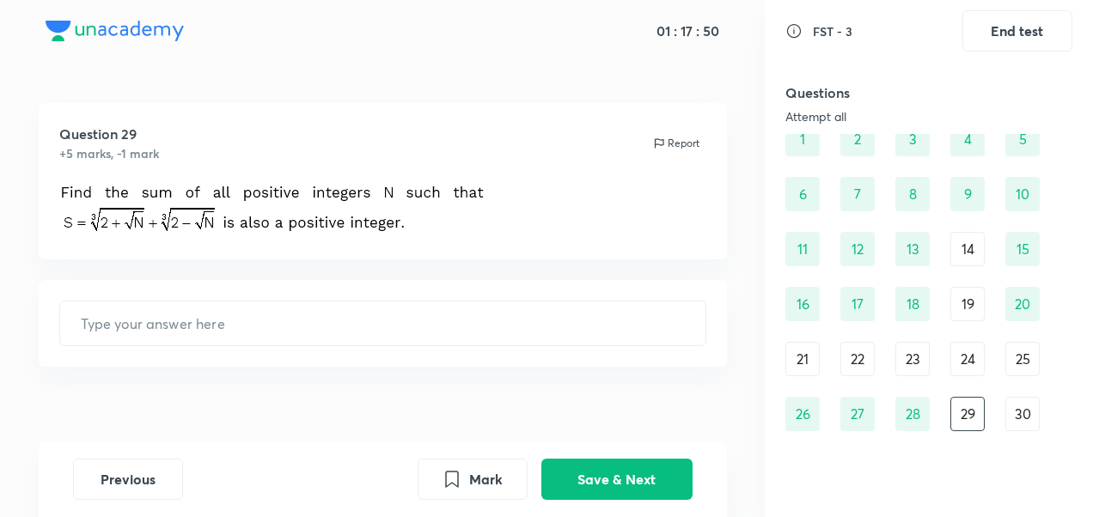
click at [620, 371] on div "Question 29 +5 marks, -1 mark Report ​" at bounding box center [382, 286] width 765 height 367
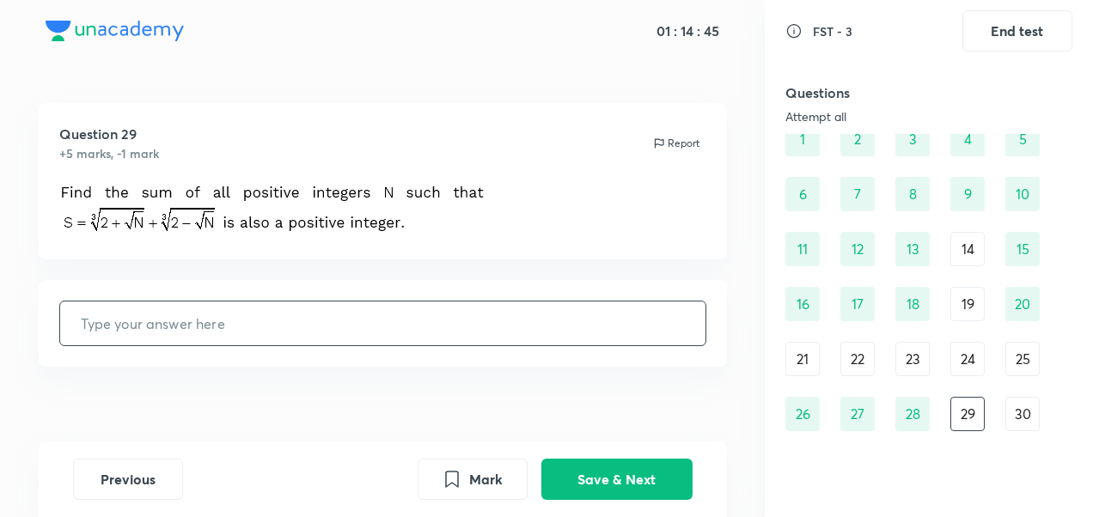
click at [329, 319] on input "text" at bounding box center [382, 324] width 645 height 44
type input "5"
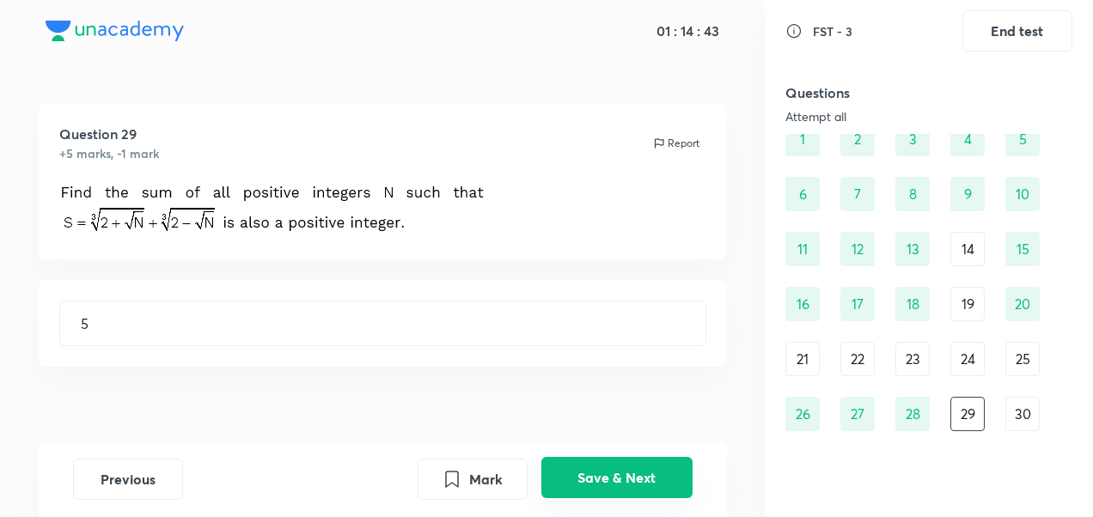
click at [669, 461] on button "Save & Next" at bounding box center [616, 477] width 151 height 41
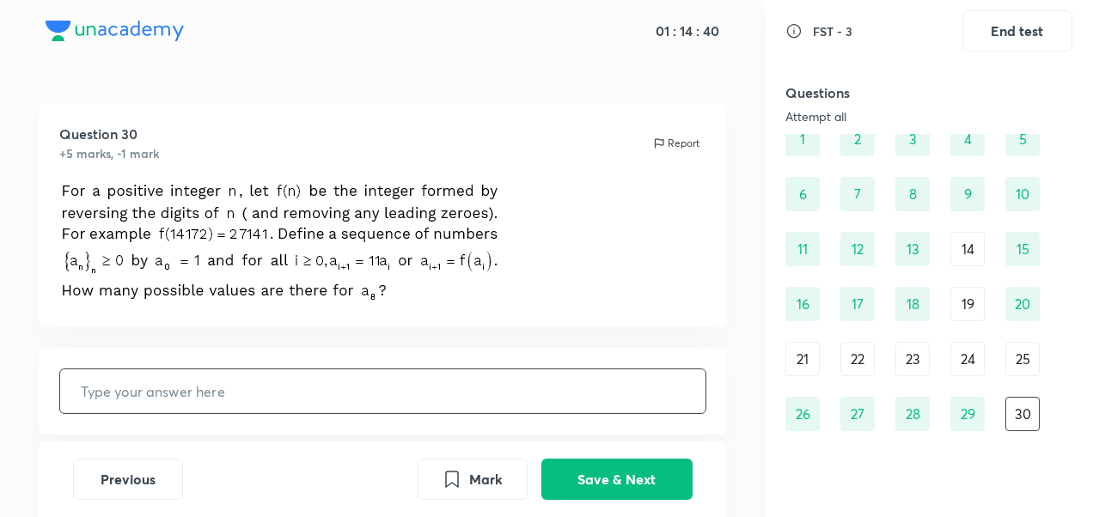
drag, startPoint x: 581, startPoint y: 362, endPoint x: 593, endPoint y: 404, distance: 43.8
click at [581, 362] on div "​" at bounding box center [383, 391] width 688 height 87
click at [614, 480] on button "Save & Next" at bounding box center [616, 477] width 151 height 41
type input "68"
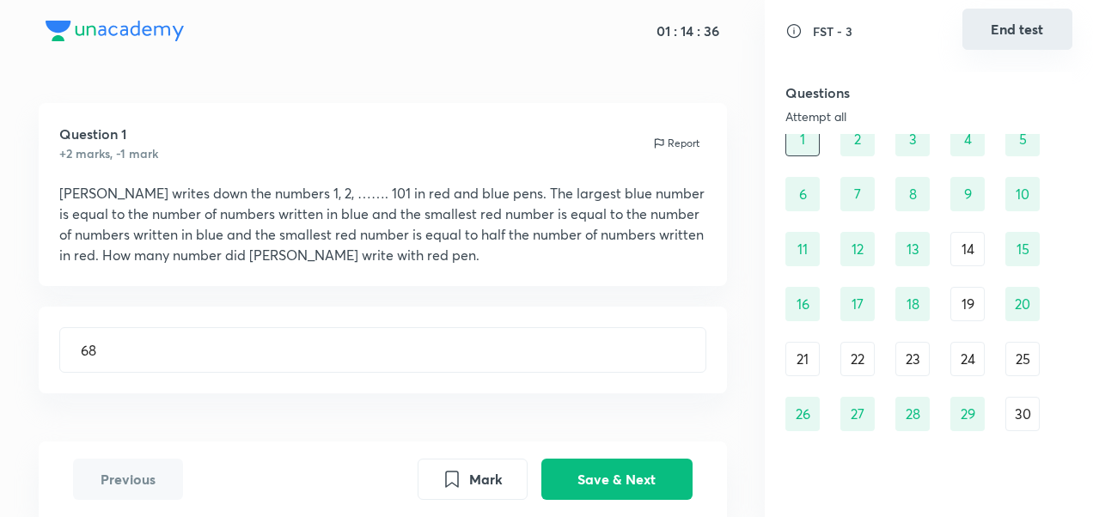
click at [1047, 35] on button "End test" at bounding box center [1017, 29] width 110 height 41
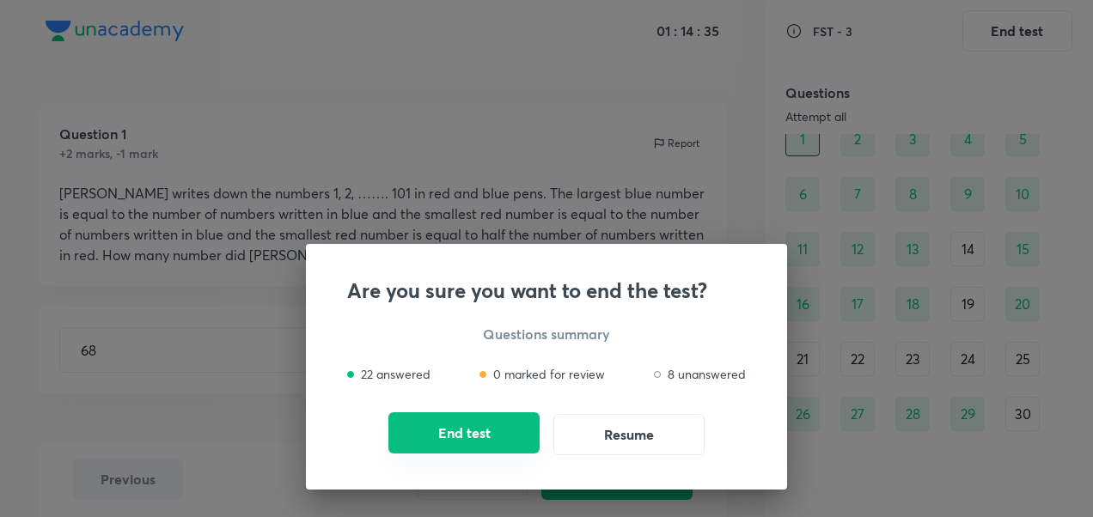
click at [502, 434] on button "End test" at bounding box center [463, 432] width 151 height 41
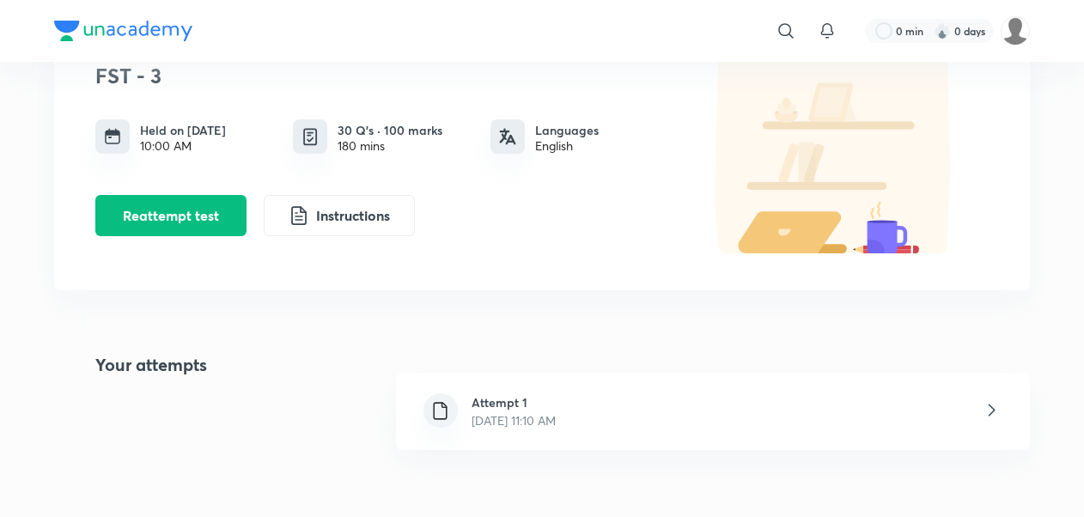
scroll to position [192, 0]
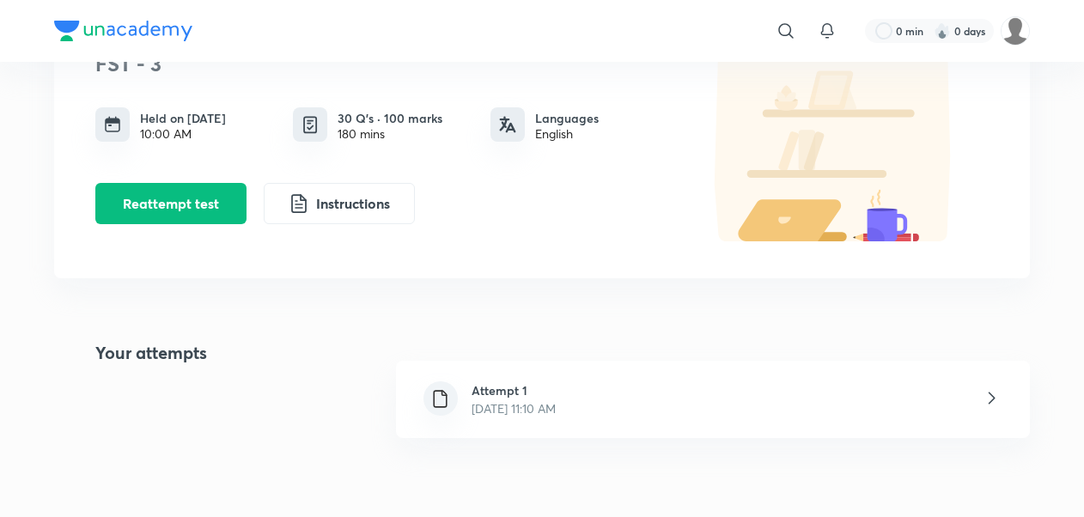
click at [757, 388] on div "Attempt 1 [DATE] 11:10 AM" at bounding box center [713, 399] width 634 height 77
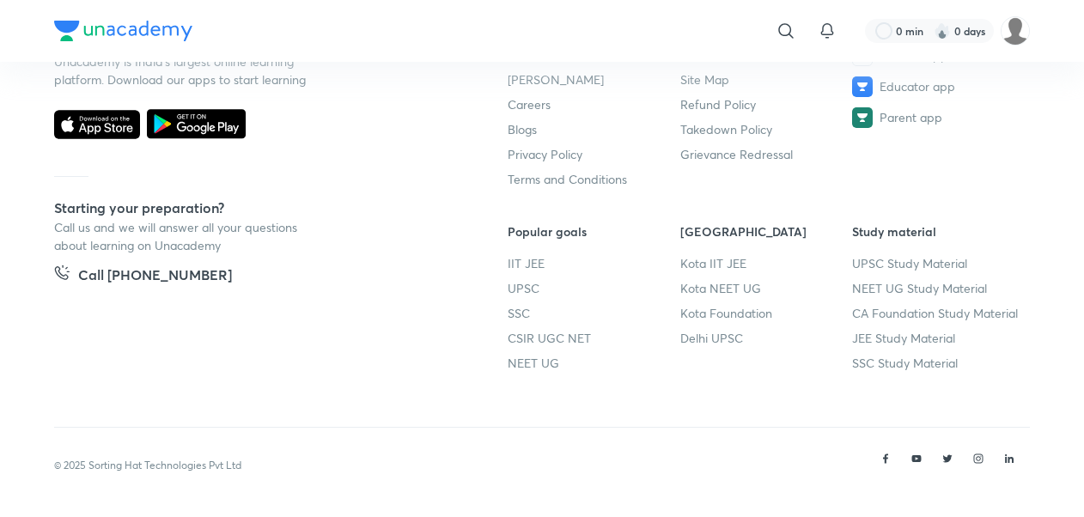
scroll to position [923, 0]
